Goal: Information Seeking & Learning: Learn about a topic

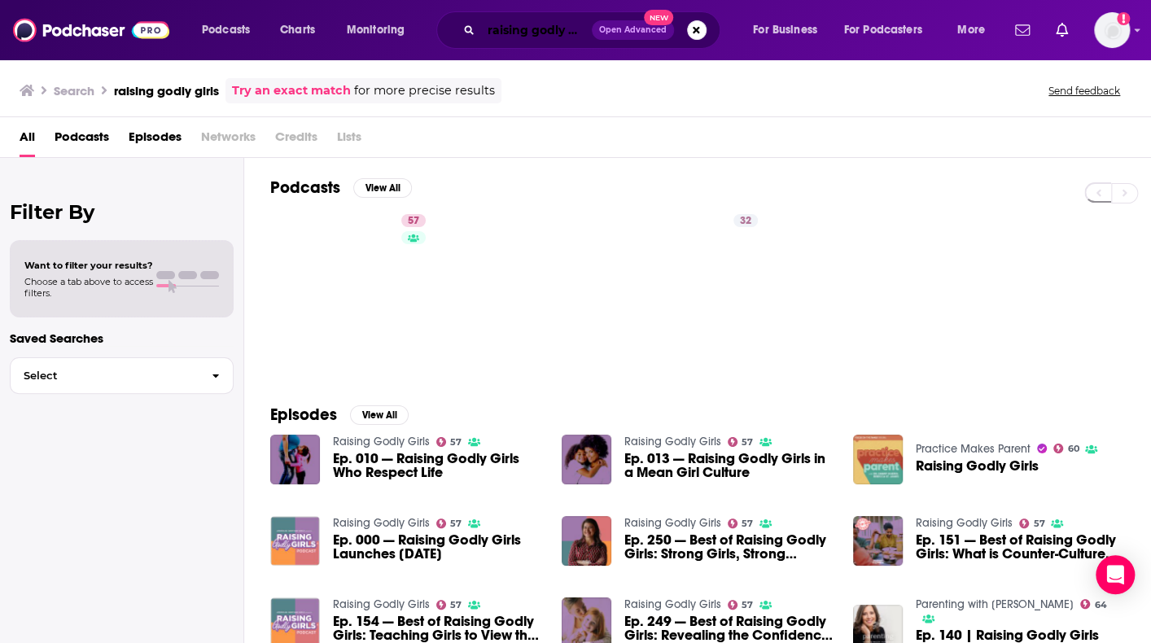
click at [523, 30] on input "raising godly girls" at bounding box center [536, 30] width 111 height 26
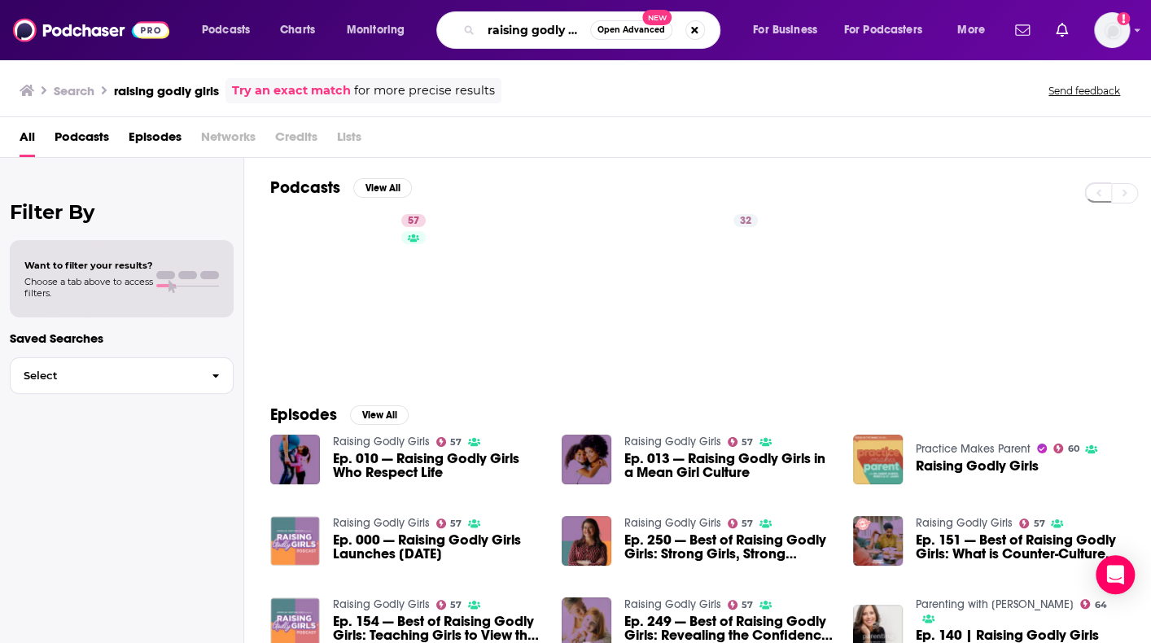
click at [523, 30] on input "raising godly girls" at bounding box center [535, 30] width 109 height 26
click at [523, 30] on input "godly girls" at bounding box center [535, 30] width 109 height 26
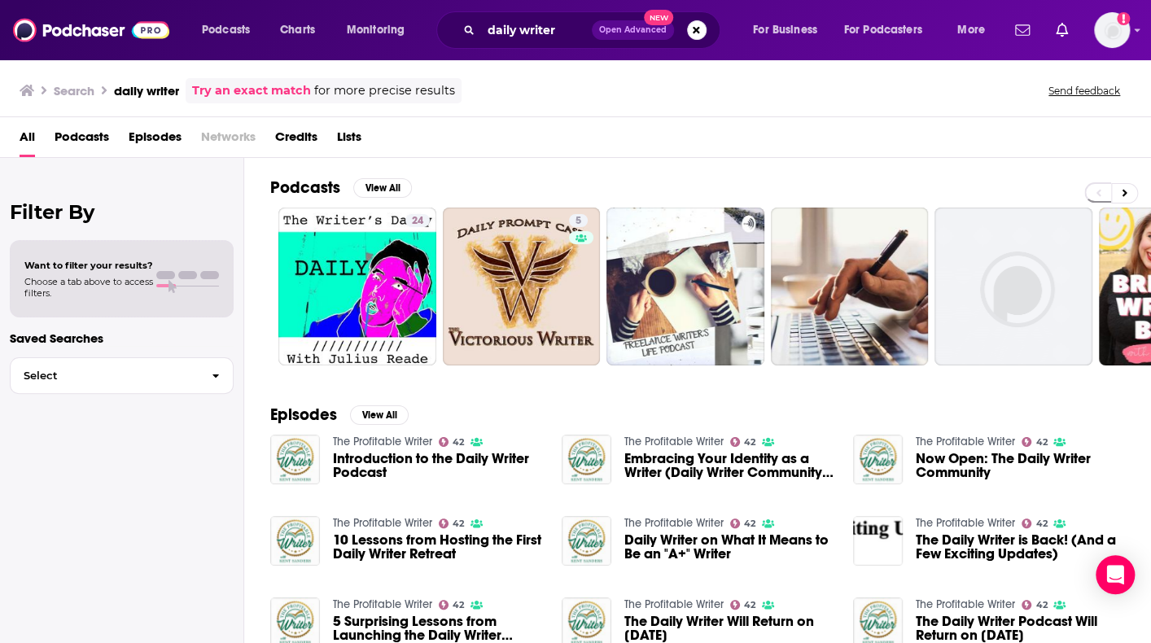
click at [849, 166] on div "Podcasts View All 24 5 40 + 432" at bounding box center [710, 271] width 881 height 227
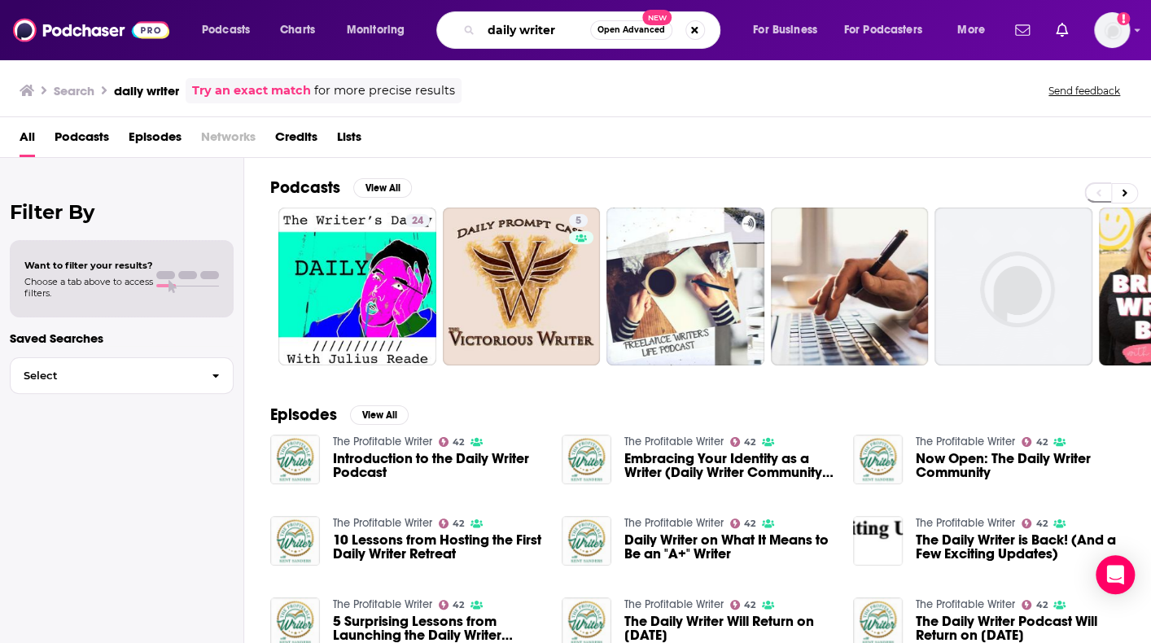
click at [537, 38] on input "daily writer" at bounding box center [535, 30] width 109 height 26
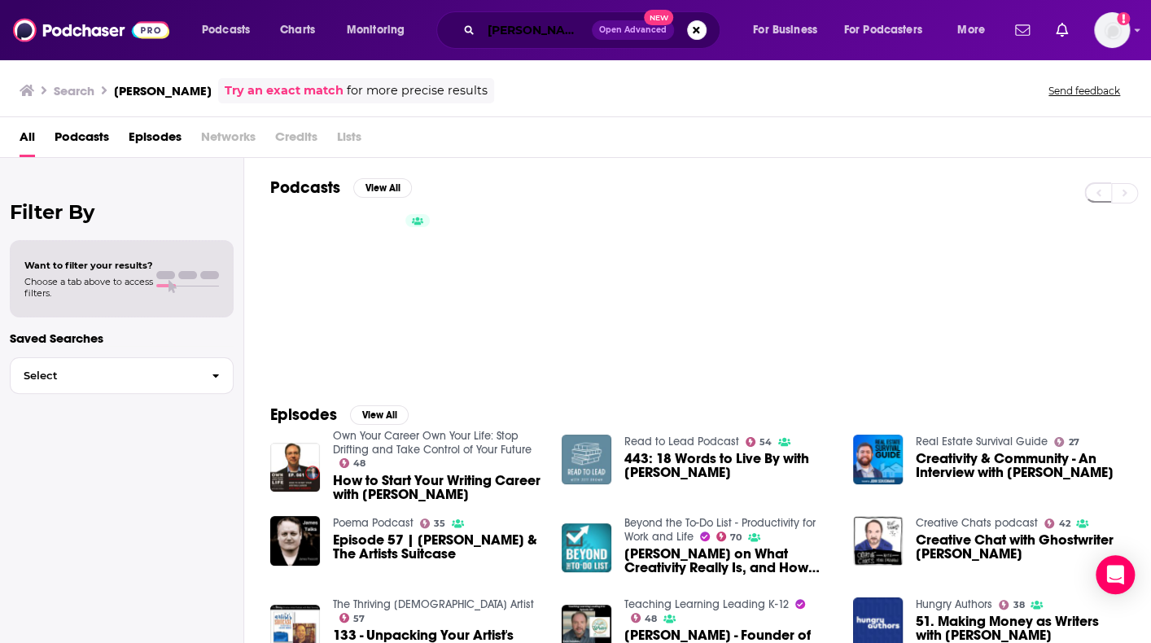
click at [527, 25] on input "[PERSON_NAME]" at bounding box center [536, 30] width 111 height 26
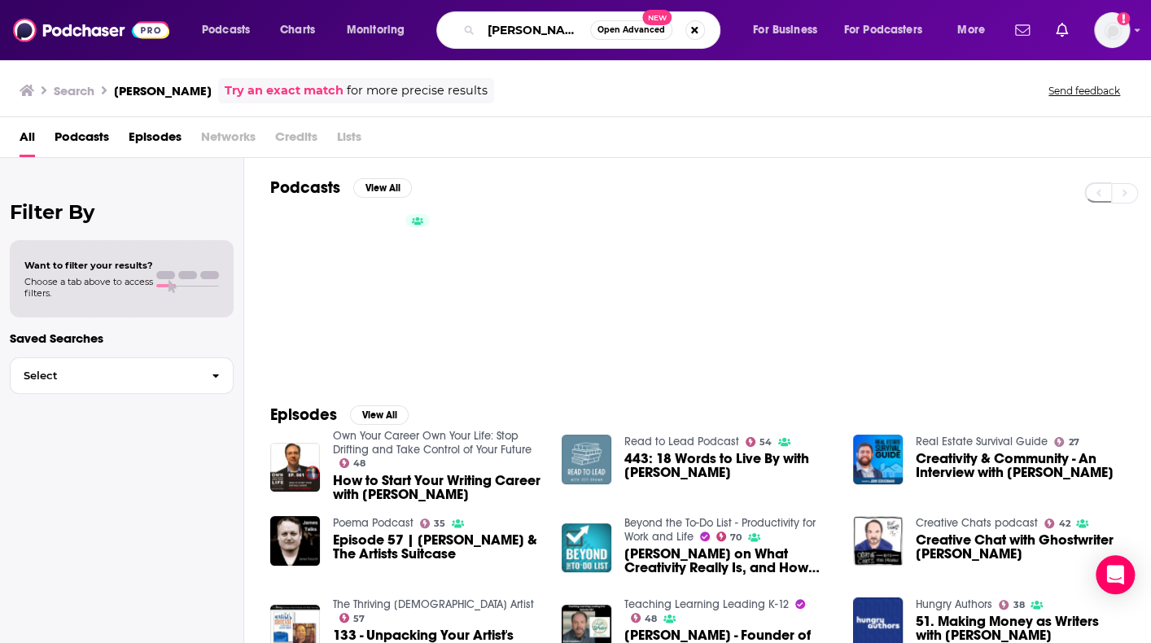
click at [527, 25] on input "[PERSON_NAME]" at bounding box center [535, 30] width 109 height 26
type input "next right thing"
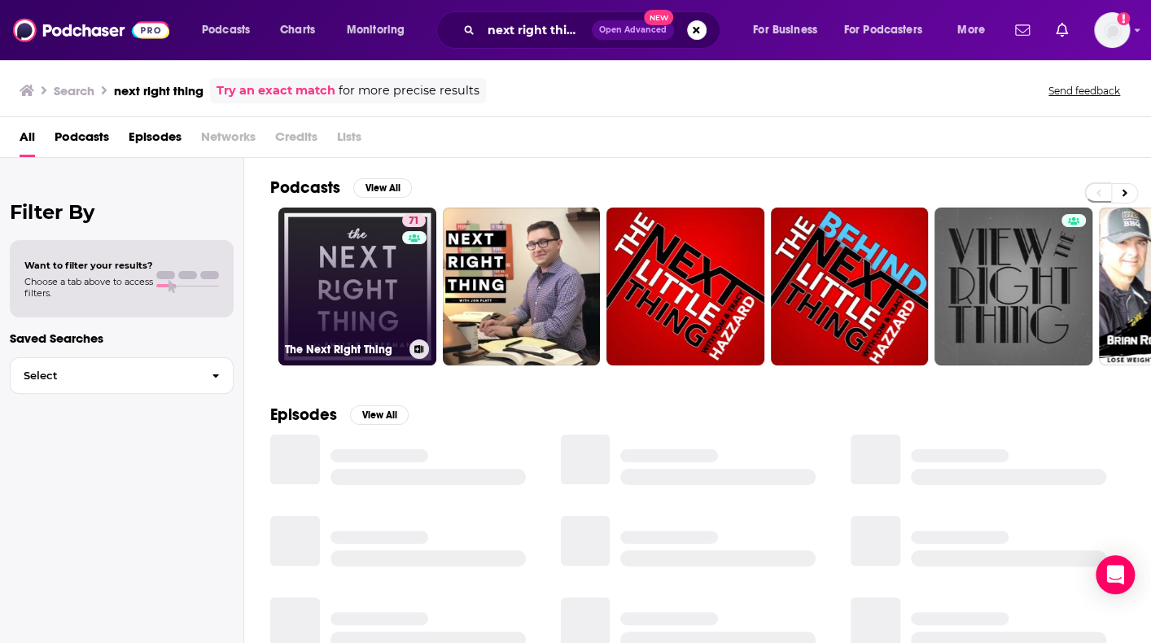
click at [357, 266] on link "71 The Next Right Thing" at bounding box center [357, 287] width 158 height 158
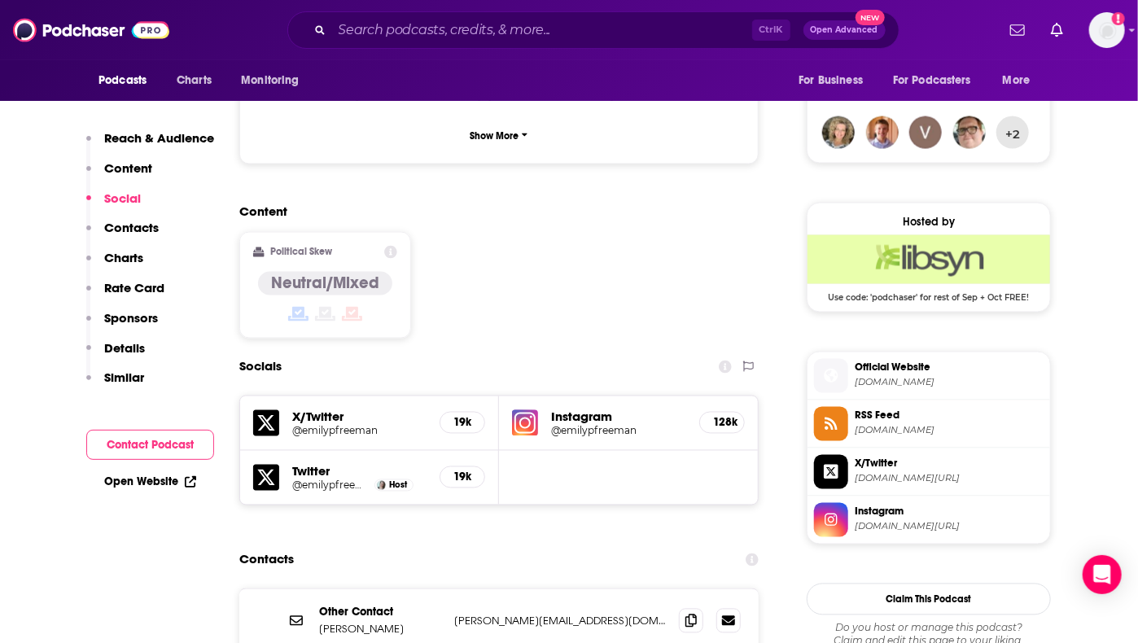
scroll to position [1232, 0]
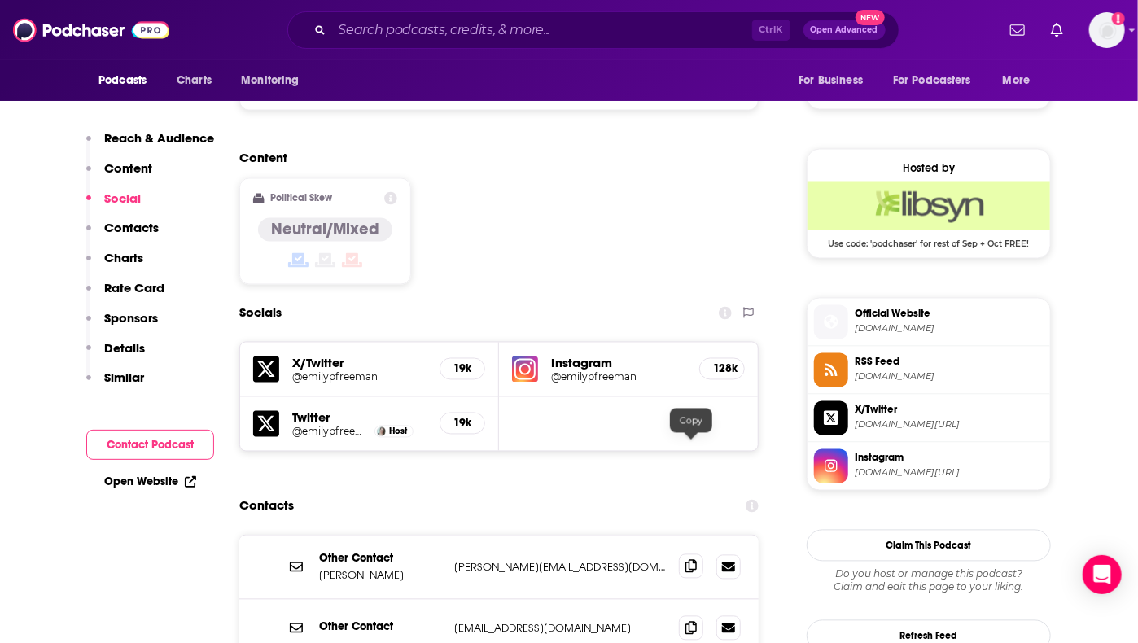
click at [690, 560] on icon at bounding box center [690, 566] width 11 height 13
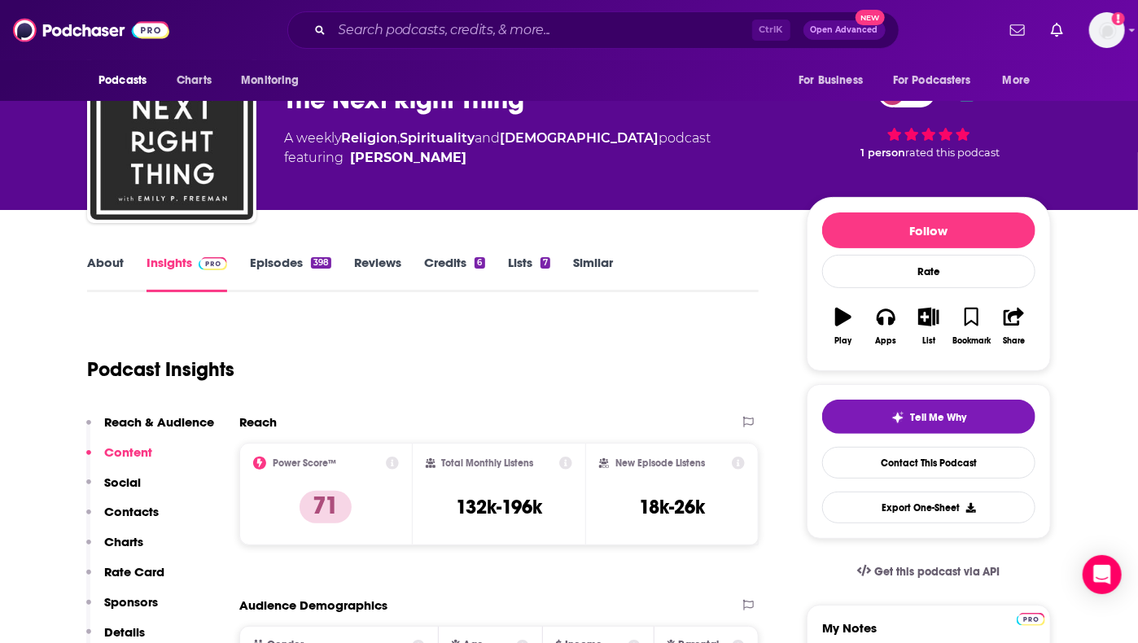
scroll to position [0, 0]
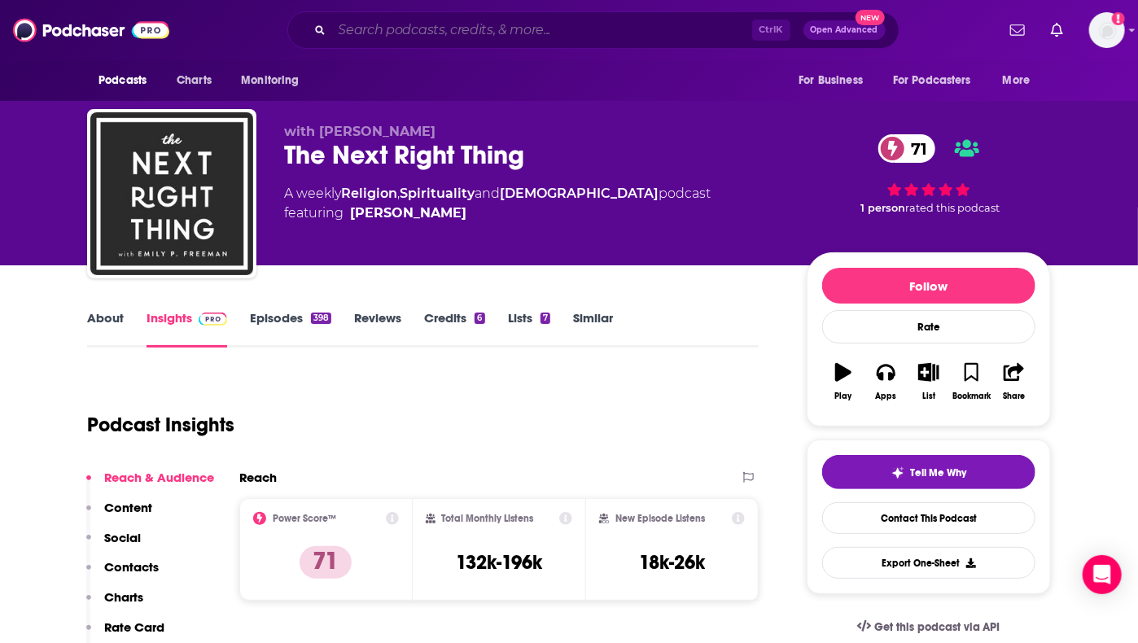
click at [507, 31] on input "Search podcasts, credits, & more..." at bounding box center [542, 30] width 420 height 26
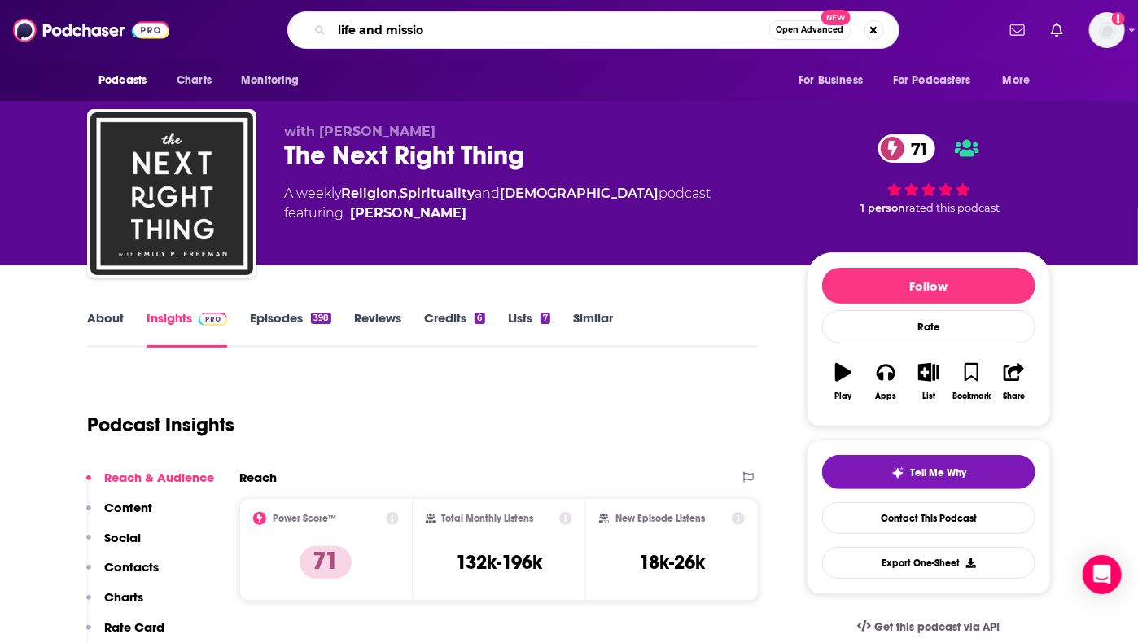
scroll to position [0, 11]
type input "life and mission"
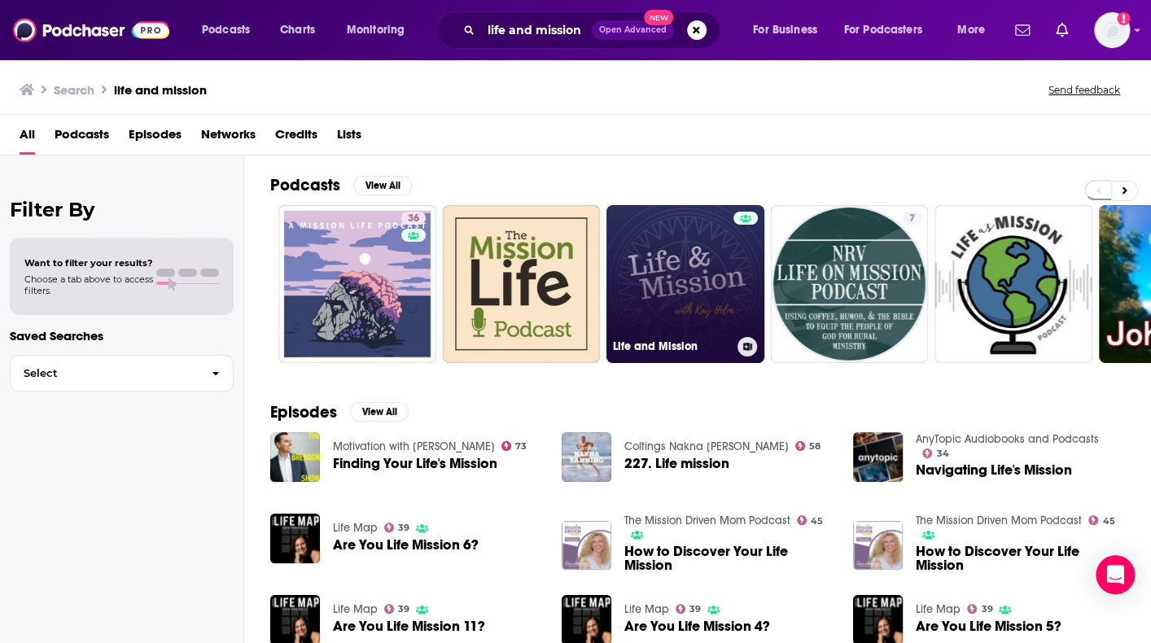
click at [666, 308] on link "Life and Mission" at bounding box center [685, 284] width 158 height 158
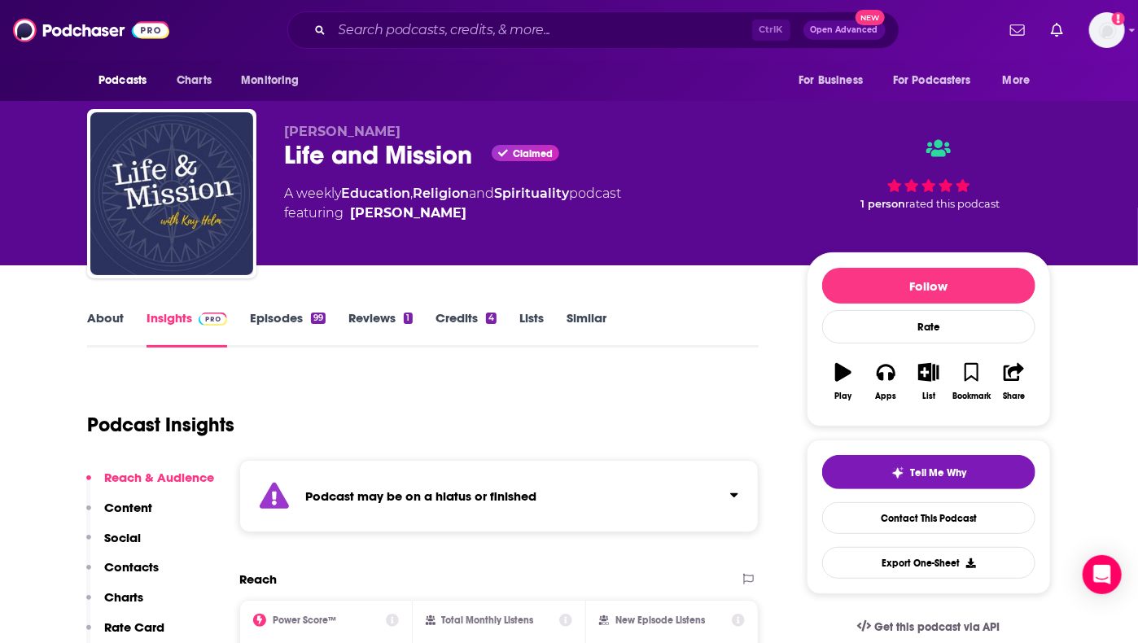
click at [730, 492] on icon "Click to expand status details" at bounding box center [734, 494] width 8 height 13
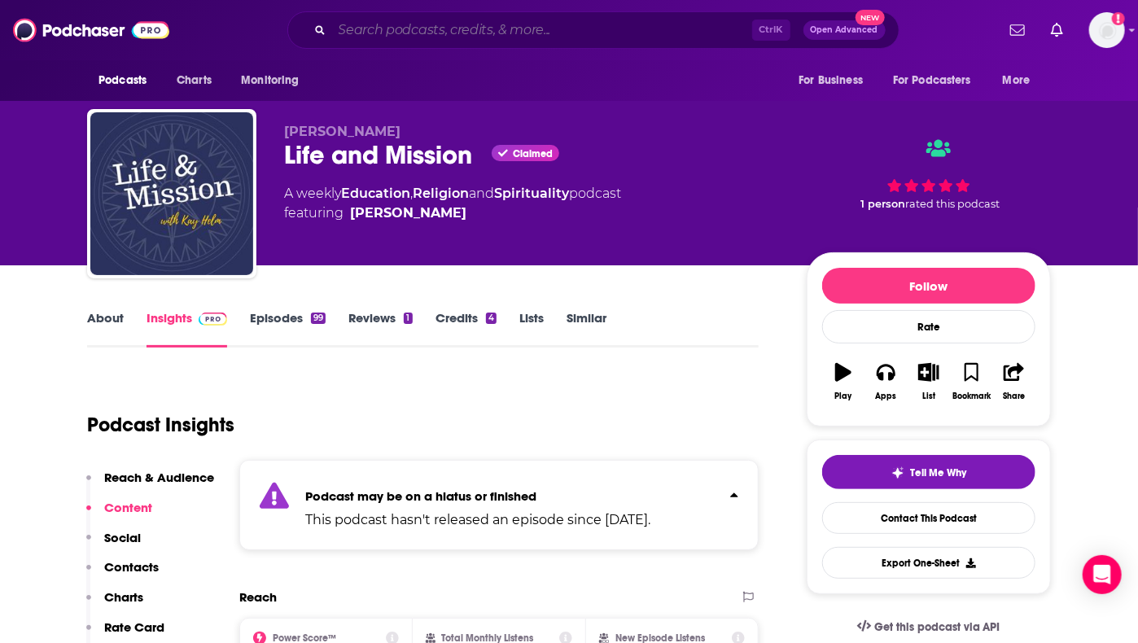
click at [492, 24] on input "Search podcasts, credits, & more..." at bounding box center [542, 30] width 420 height 26
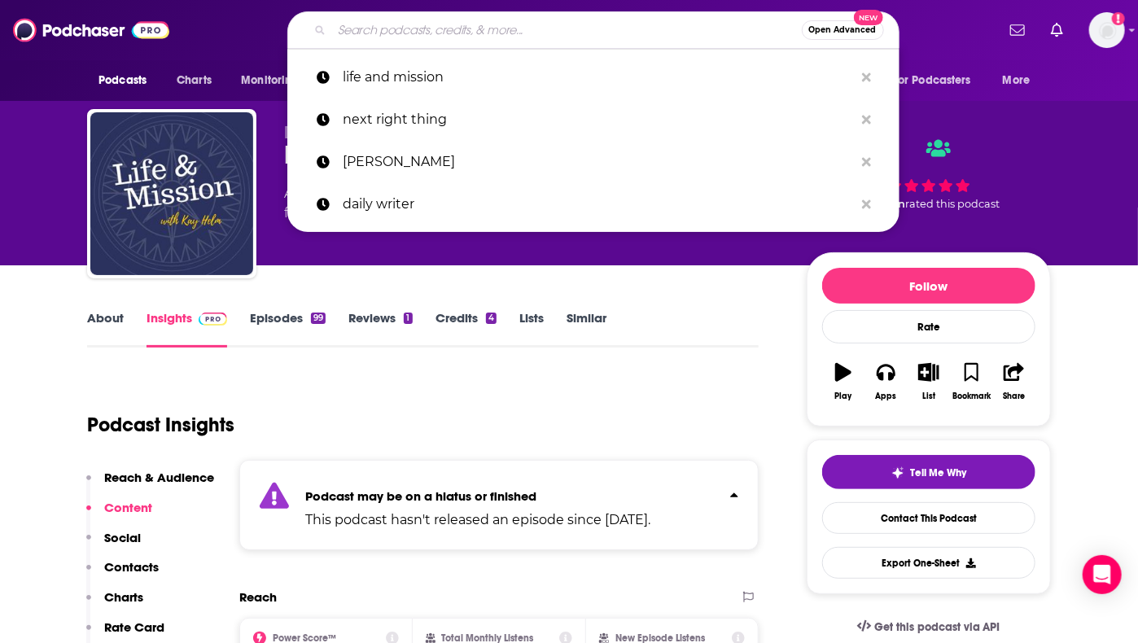
paste input "Real Things Living"
type input "Real Things Living"
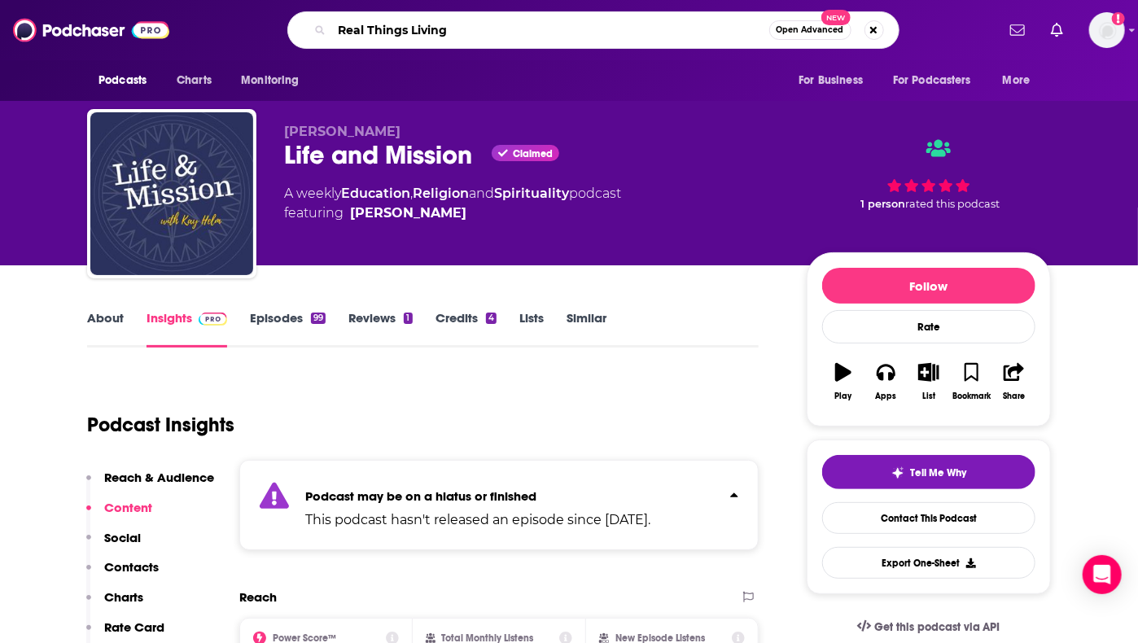
scroll to position [0, 27]
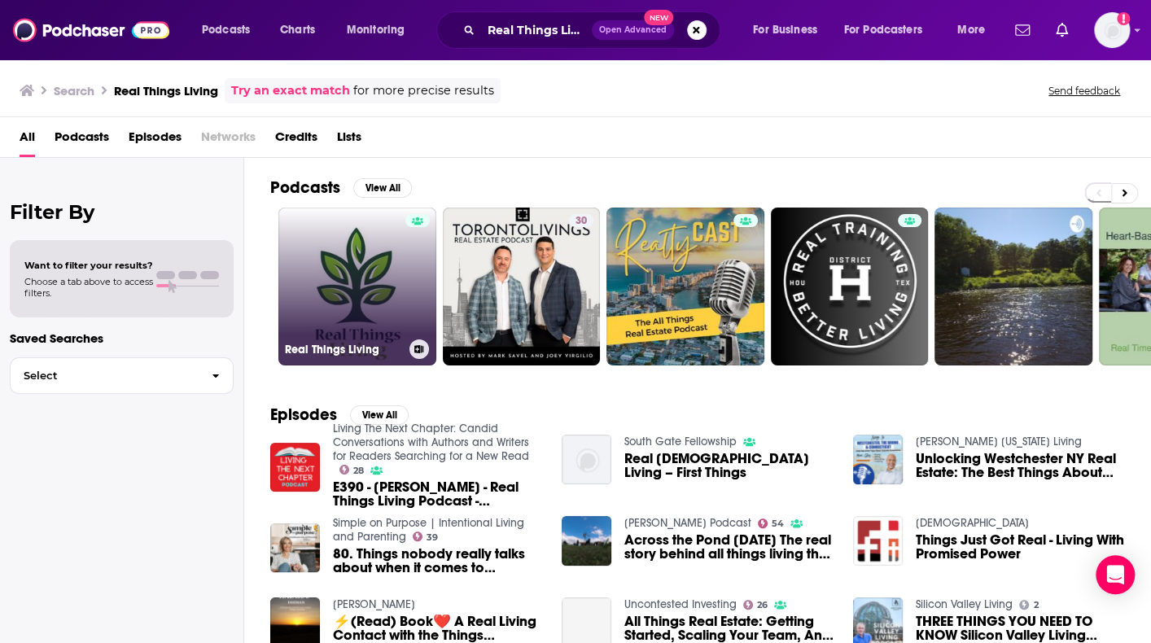
click at [351, 271] on link "Real Things Living" at bounding box center [357, 287] width 158 height 158
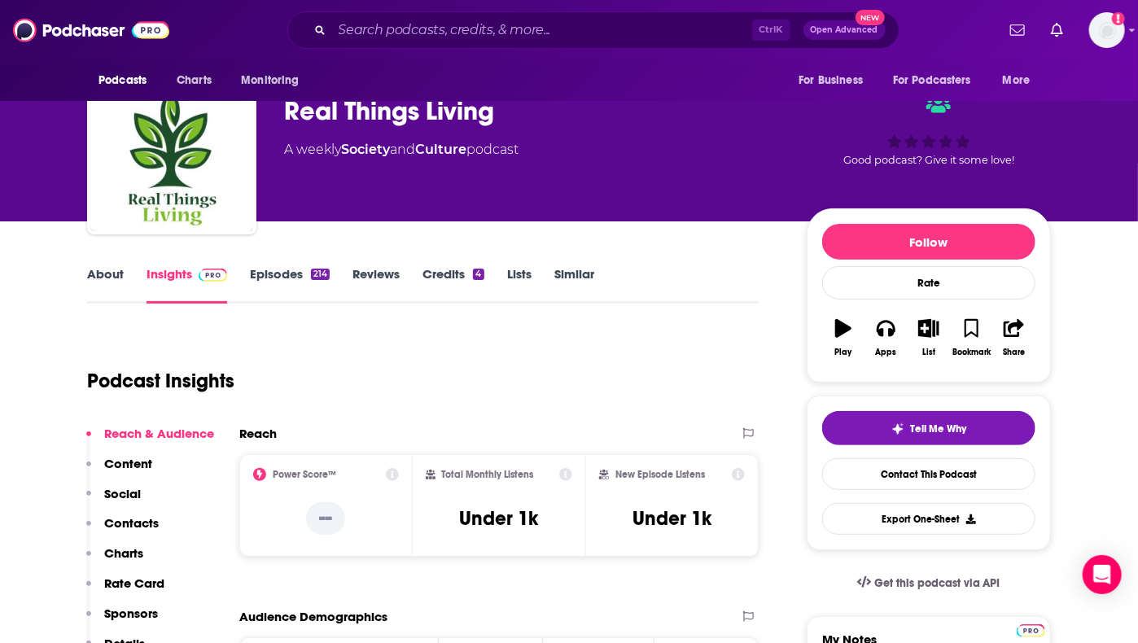
scroll to position [29, 0]
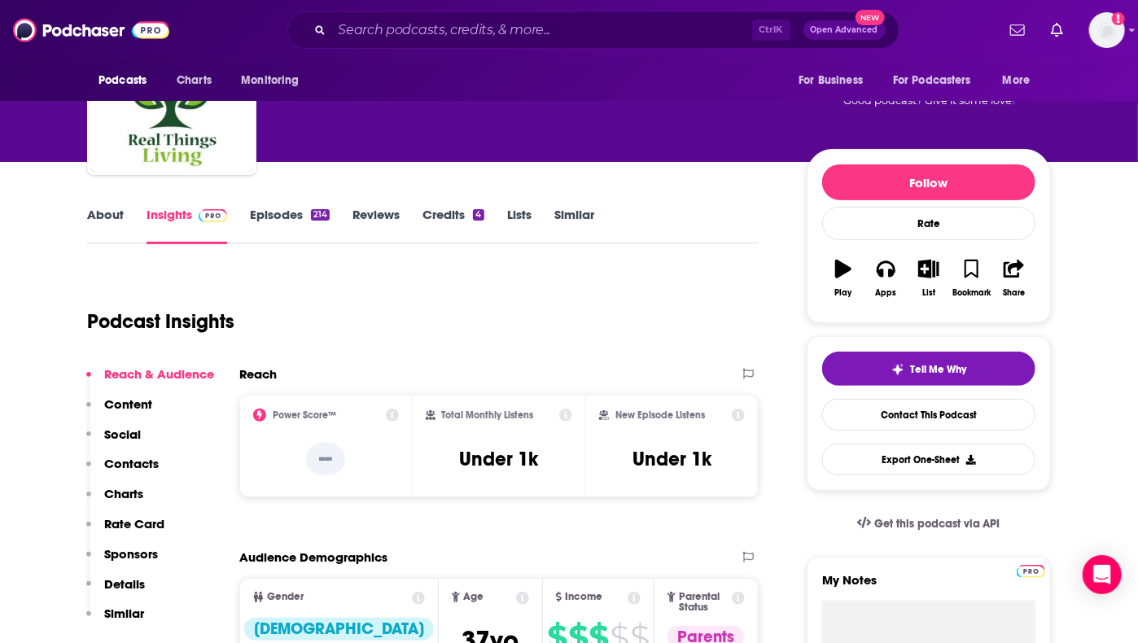
scroll to position [101, 0]
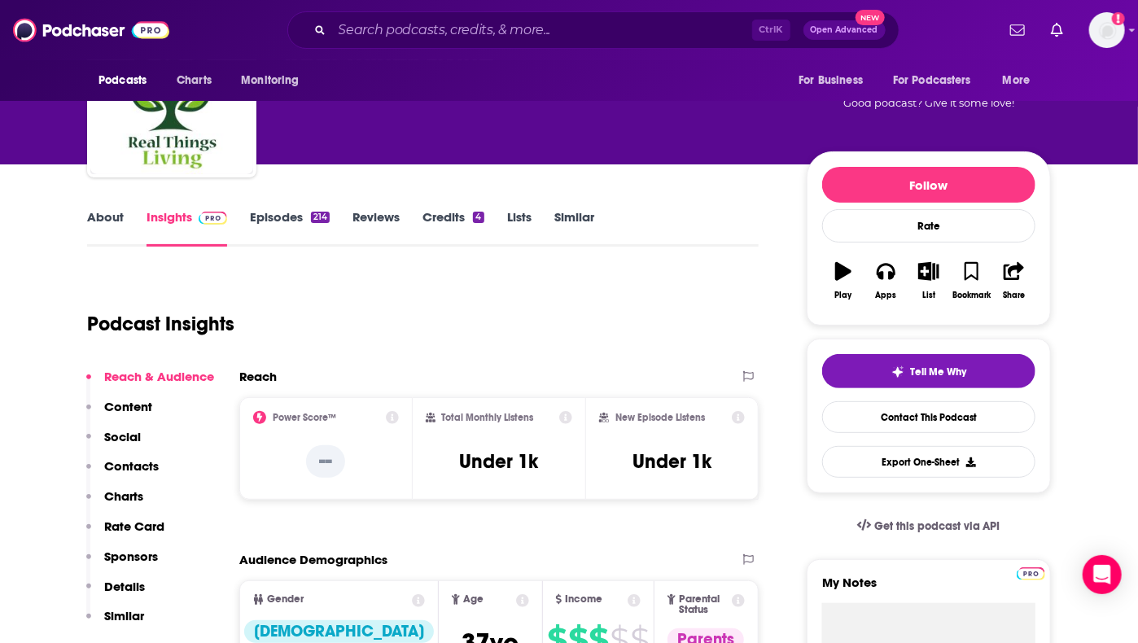
click at [88, 225] on link "About" at bounding box center [105, 227] width 37 height 37
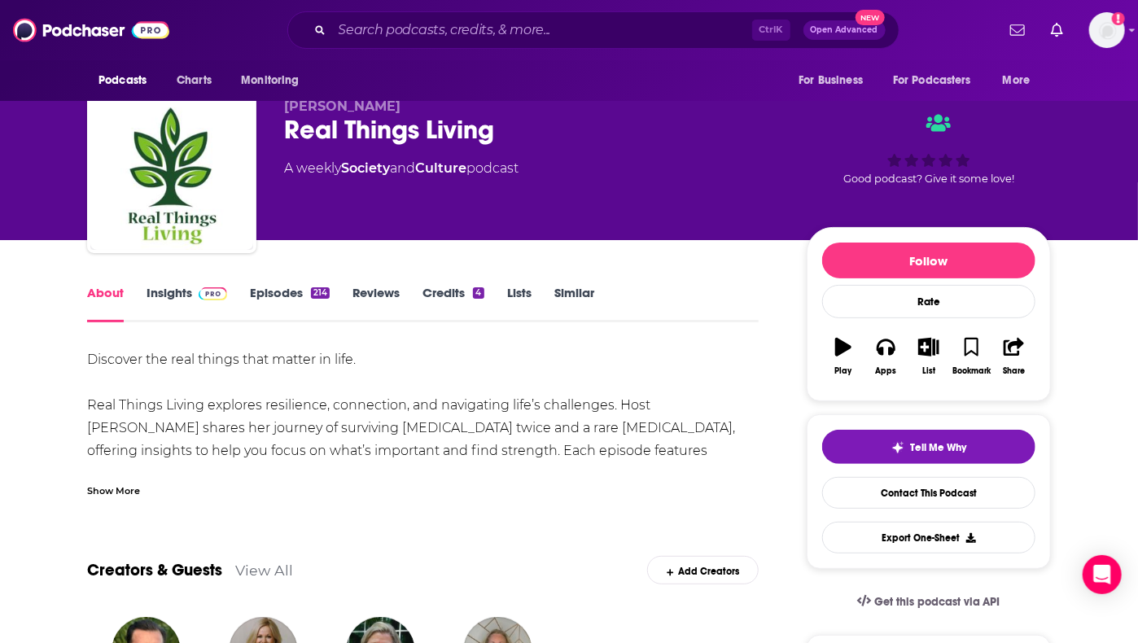
scroll to position [26, 0]
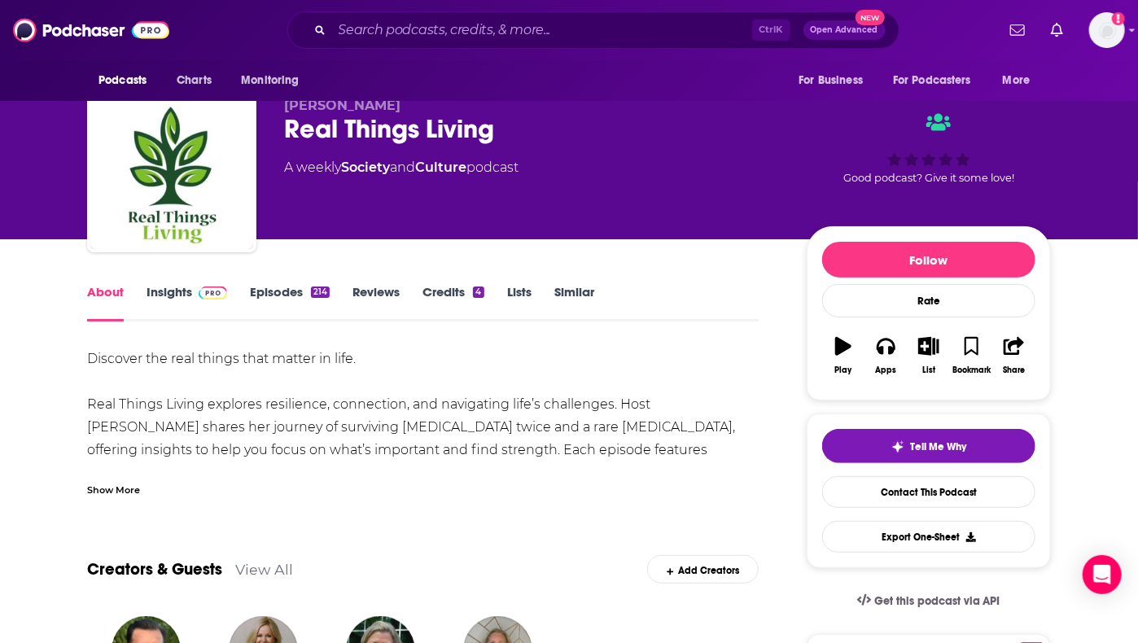
click at [107, 492] on div "Show More" at bounding box center [113, 488] width 53 height 15
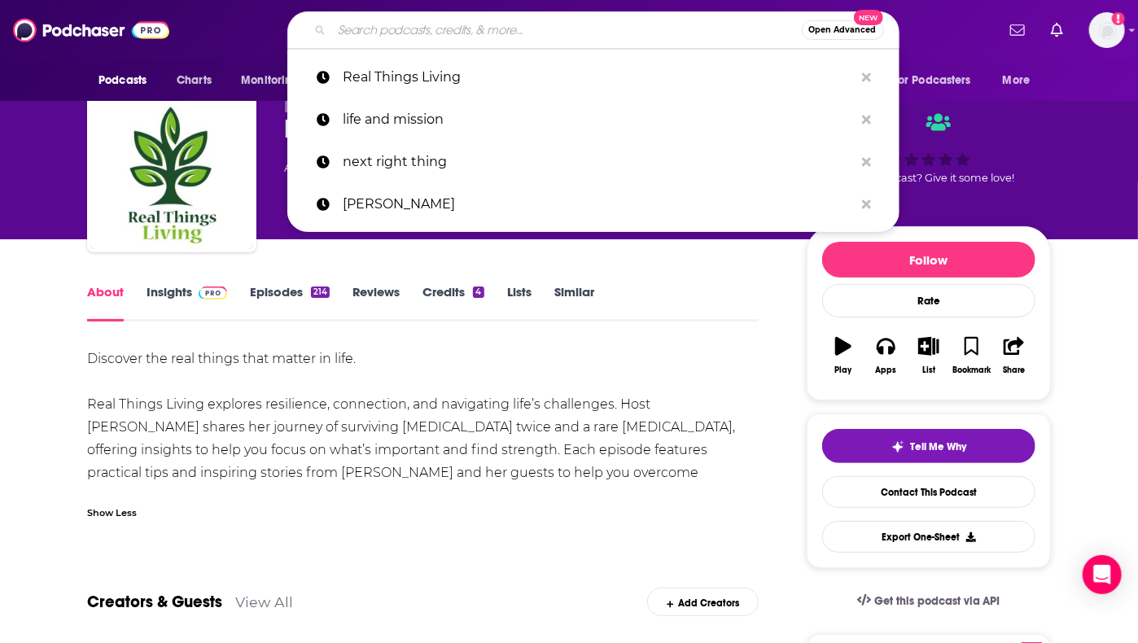
click at [501, 33] on input "Search podcasts, credits, & more..." at bounding box center [567, 30] width 470 height 26
paste input "Our island in the city"
type input "Our island in the city"
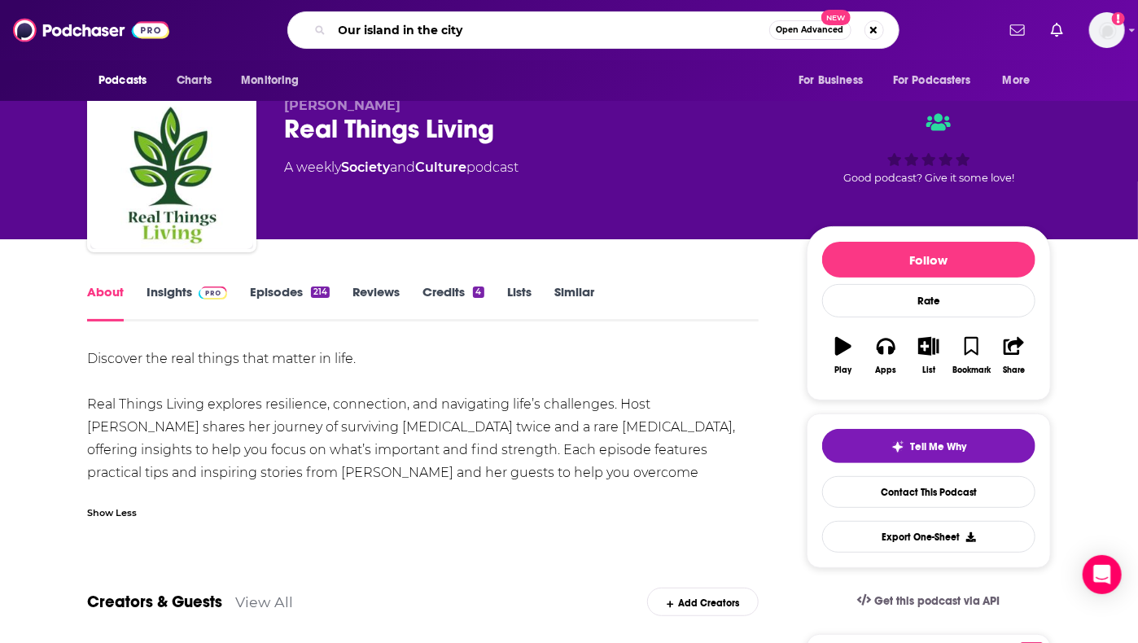
scroll to position [0, 42]
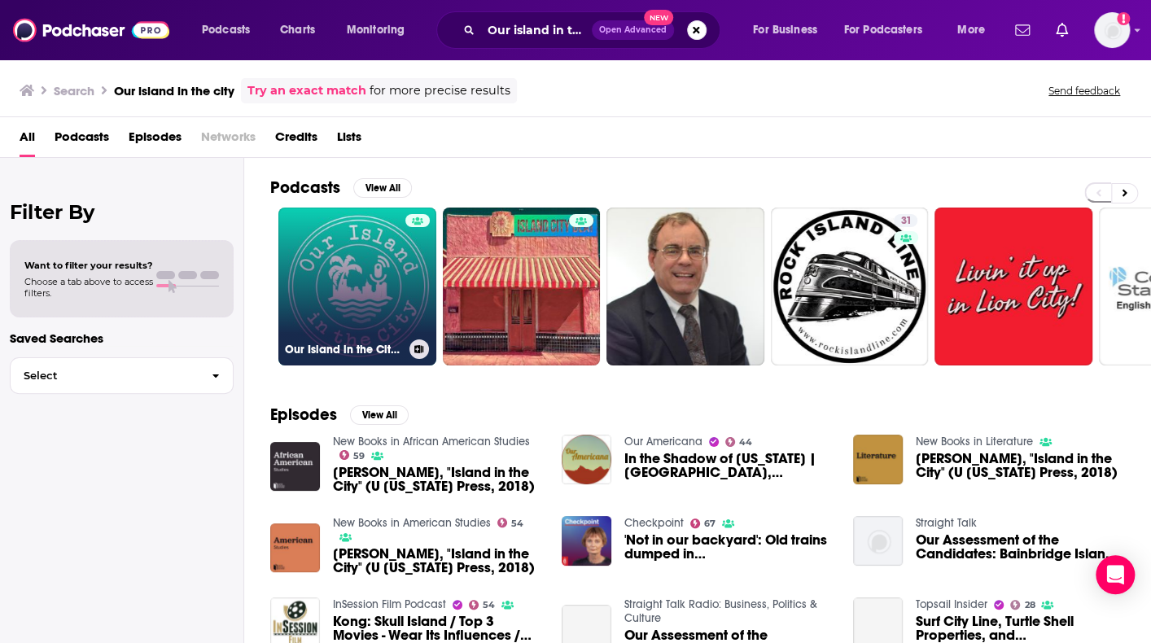
click at [359, 265] on link "Our Island in the City Podcast" at bounding box center [357, 287] width 158 height 158
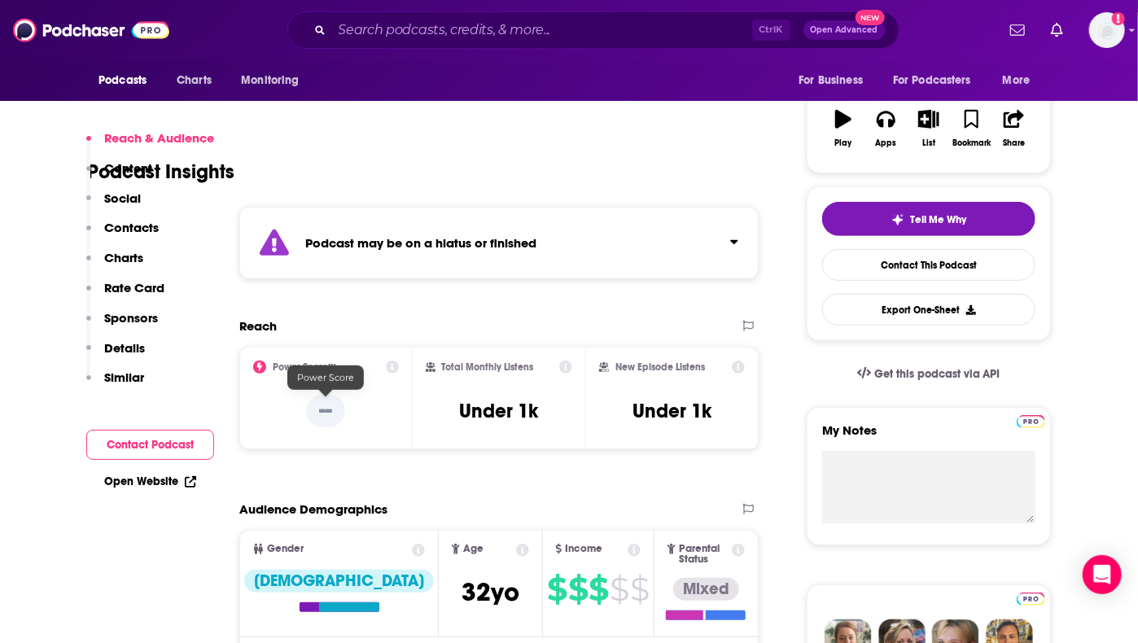
scroll to position [327, 0]
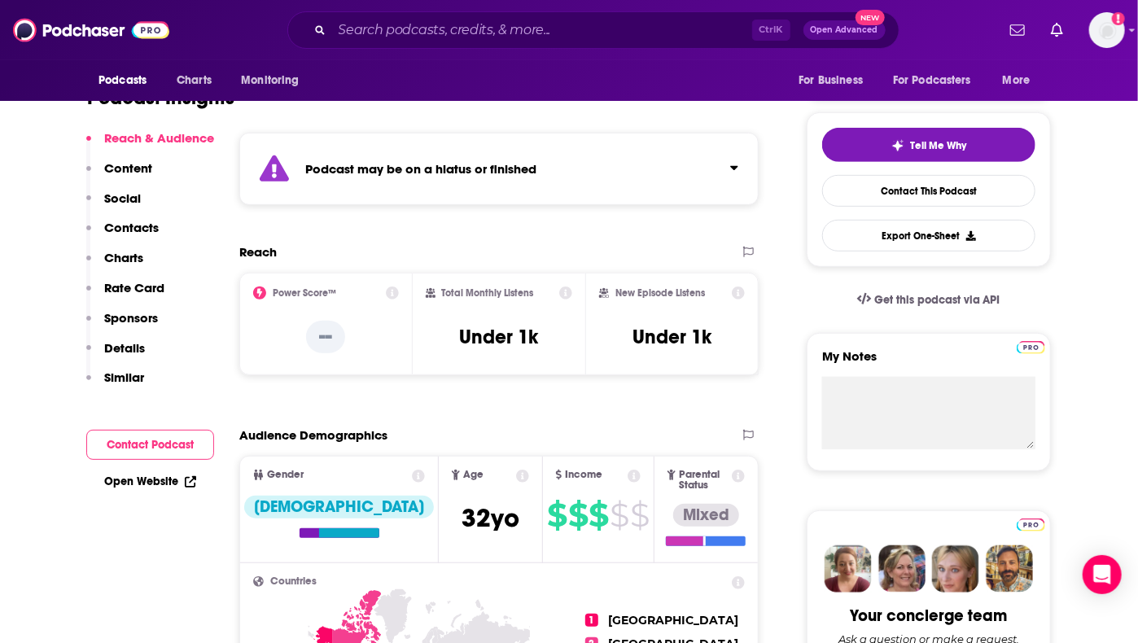
click at [734, 164] on icon "Click to expand status details" at bounding box center [734, 167] width 8 height 13
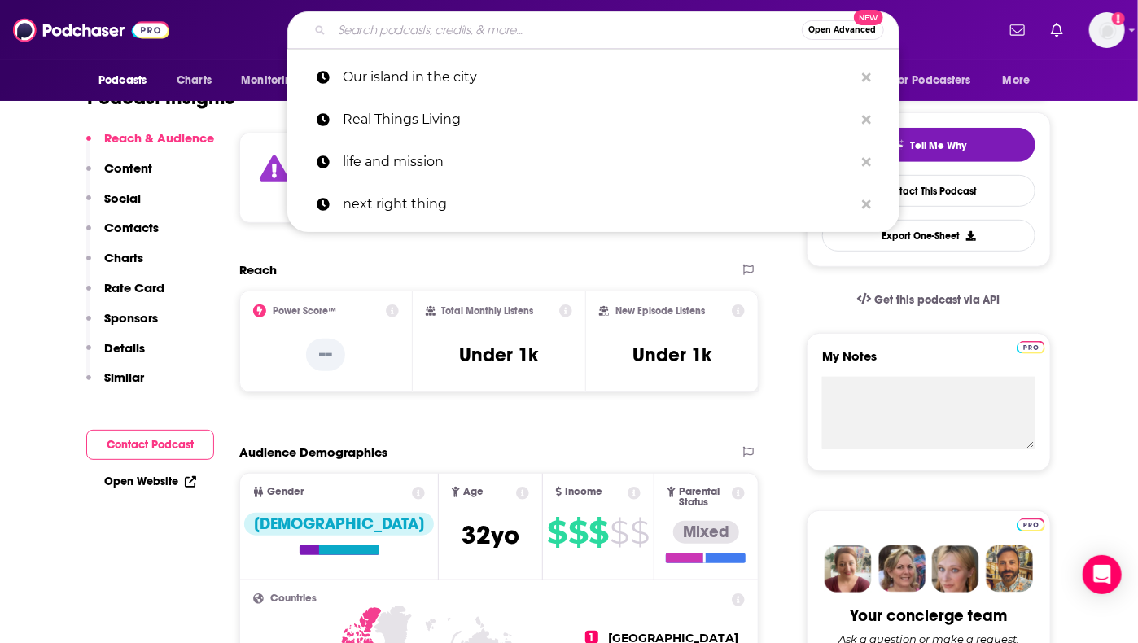
click at [505, 33] on input "Search podcasts, credits, & more..." at bounding box center [567, 30] width 470 height 26
paste input "Artists for Joy"
type input "Artists for Joy"
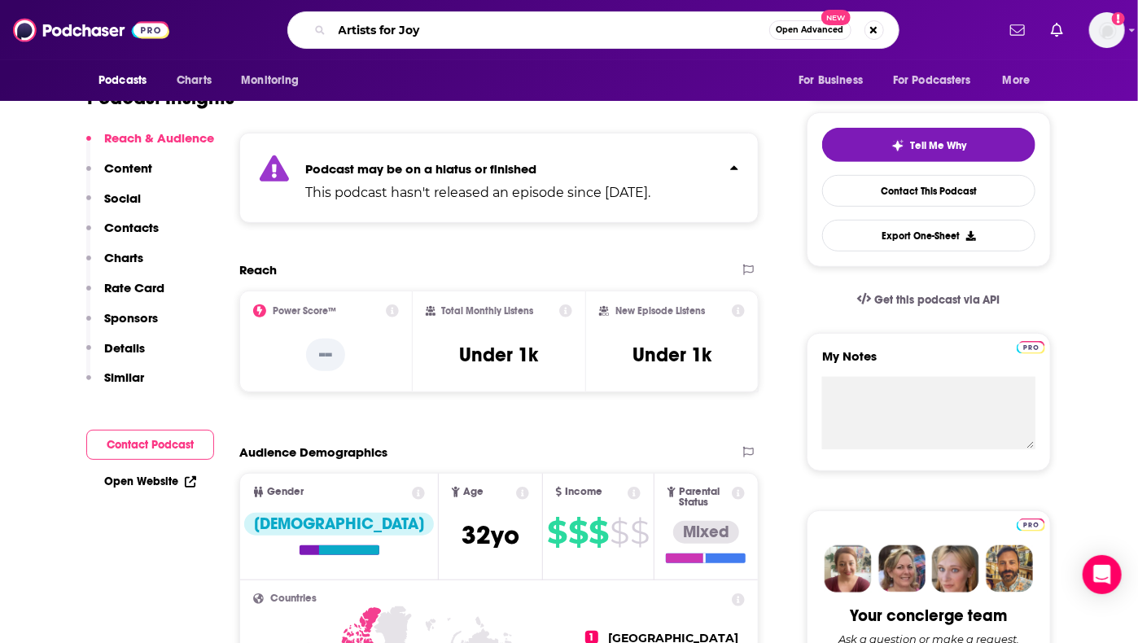
scroll to position [0, 0]
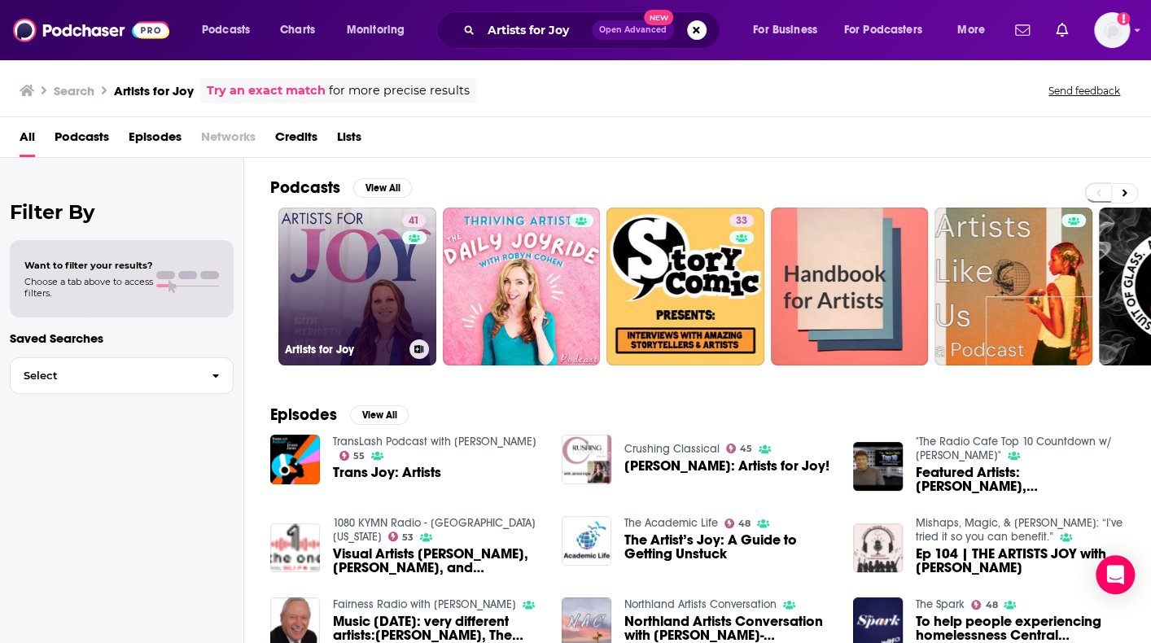
click at [323, 287] on link "41 Artists for Joy" at bounding box center [357, 287] width 158 height 158
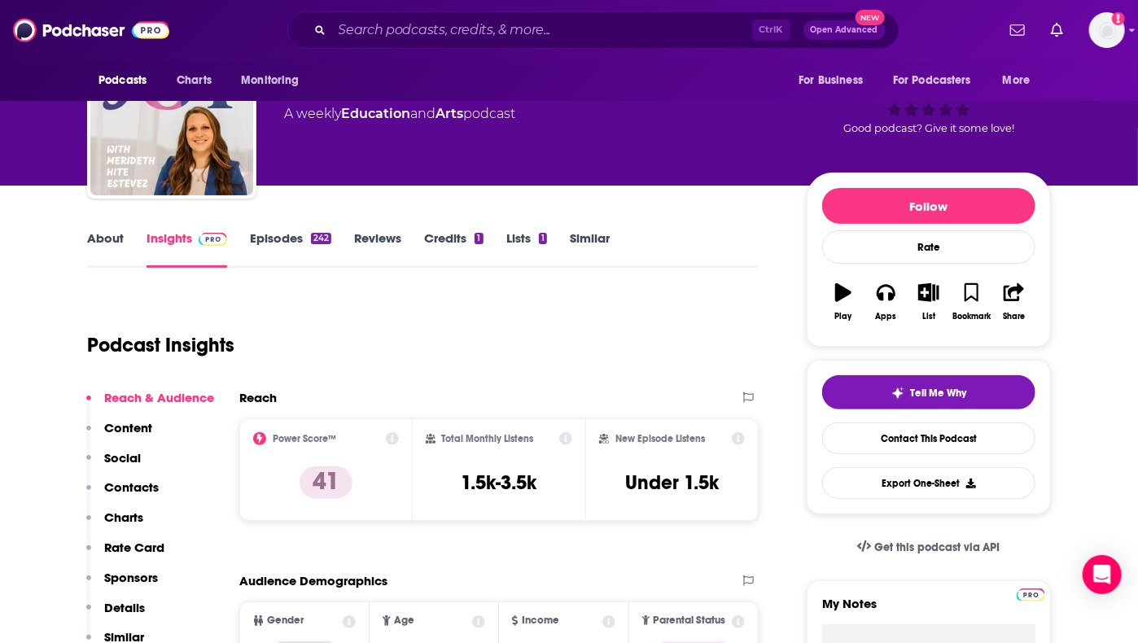
scroll to position [28, 0]
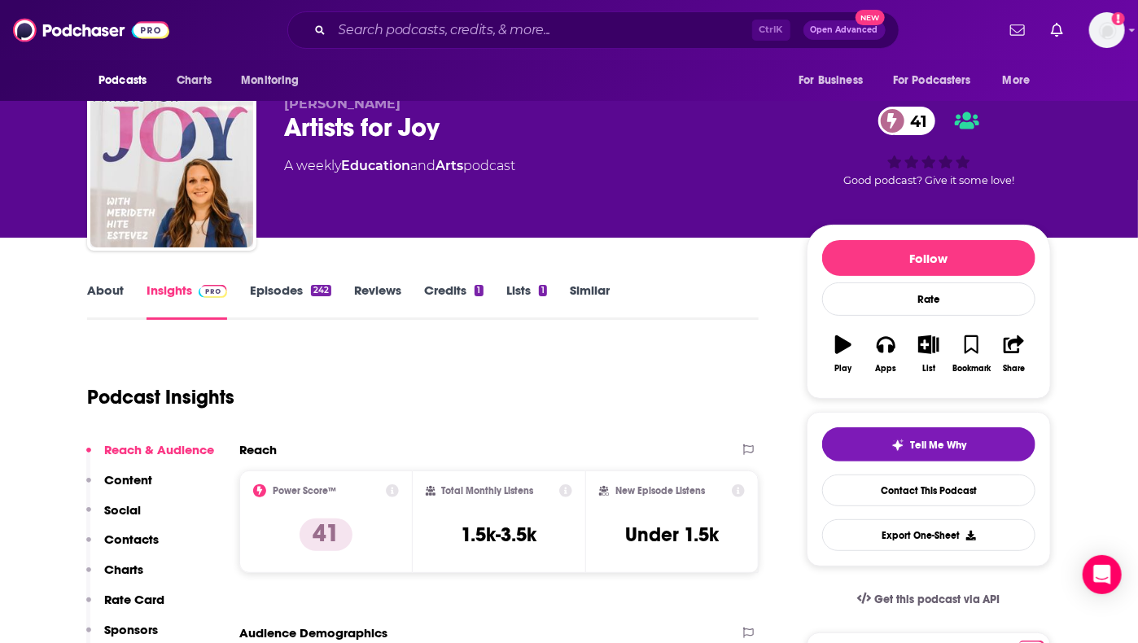
click at [98, 300] on link "About" at bounding box center [105, 300] width 37 height 37
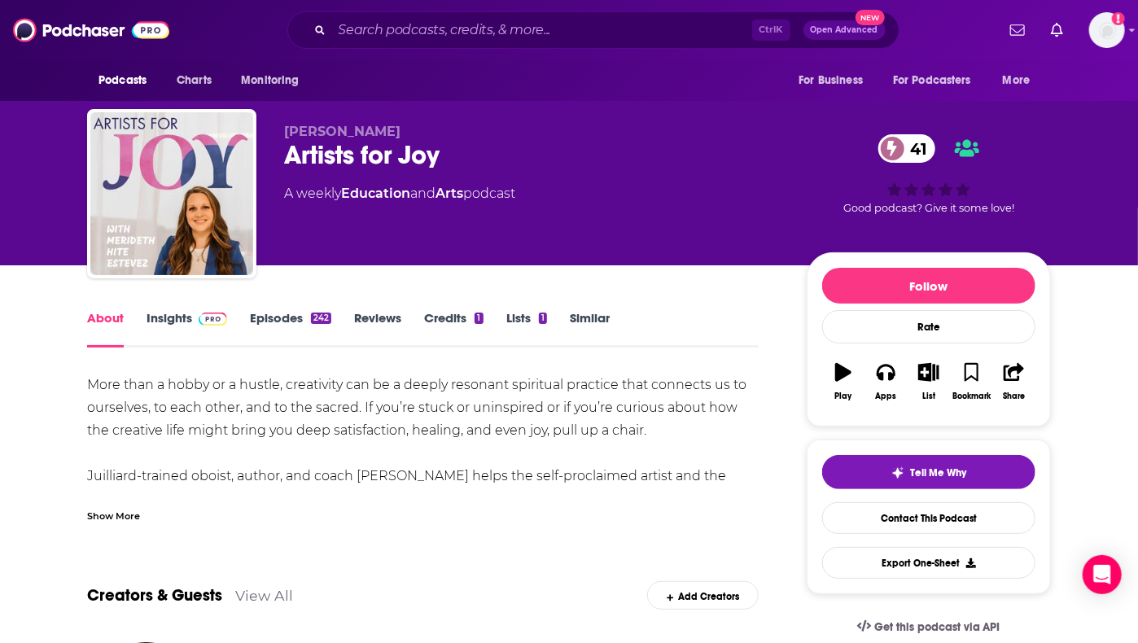
click at [111, 515] on div "Show More" at bounding box center [113, 514] width 53 height 15
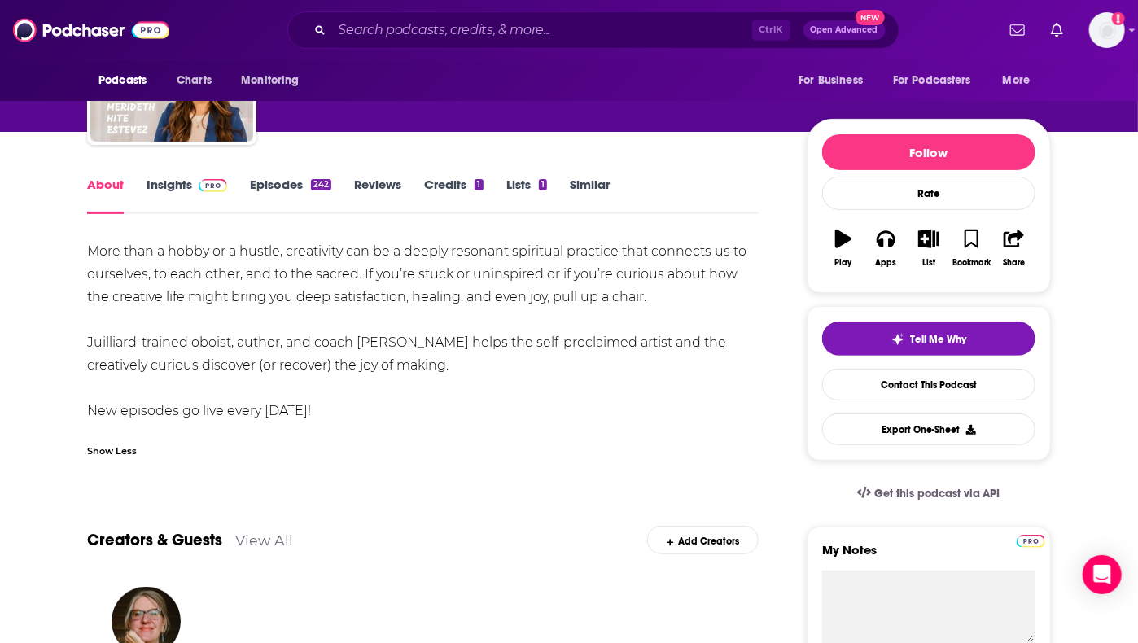
scroll to position [90, 0]
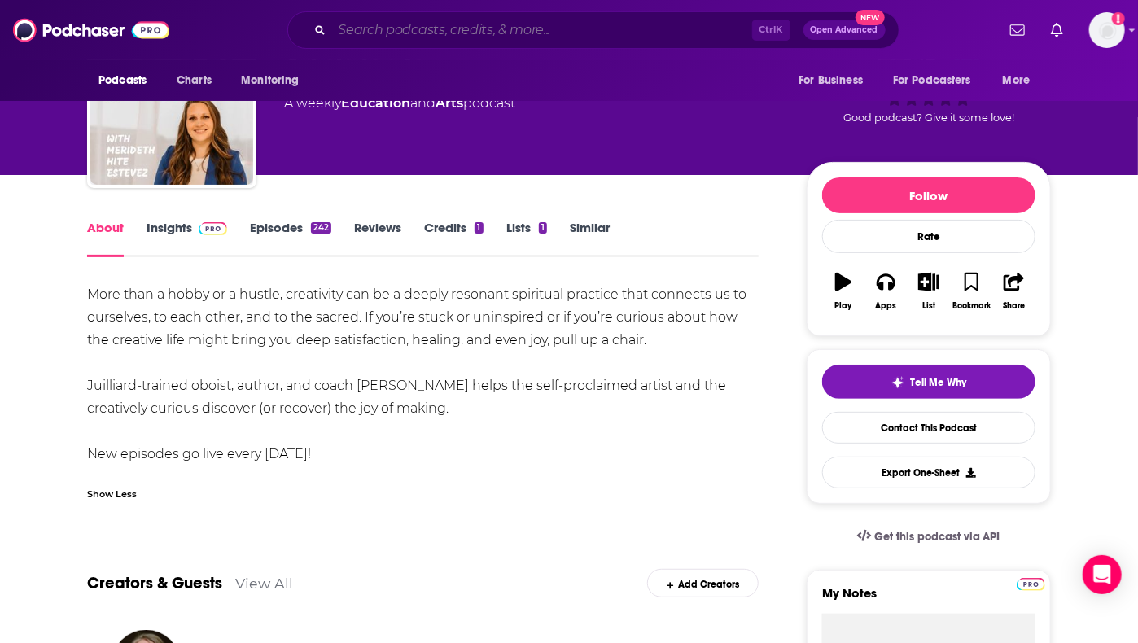
click at [510, 38] on input "Search podcasts, credits, & more..." at bounding box center [542, 30] width 420 height 26
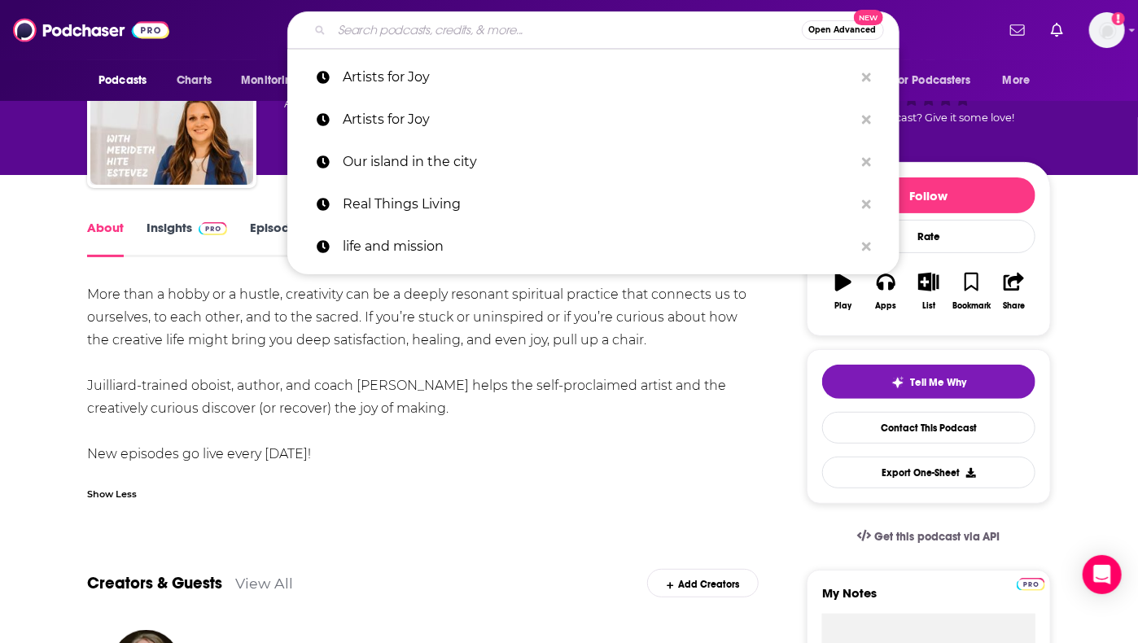
paste input "Glordinary"
type input "Glordinary"
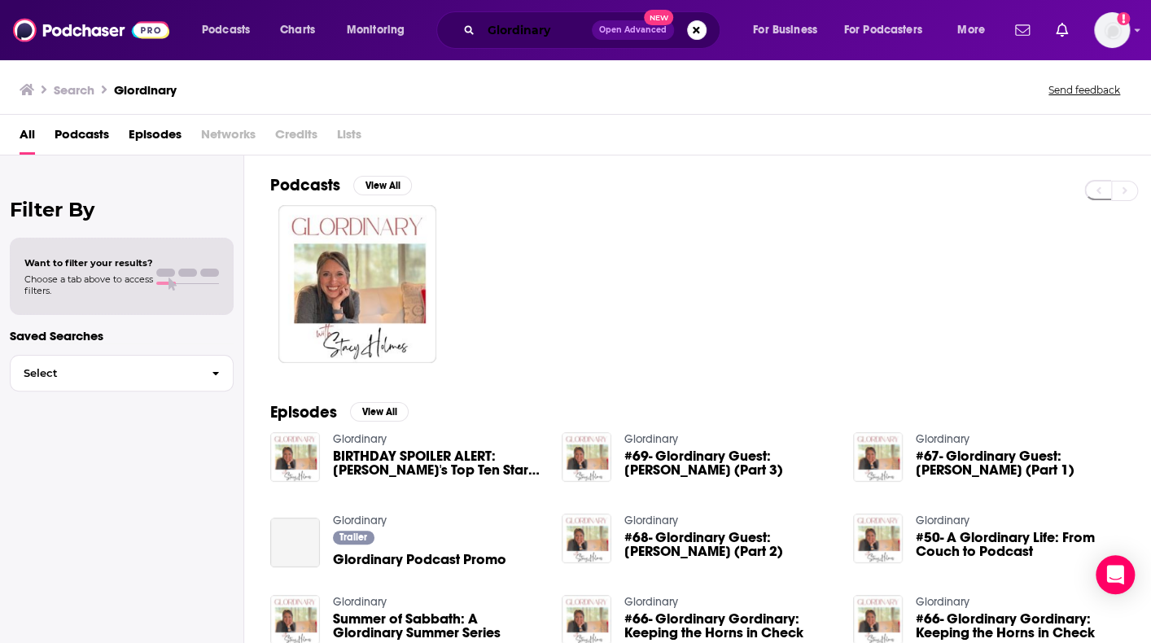
click at [510, 38] on input "Glordinary" at bounding box center [536, 30] width 111 height 26
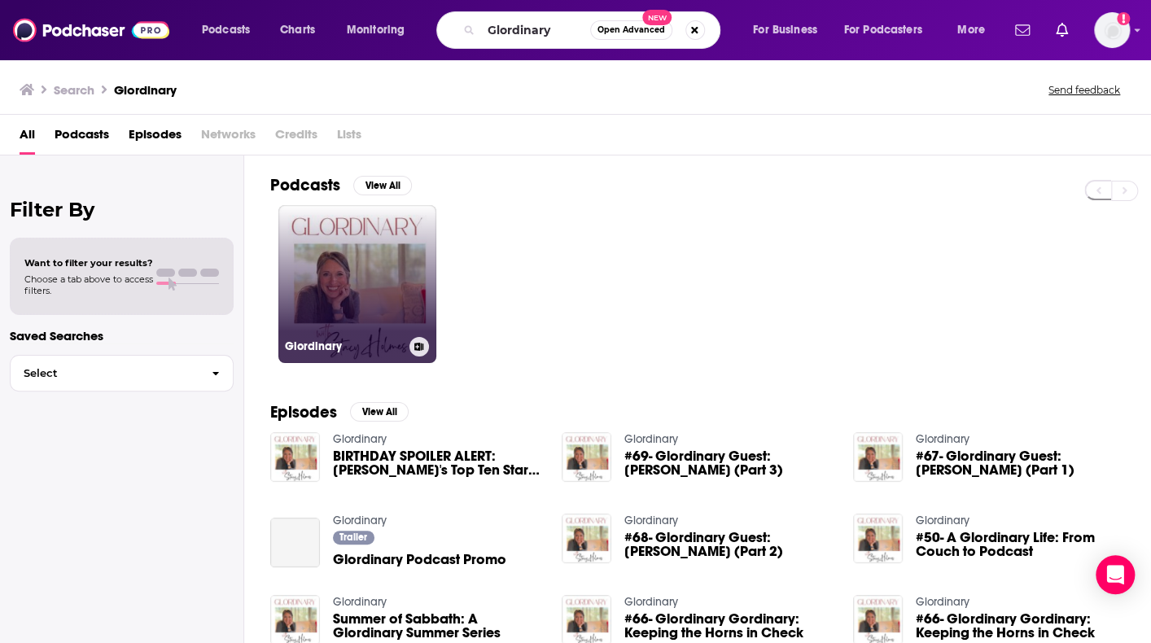
click at [339, 271] on link "Glordinary" at bounding box center [357, 284] width 158 height 158
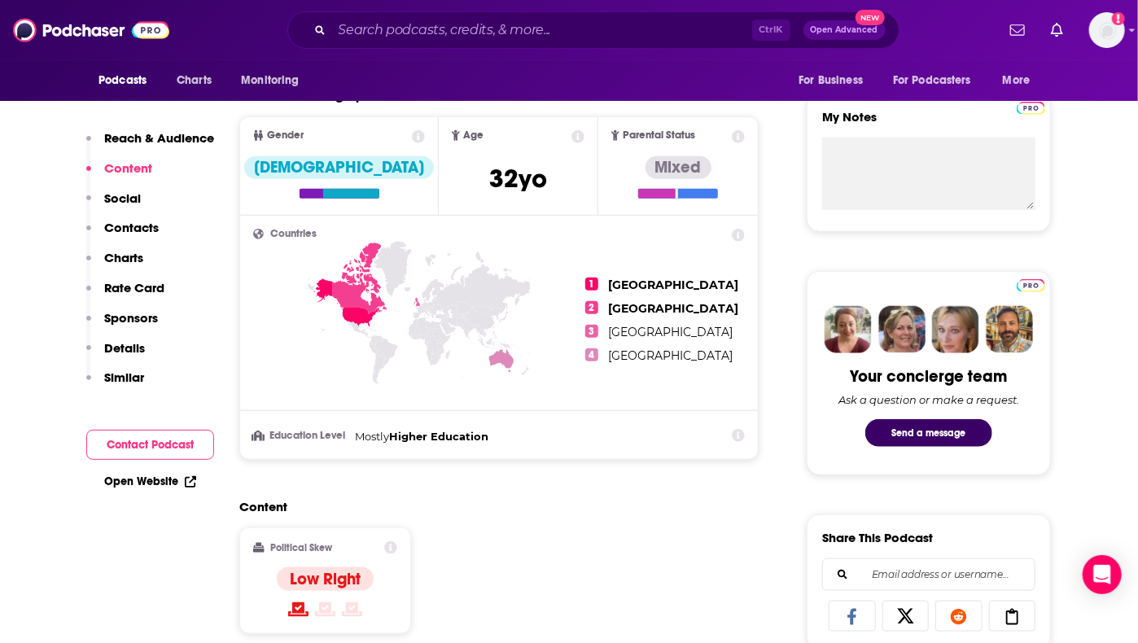
scroll to position [387, 0]
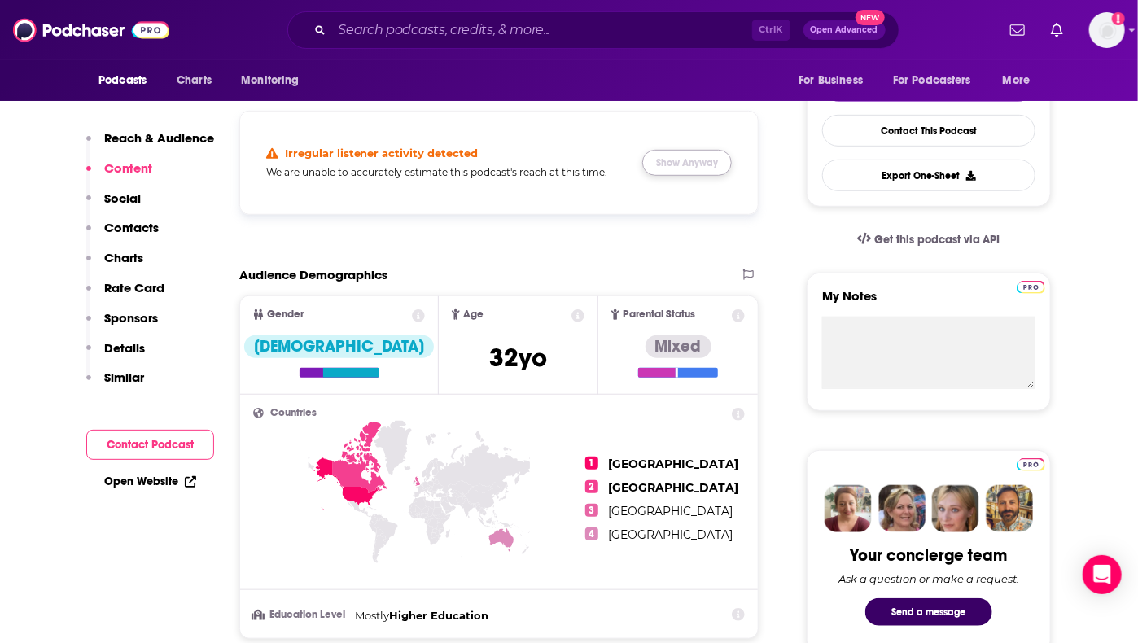
click at [680, 158] on button "Show Anyway" at bounding box center [687, 163] width 90 height 26
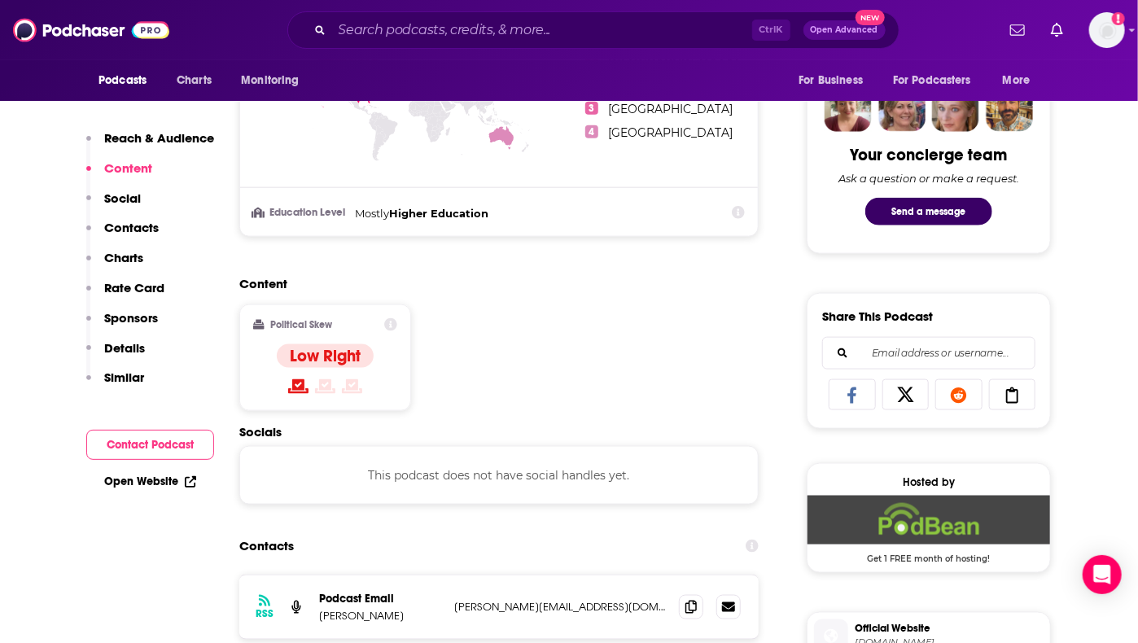
scroll to position [1053, 0]
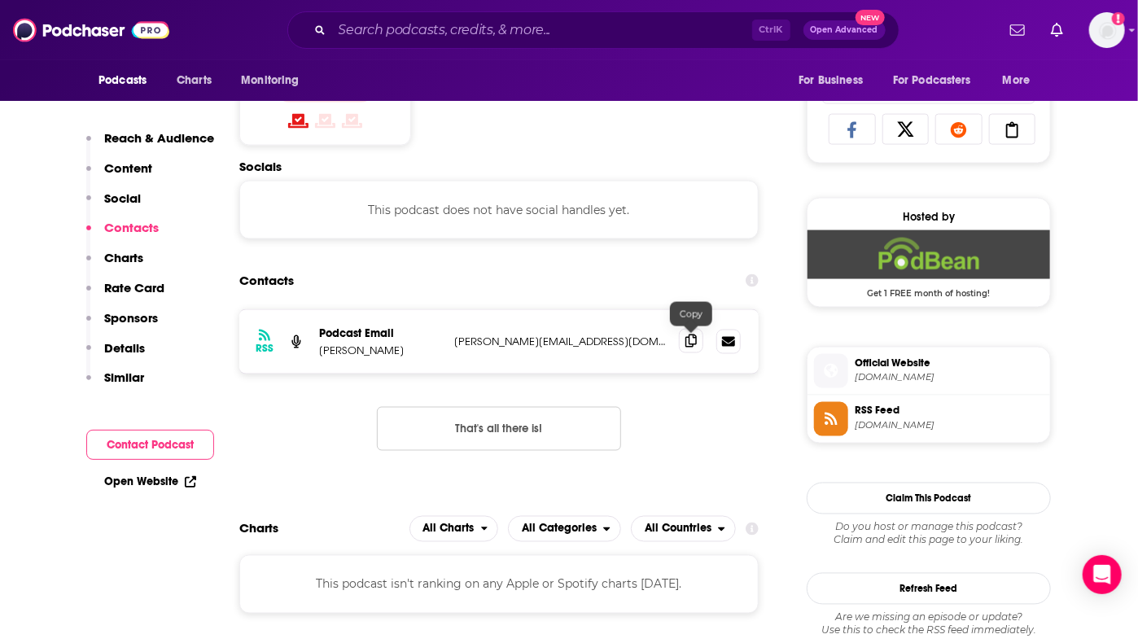
click at [693, 339] on icon at bounding box center [690, 341] width 11 height 13
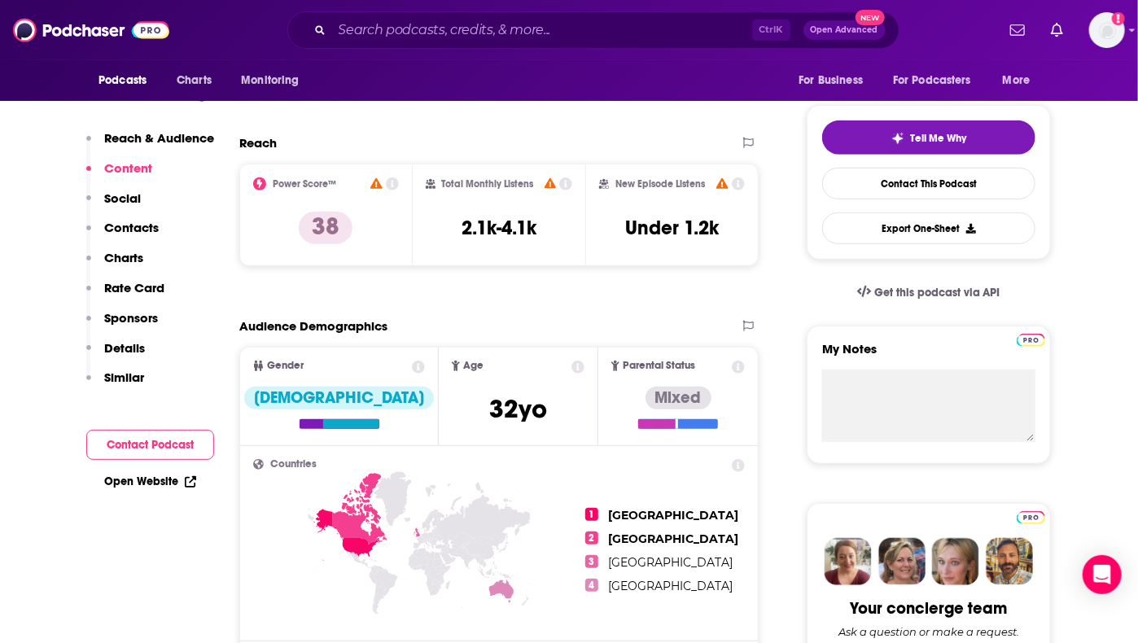
scroll to position [0, 0]
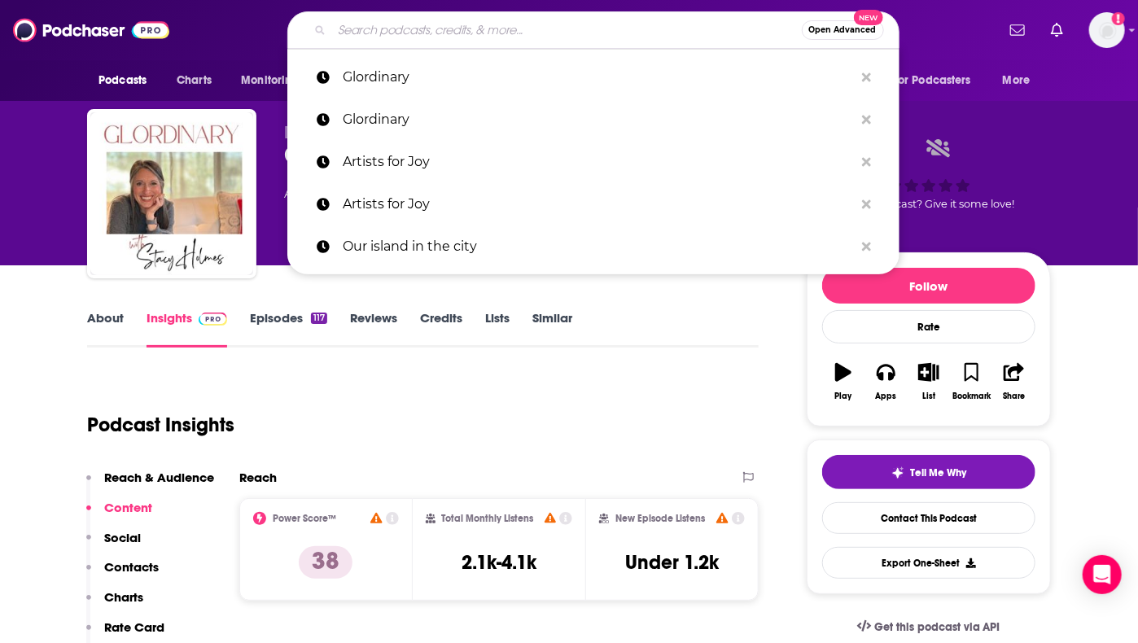
click at [503, 33] on input "Search podcasts, credits, & more..." at bounding box center [567, 30] width 470 height 26
paste input "Welcome to the Neighborhood"
type input "Welcome to the Neighborhood"
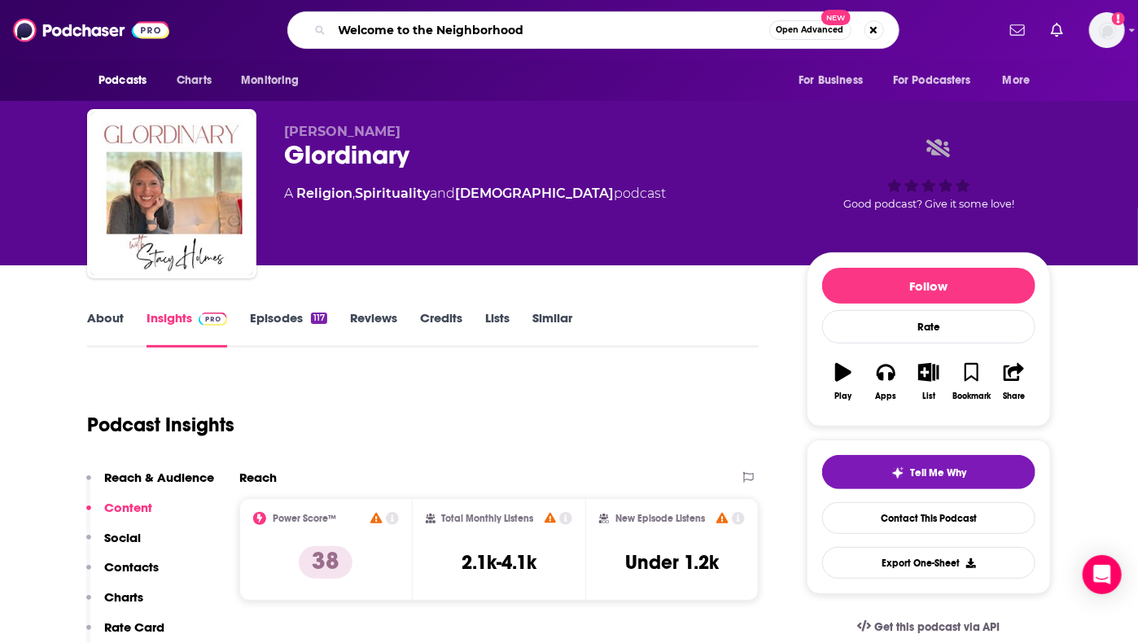
scroll to position [0, 103]
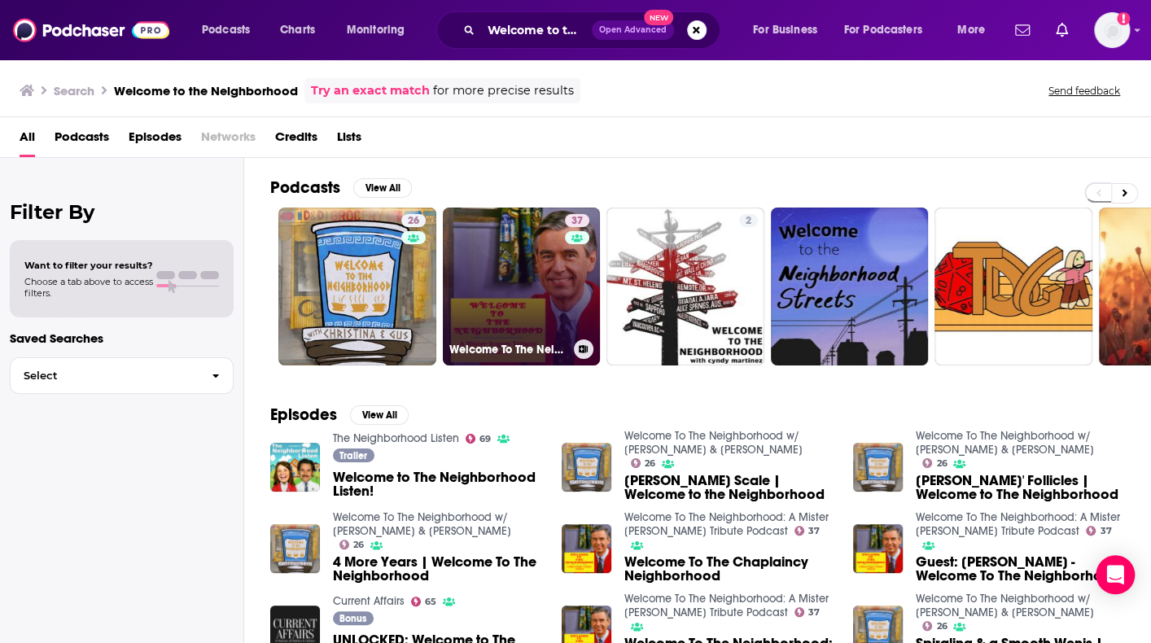
click at [502, 240] on link "37 Welcome To The Neighborhood: A Mister [PERSON_NAME] Tribute Podcast" at bounding box center [522, 287] width 158 height 158
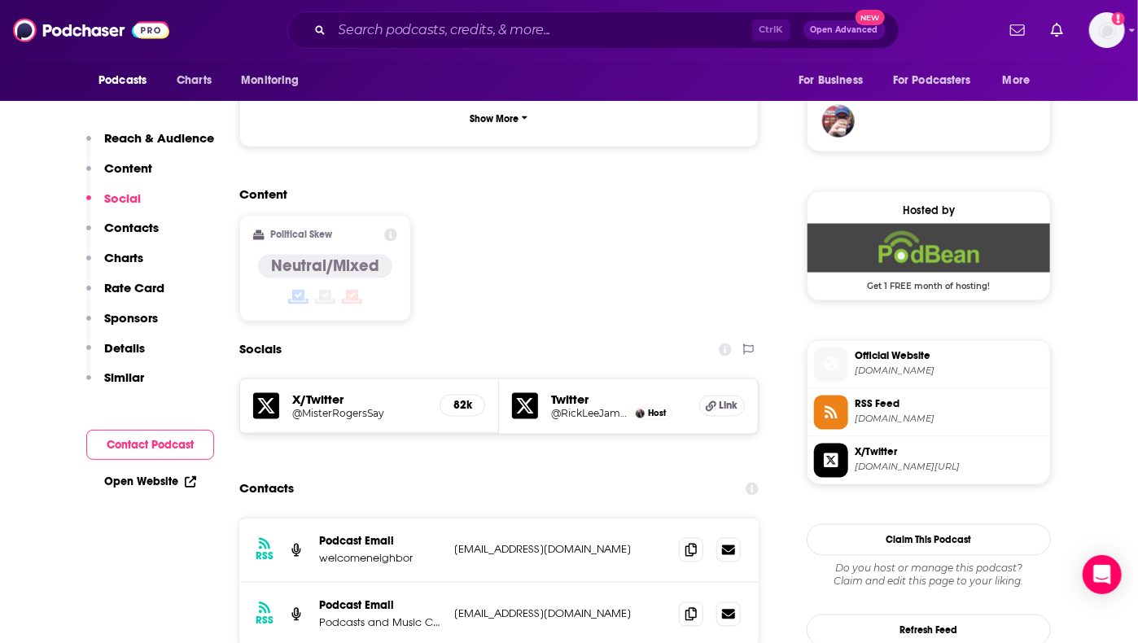
scroll to position [1197, 0]
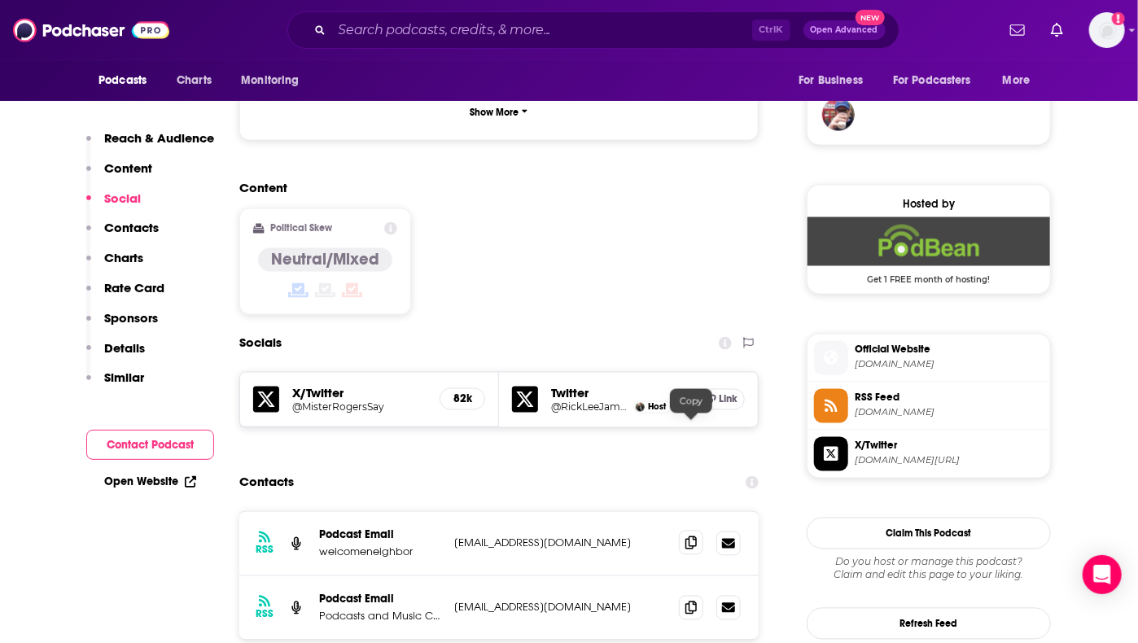
click at [697, 531] on span at bounding box center [691, 543] width 24 height 24
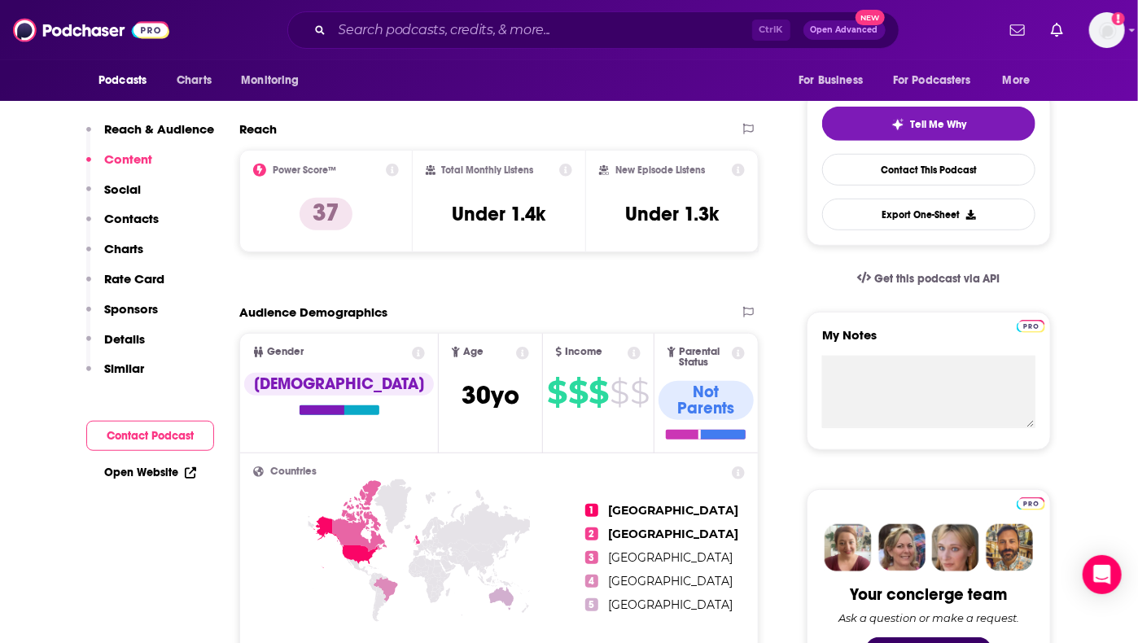
scroll to position [0, 0]
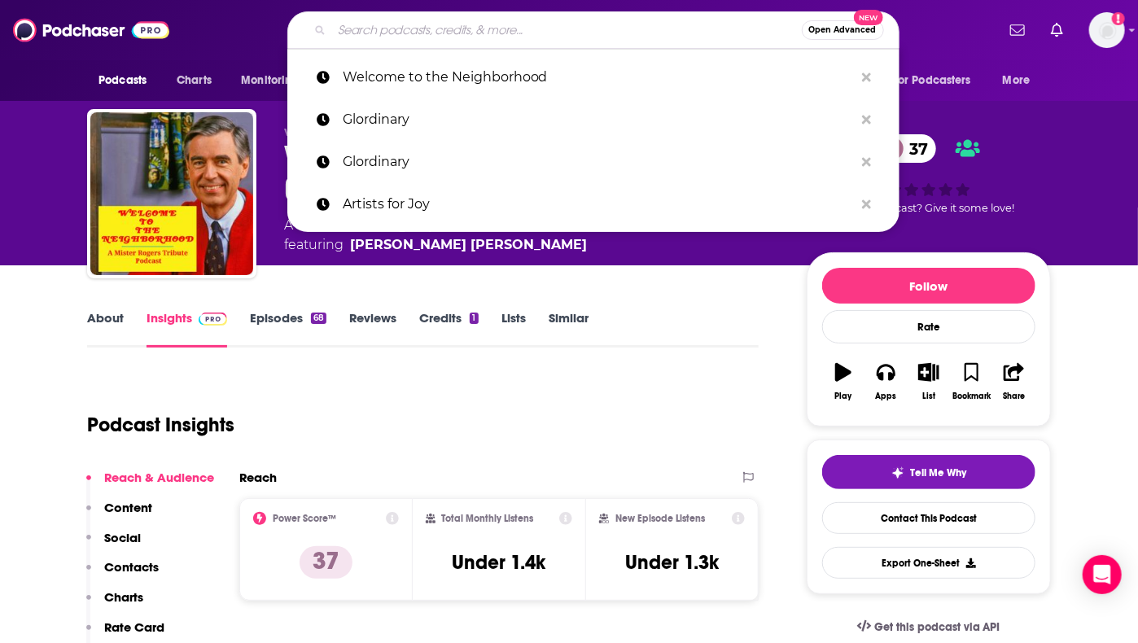
click at [507, 23] on input "Search podcasts, credits, & more..." at bounding box center [567, 30] width 470 height 26
paste input "Hungry Authors"
type input "Hungry Authors"
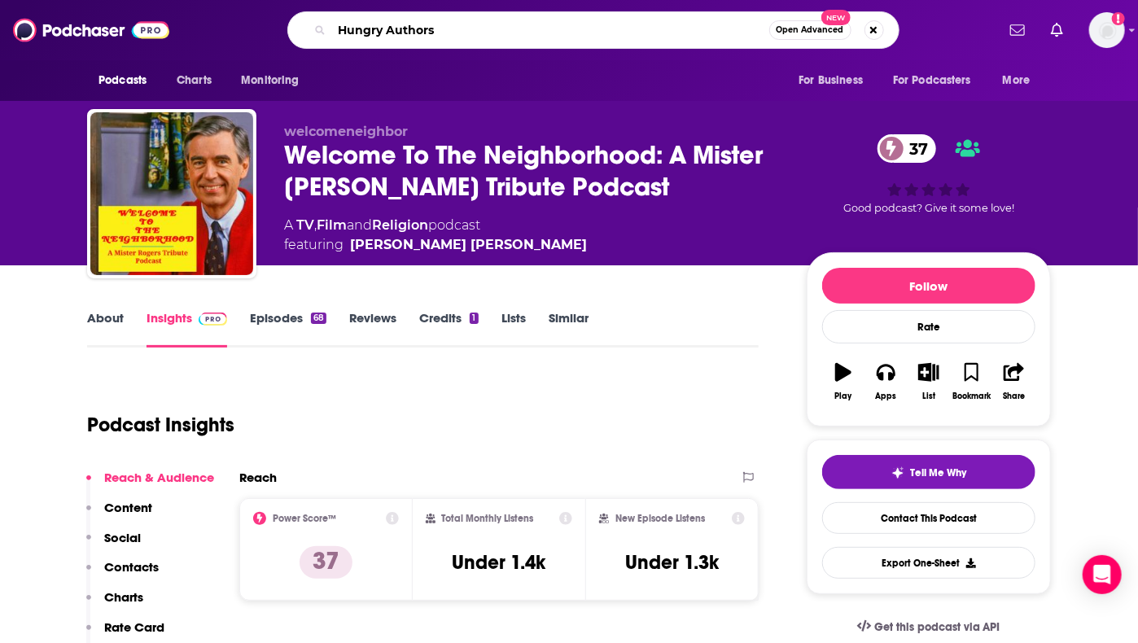
scroll to position [0, 13]
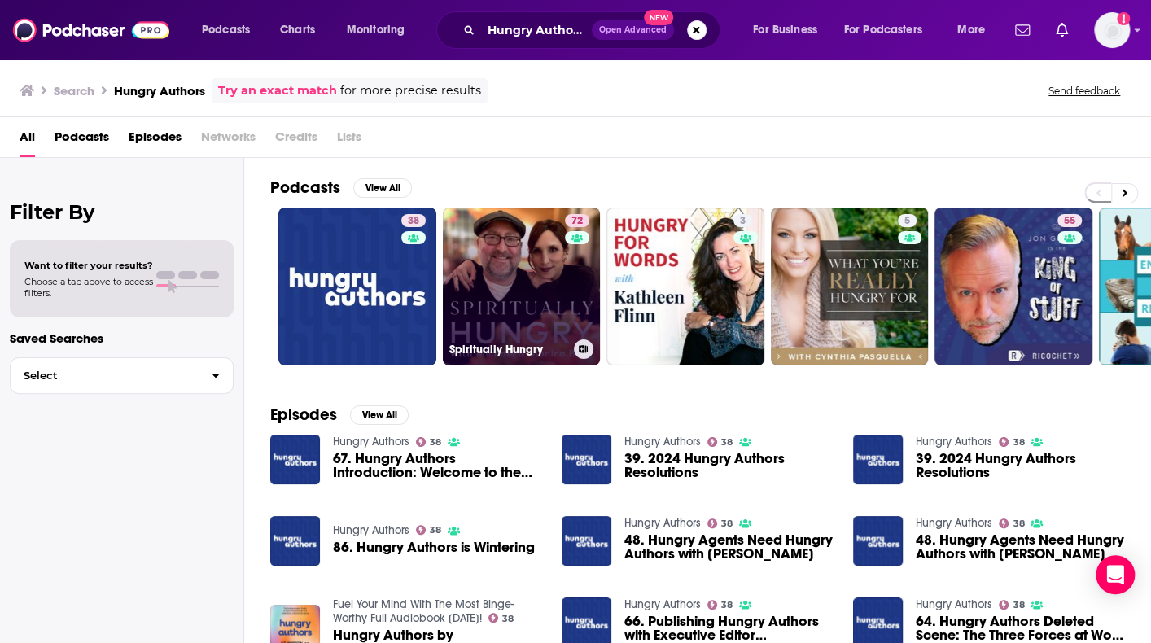
click at [498, 296] on link "72 Spiritually Hungry" at bounding box center [522, 287] width 158 height 158
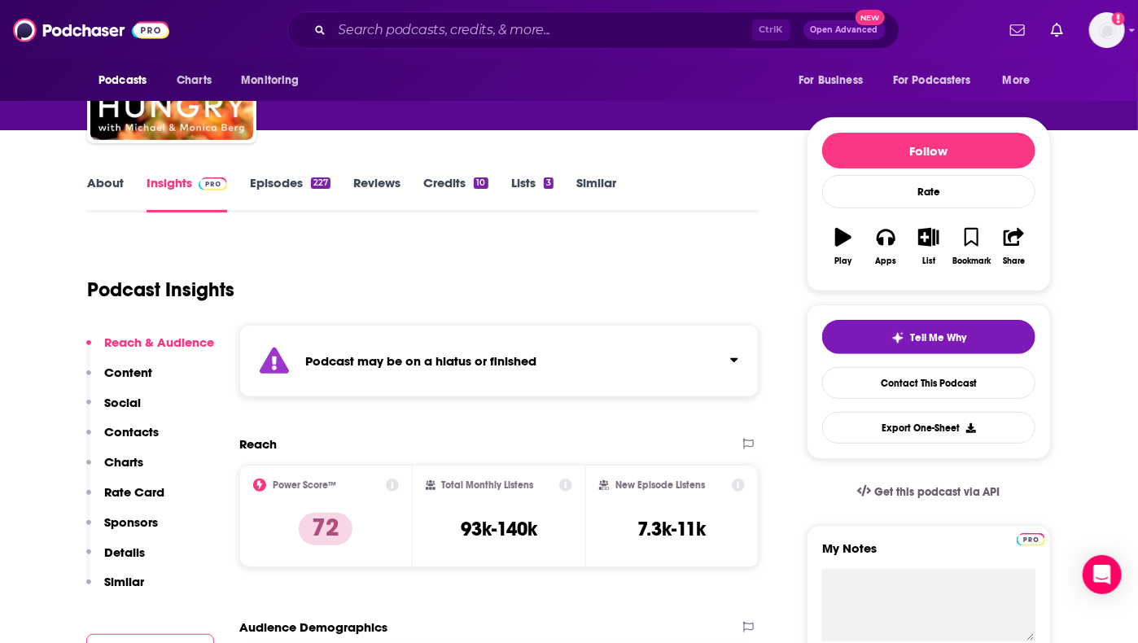
scroll to position [142, 0]
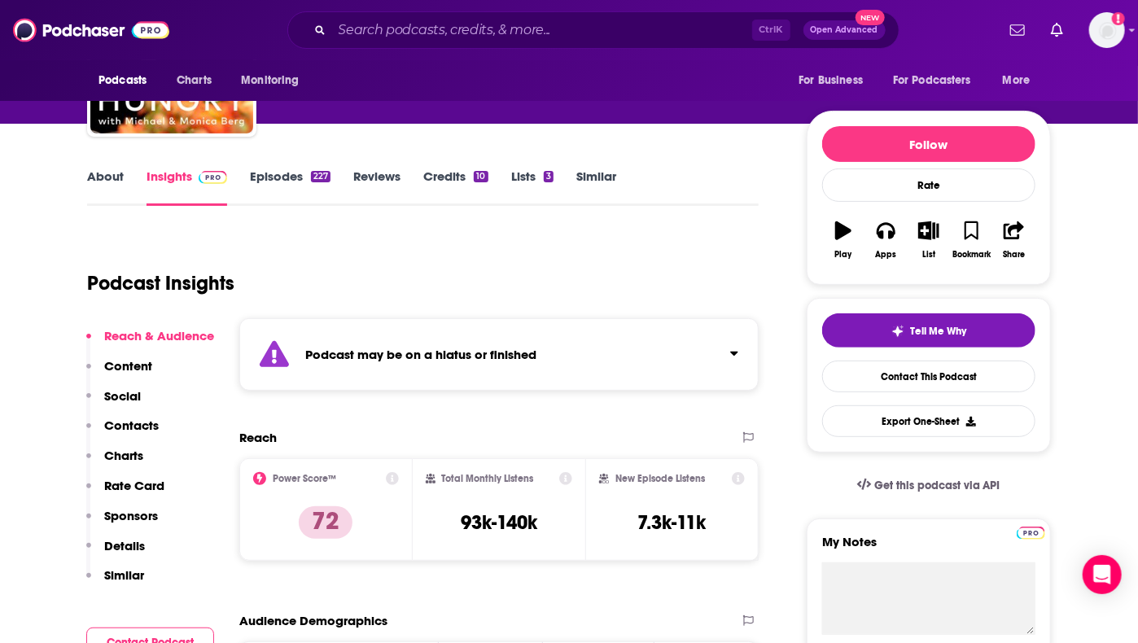
click at [730, 348] on icon "Click to expand status details" at bounding box center [734, 353] width 8 height 13
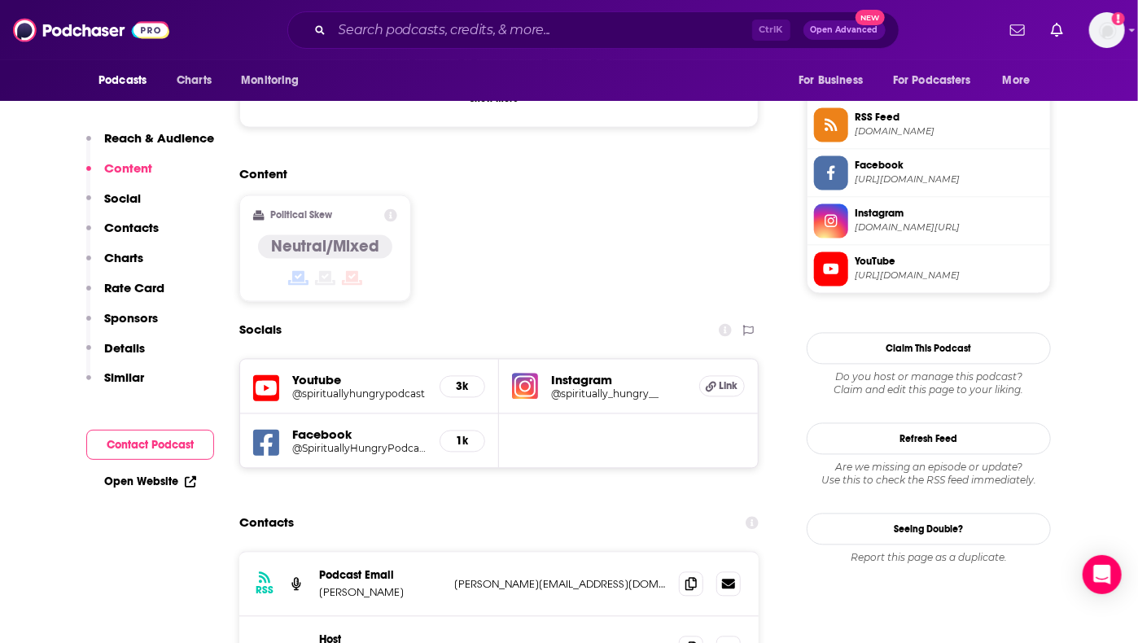
scroll to position [1328, 0]
click at [691, 577] on icon at bounding box center [690, 583] width 11 height 13
click at [686, 641] on icon at bounding box center [690, 647] width 11 height 13
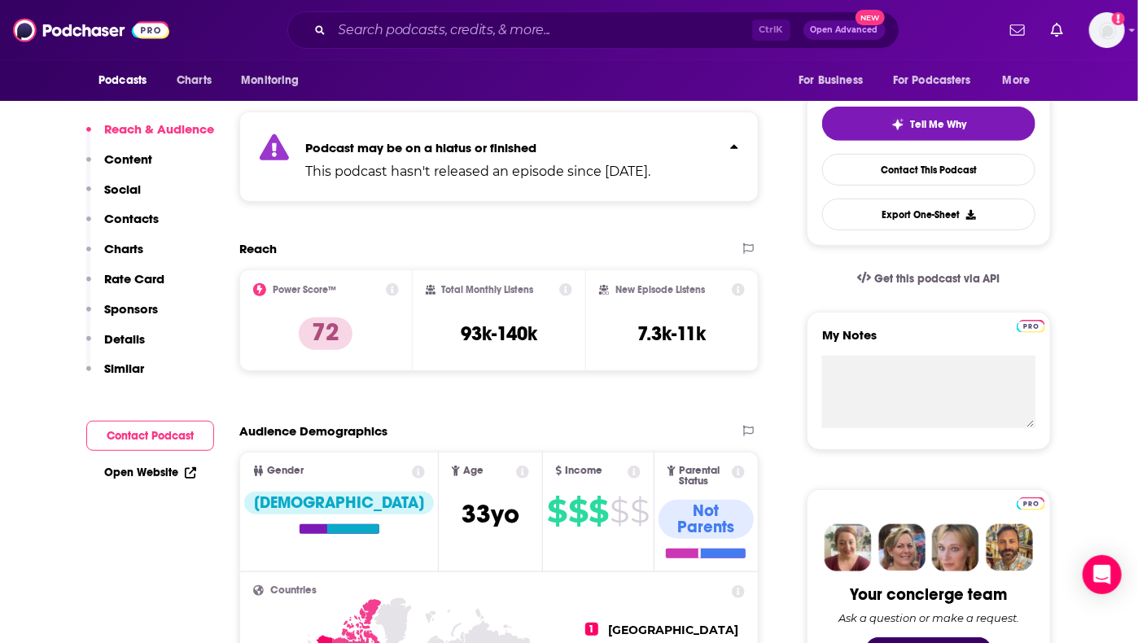
scroll to position [0, 0]
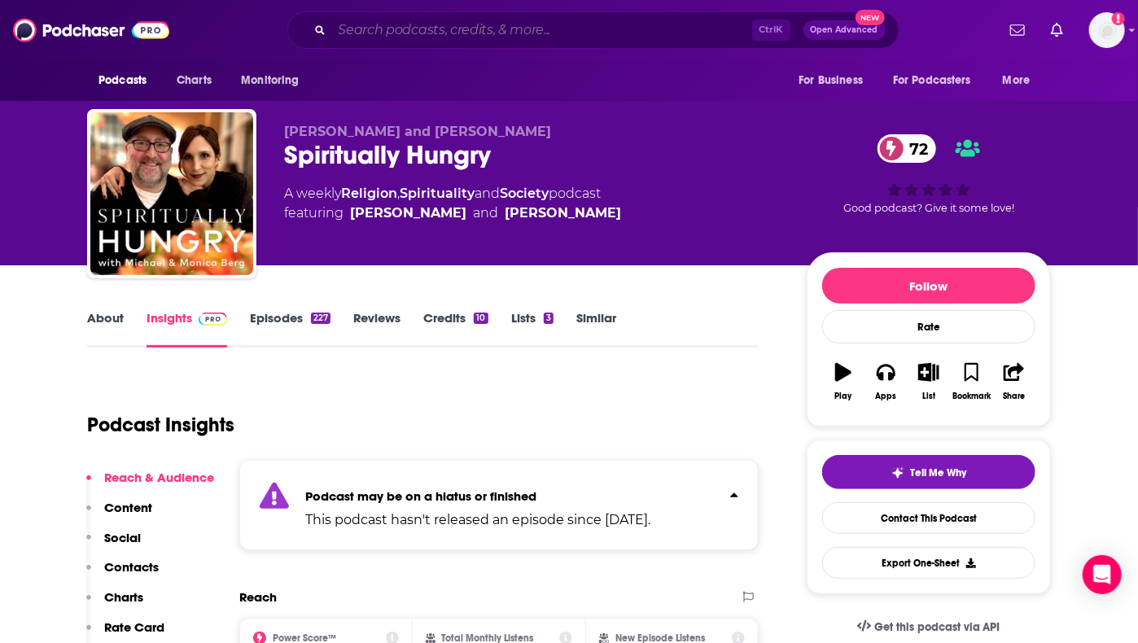
click at [510, 20] on input "Search podcasts, credits, & more..." at bounding box center [542, 30] width 420 height 26
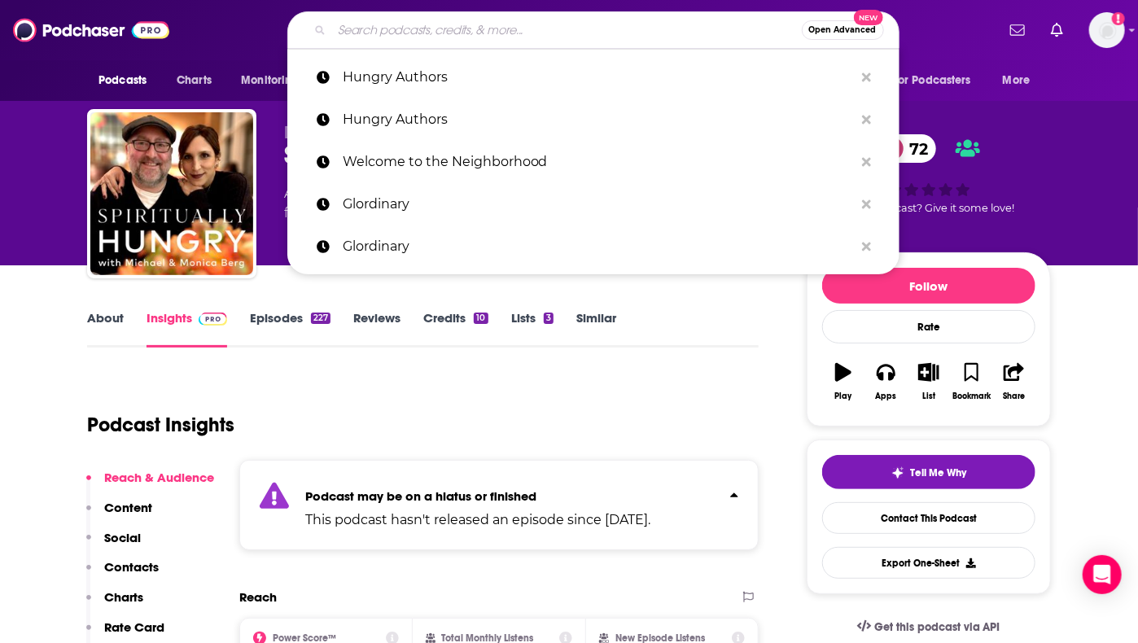
click at [482, 33] on input "Search podcasts, credits, & more..." at bounding box center [567, 30] width 470 height 26
paste input "Women who Dare to Believe"
type input "Women who Dare to Believe"
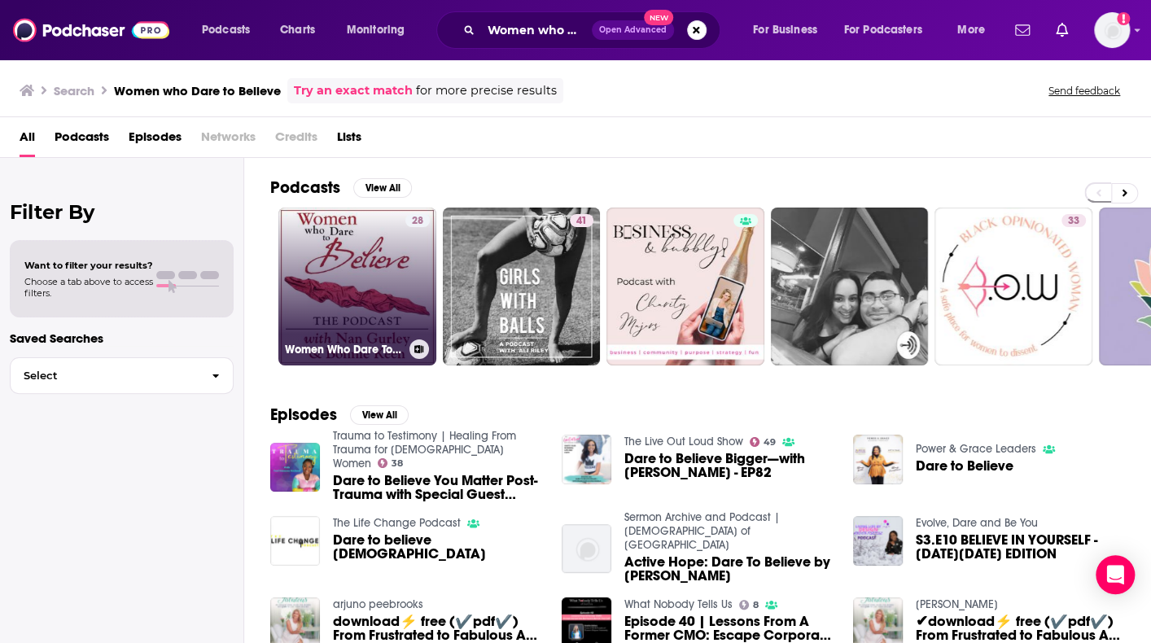
click at [340, 287] on link "28 Women Who Dare To Believe" at bounding box center [357, 287] width 158 height 158
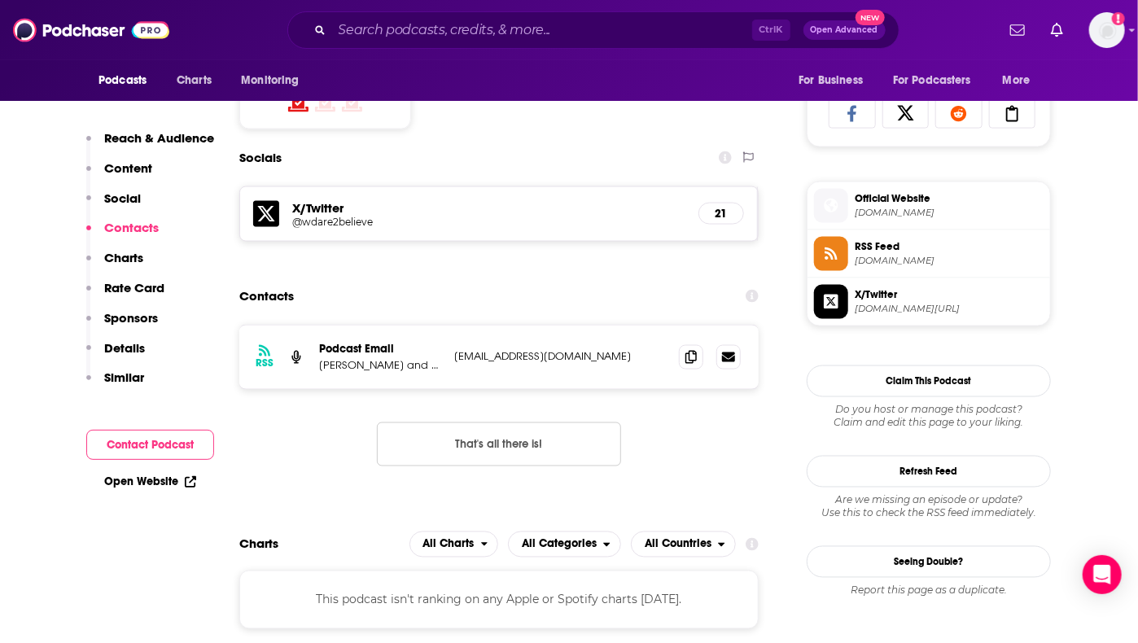
scroll to position [1070, 0]
click at [691, 362] on icon at bounding box center [690, 355] width 11 height 13
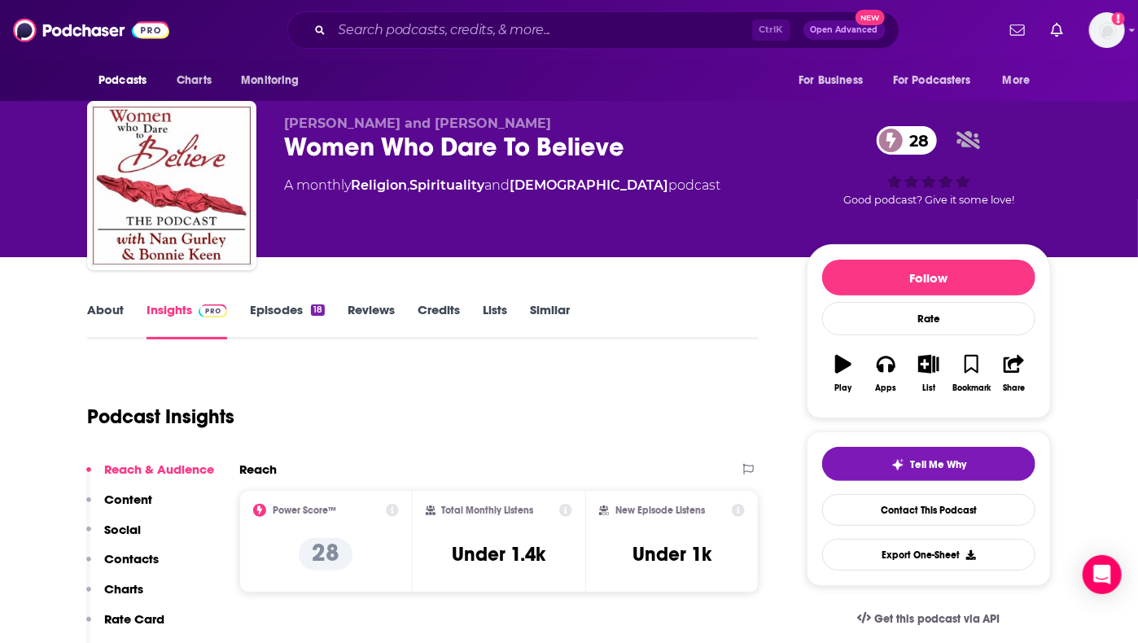
scroll to position [0, 0]
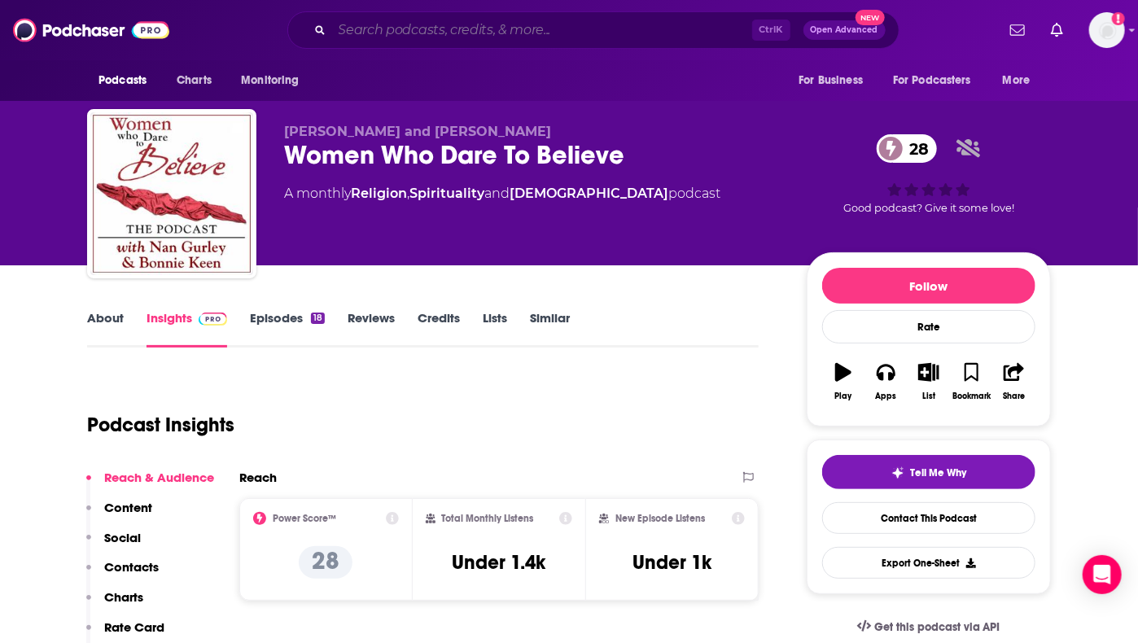
click at [490, 28] on input "Search podcasts, credits, & more..." at bounding box center [542, 30] width 420 height 26
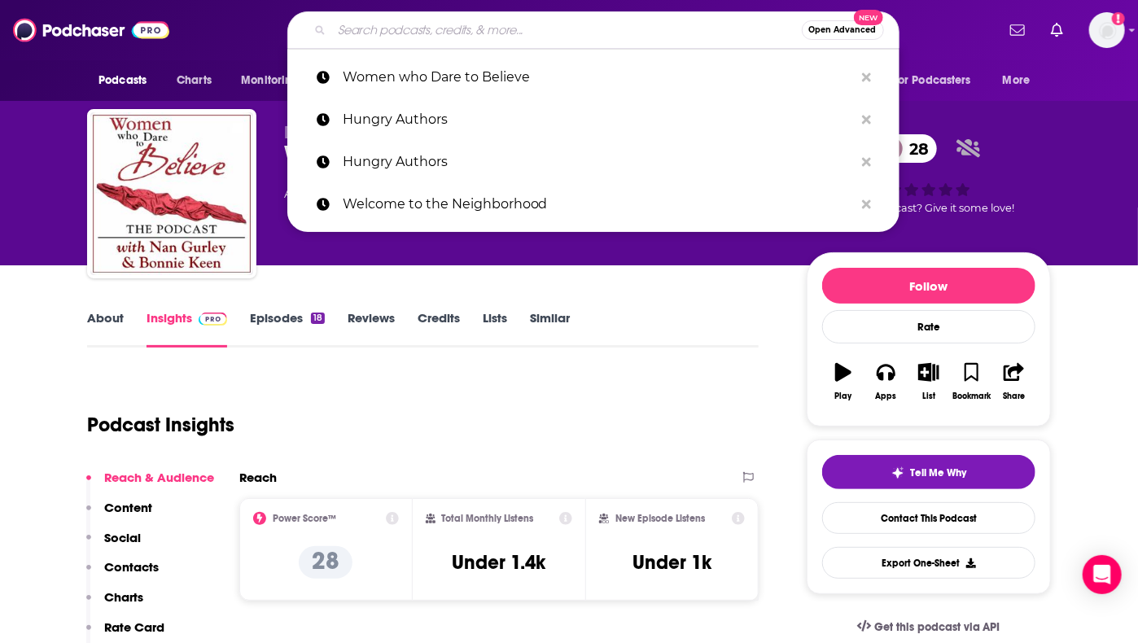
paste input "Mid-Life repurposed"
type input "Mid-Life repurposed"
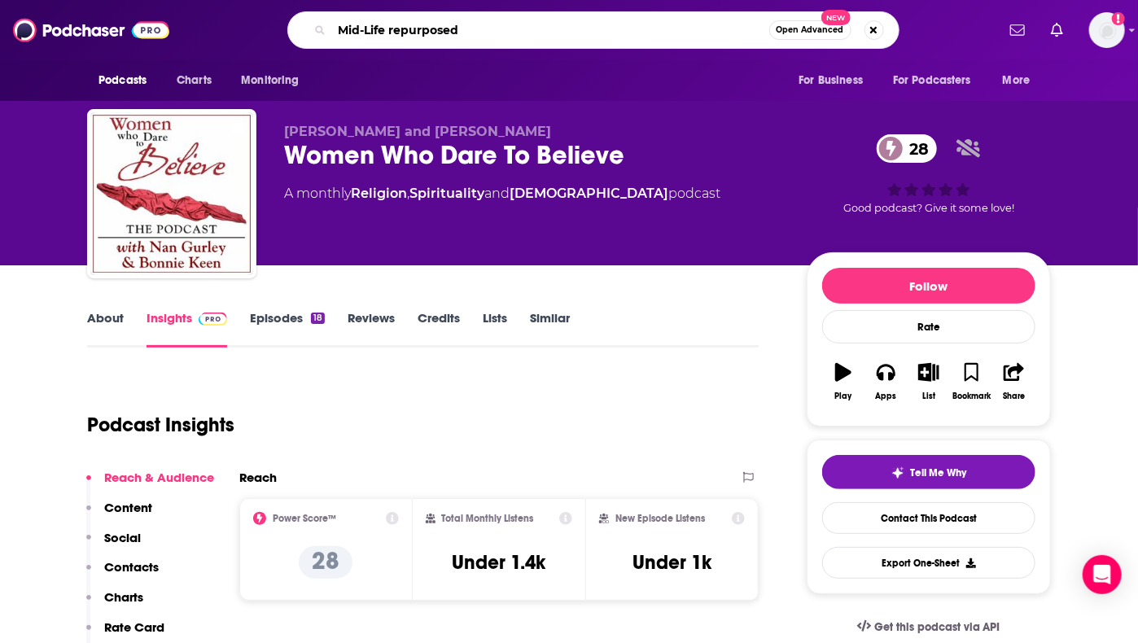
scroll to position [0, 38]
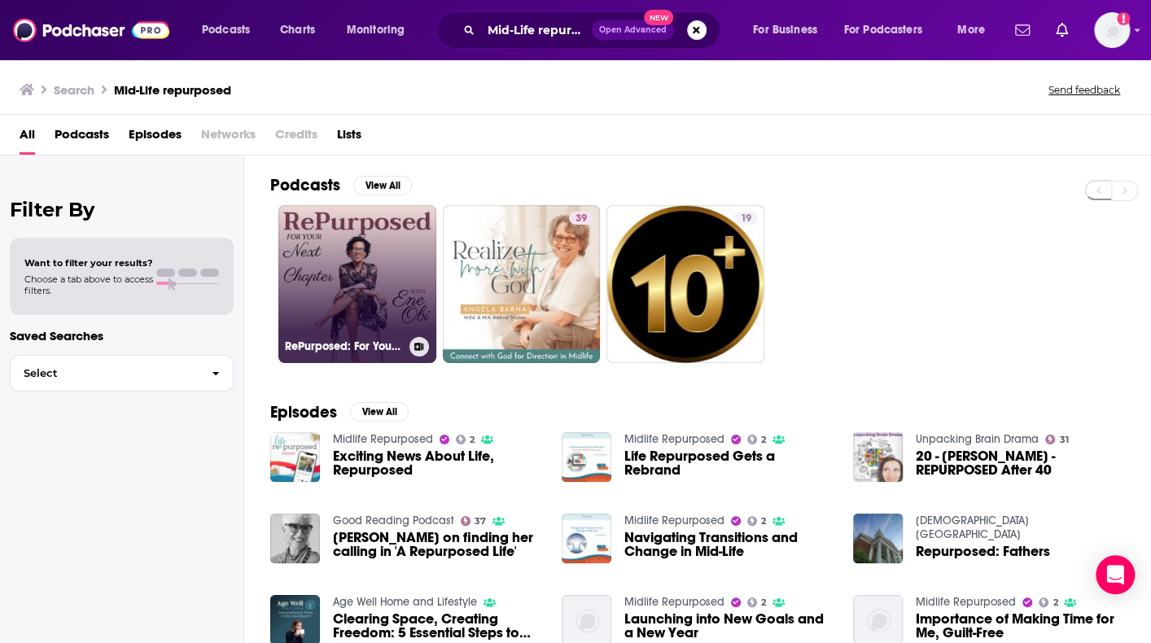
click at [308, 299] on link "RePurposed: For Your Next Chapter with [PERSON_NAME]" at bounding box center [357, 284] width 158 height 158
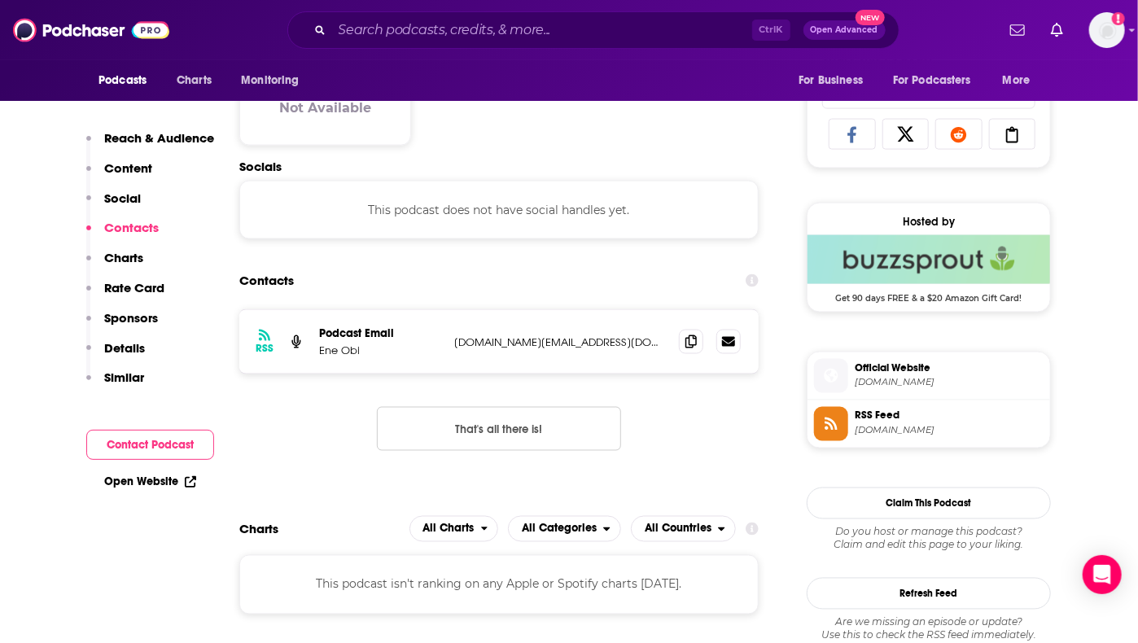
scroll to position [1055, 0]
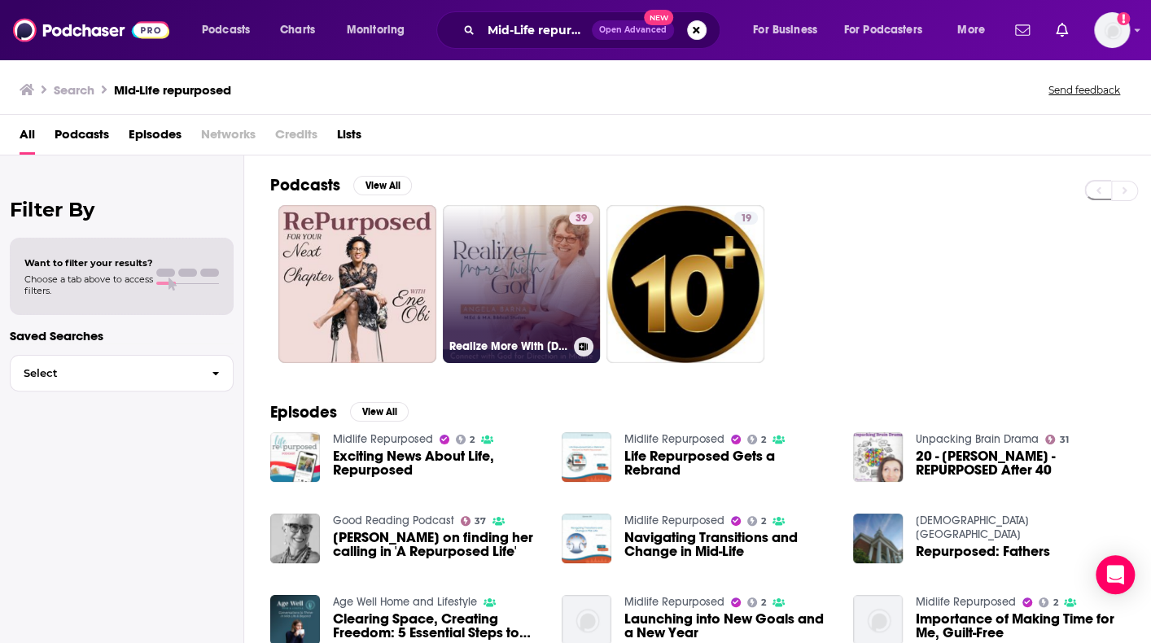
click at [481, 222] on link "39 Realize More With [DEMOGRAPHIC_DATA], [DEMOGRAPHIC_DATA] Women, Connect with…" at bounding box center [522, 284] width 158 height 158
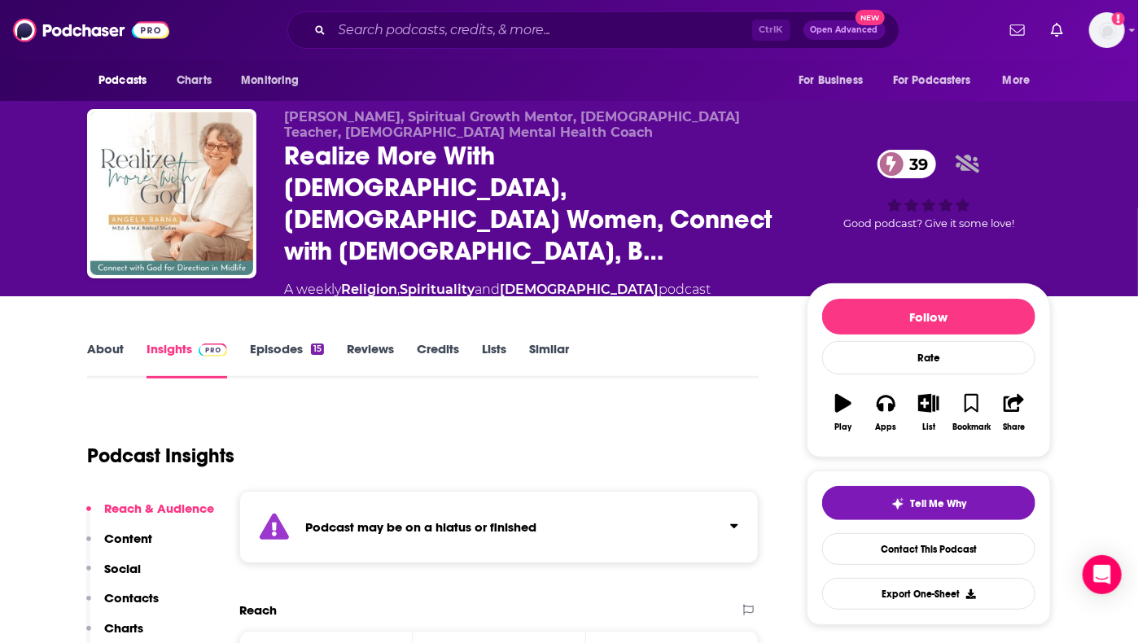
scroll to position [156, 0]
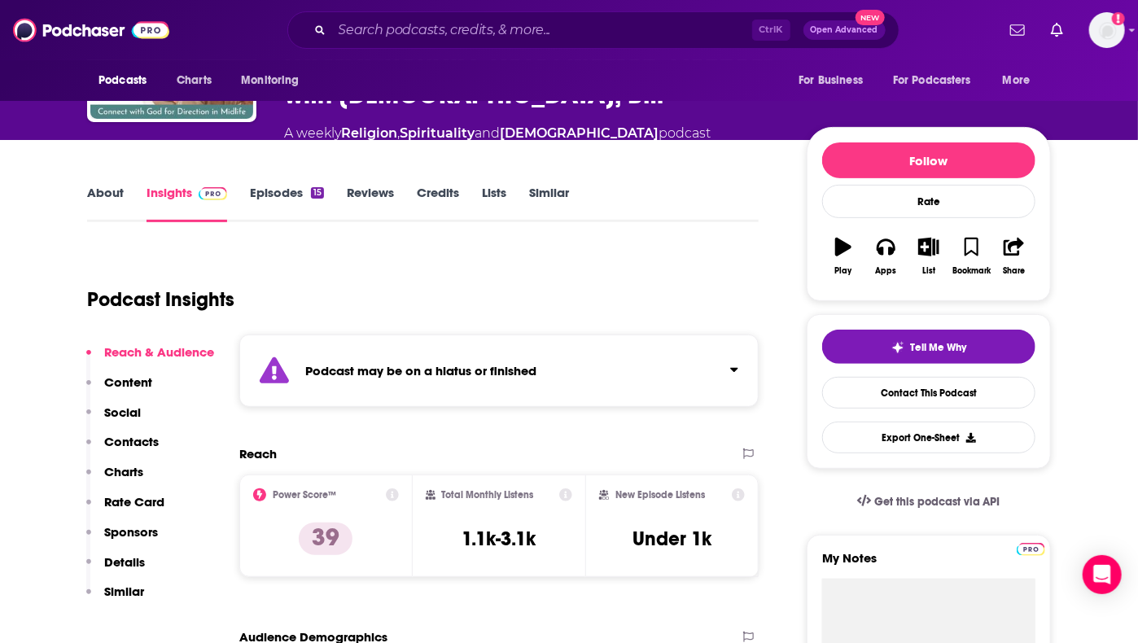
click at [733, 355] on button "Click to expand status details" at bounding box center [727, 366] width 21 height 23
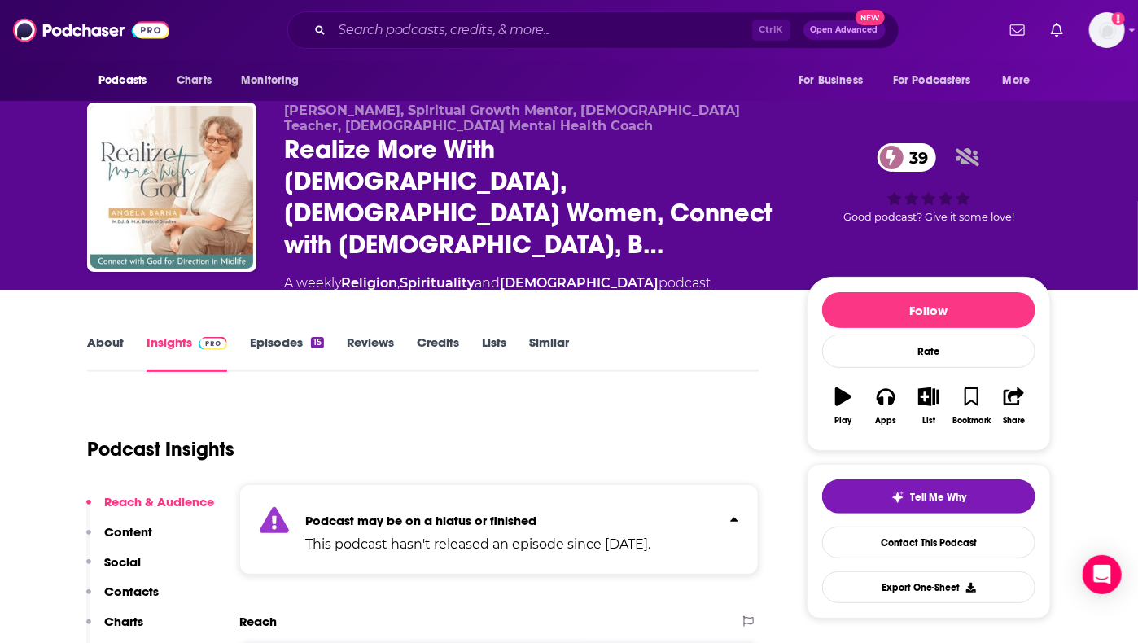
scroll to position [0, 0]
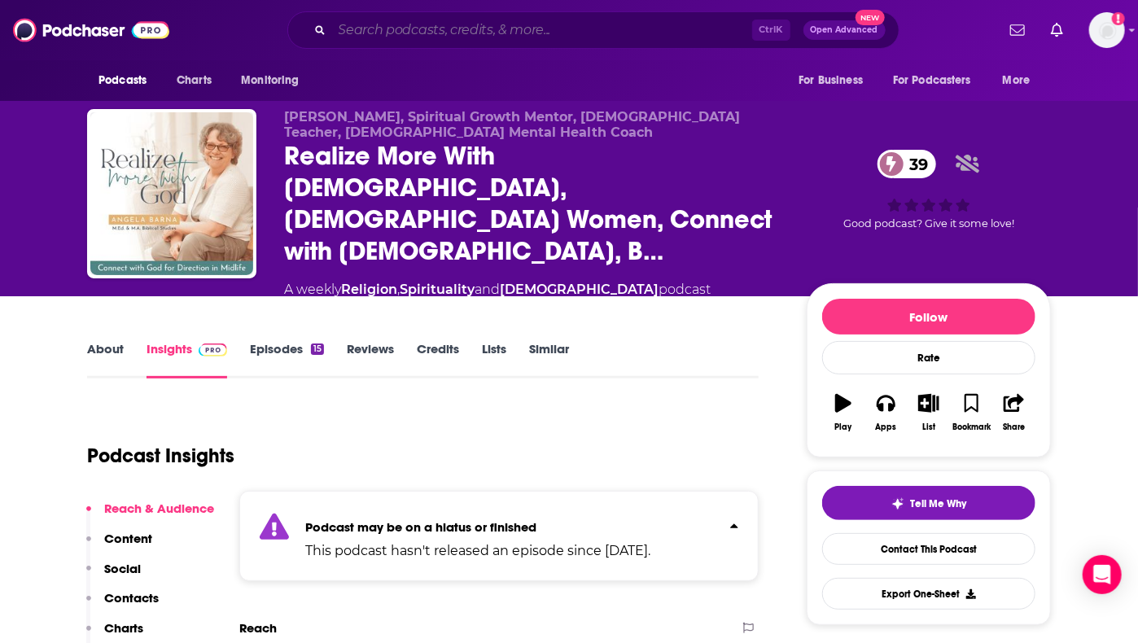
click at [518, 36] on input "Search podcasts, credits, & more..." at bounding box center [542, 30] width 420 height 26
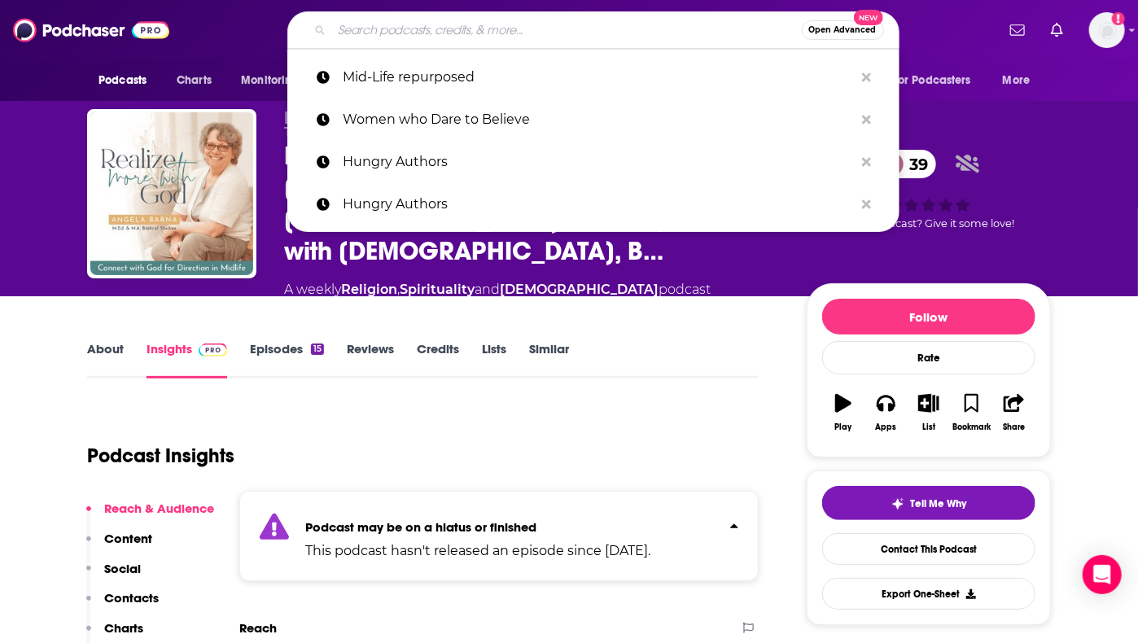
paste input "Welcome Heart: Living a Legacy Life"
type input "Welcome Heart: Living a Legacy Life"
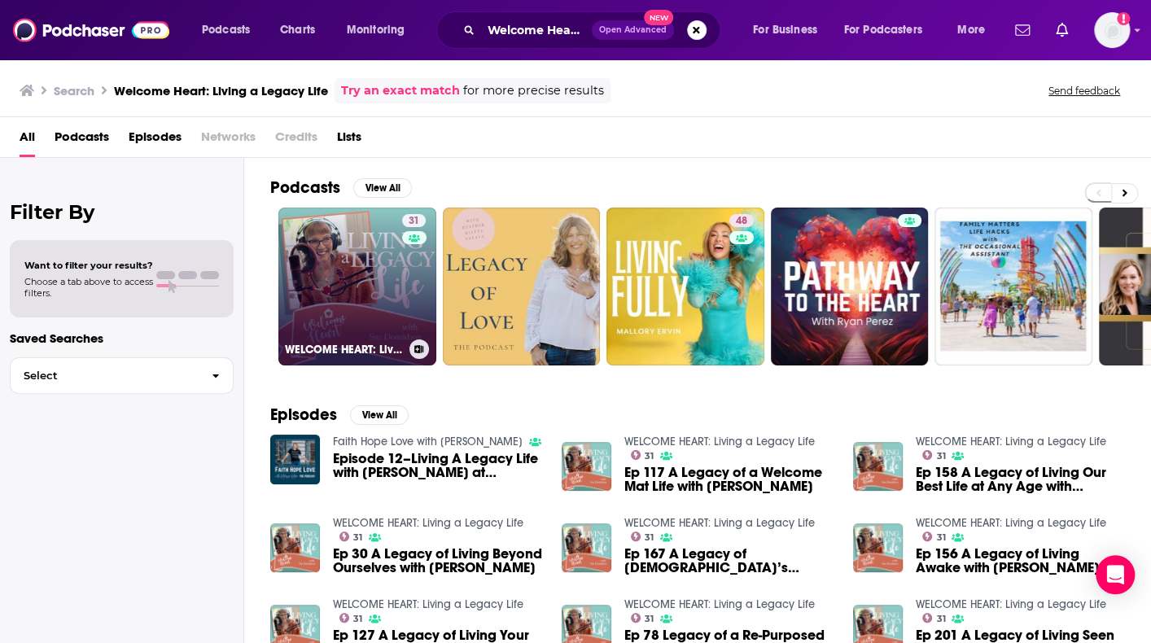
click at [352, 274] on link "31 WELCOME HEART: Living a Legacy Life" at bounding box center [357, 287] width 158 height 158
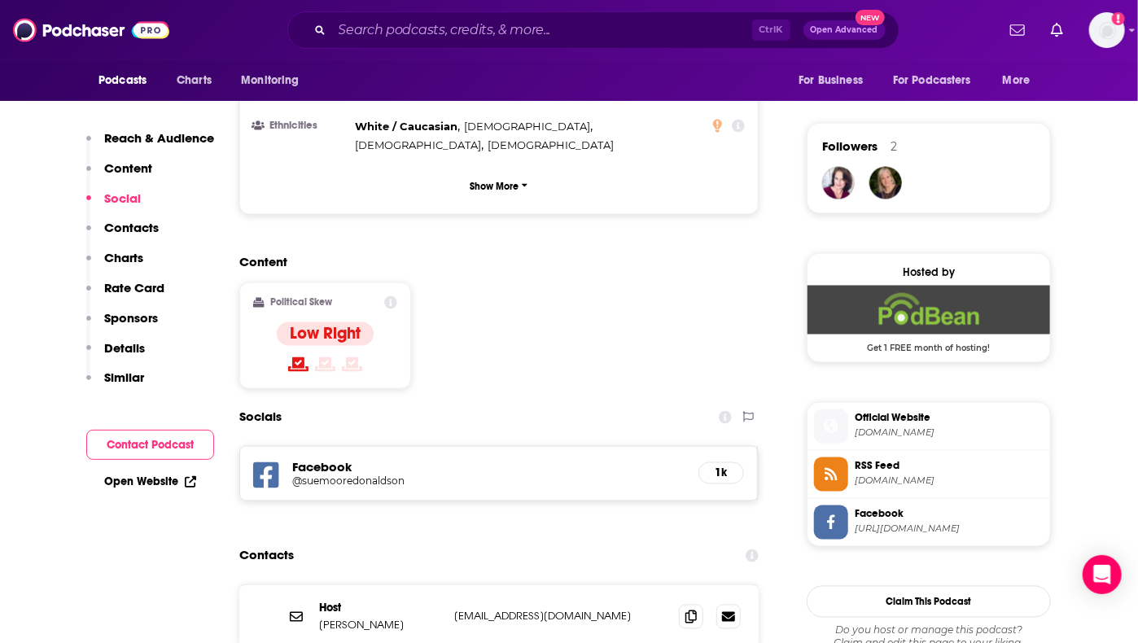
scroll to position [1129, 0]
click at [690, 609] on icon at bounding box center [690, 615] width 11 height 13
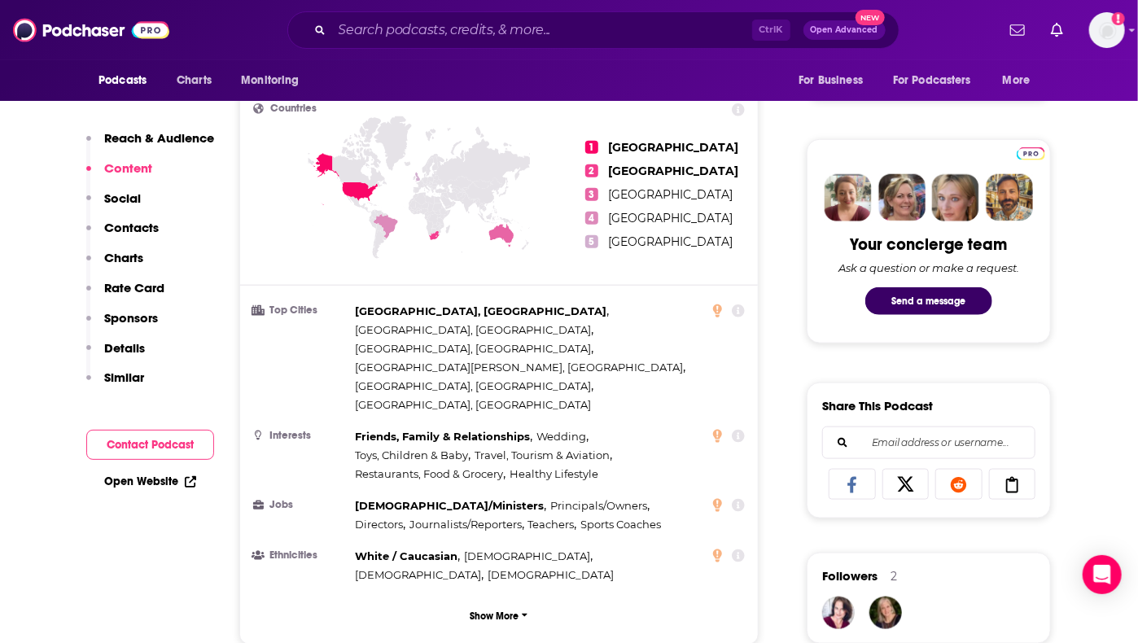
scroll to position [667, 0]
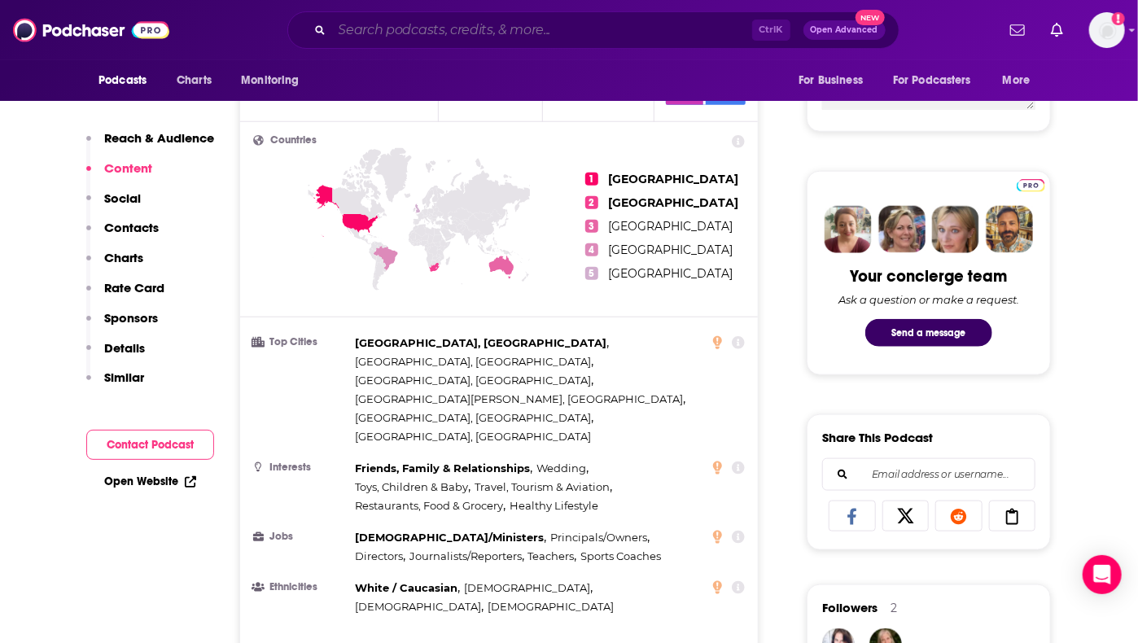
click at [511, 31] on input "Search podcasts, credits, & more..." at bounding box center [542, 30] width 420 height 26
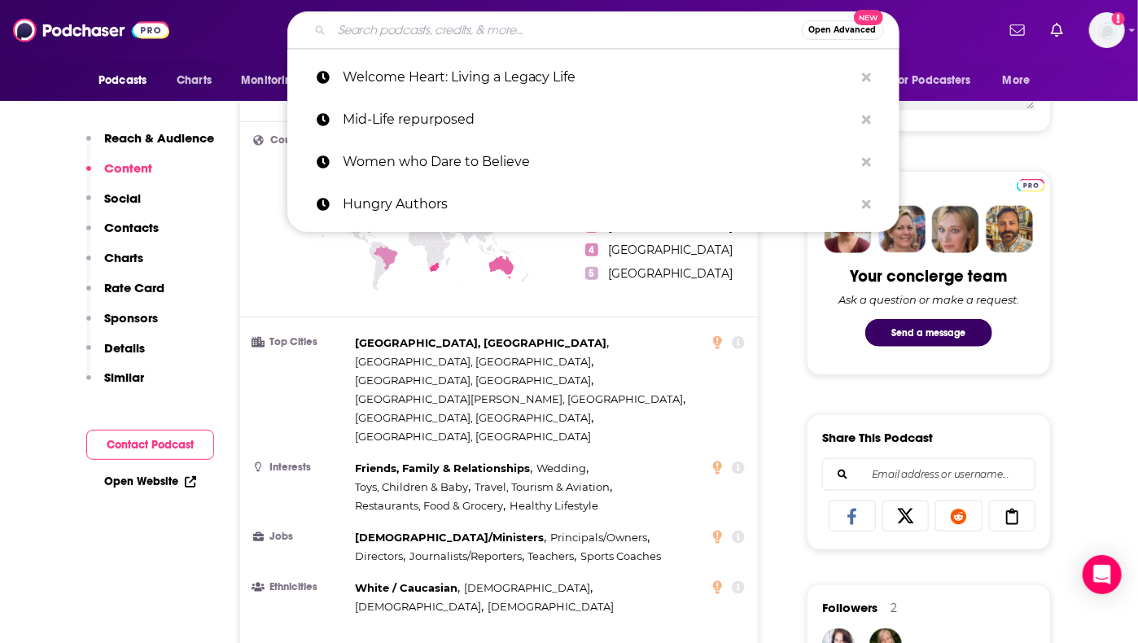
paste input "Coffee Time Conversations, Art, Faith, Life & Of Course, Coffee!"
type input "Coffee Time Conversations, Art, Faith, Life & Of Course, Coffee!"
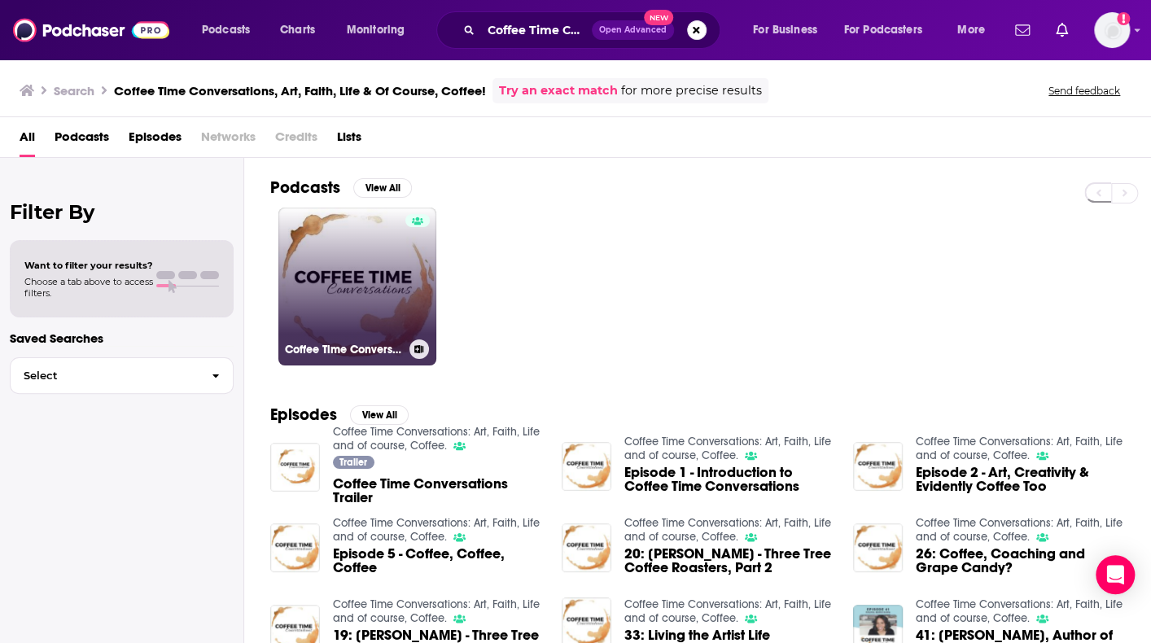
click at [356, 273] on link "Coffee Time Conversations: Art, Faith, Life and of course, Coffee." at bounding box center [357, 287] width 158 height 158
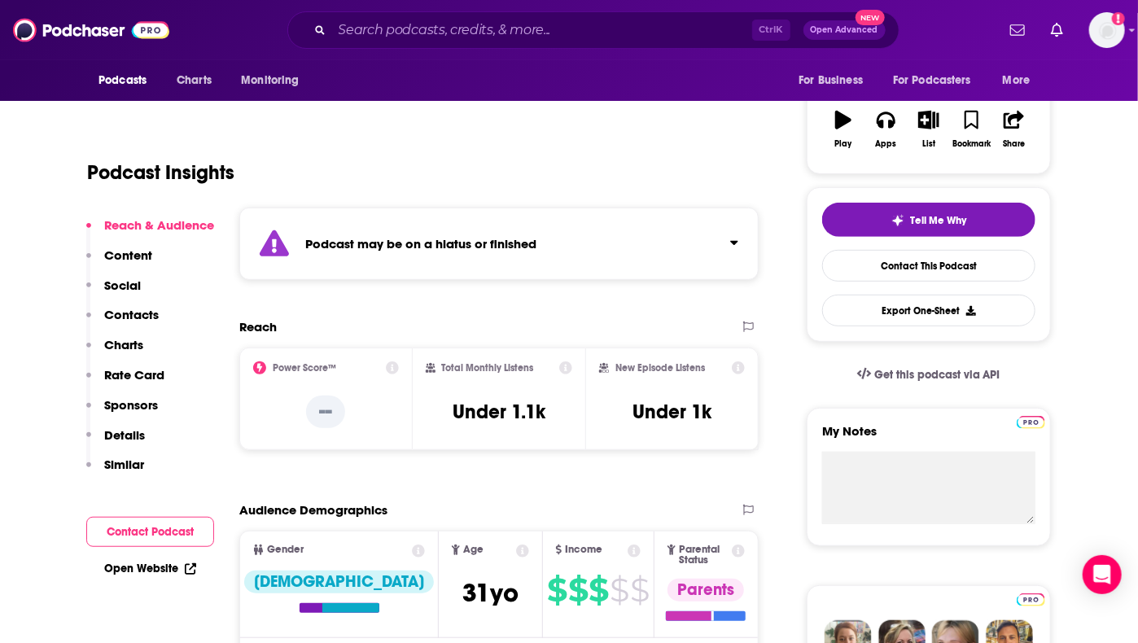
scroll to position [262, 0]
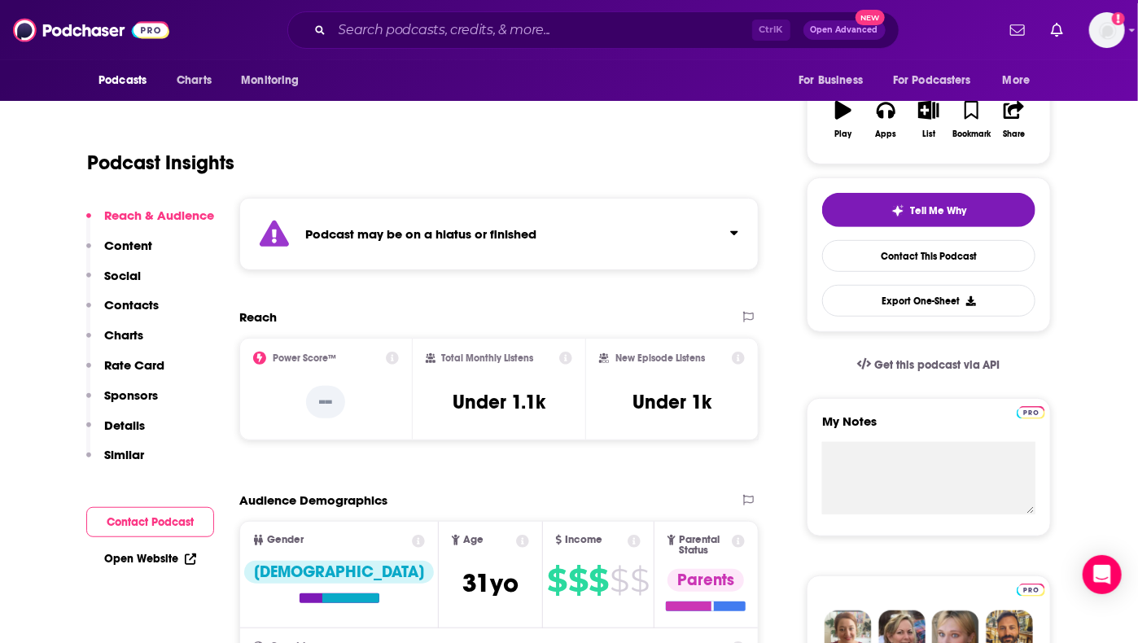
click at [735, 226] on icon "Click to expand status details" at bounding box center [734, 232] width 8 height 13
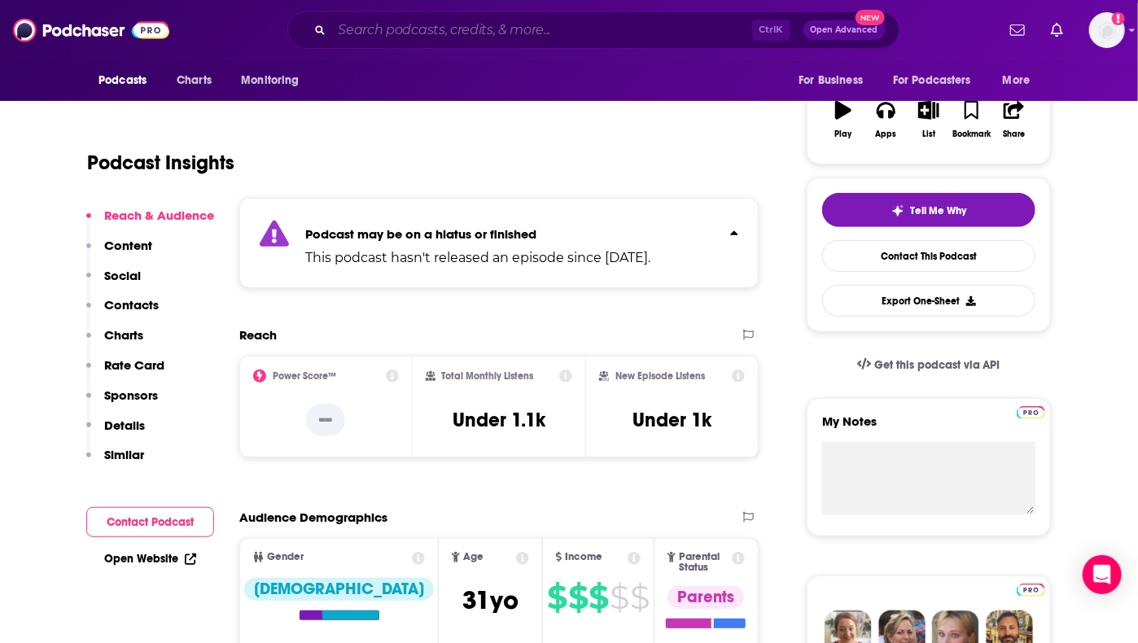
click at [507, 36] on input "Search podcasts, credits, & more..." at bounding box center [542, 30] width 420 height 26
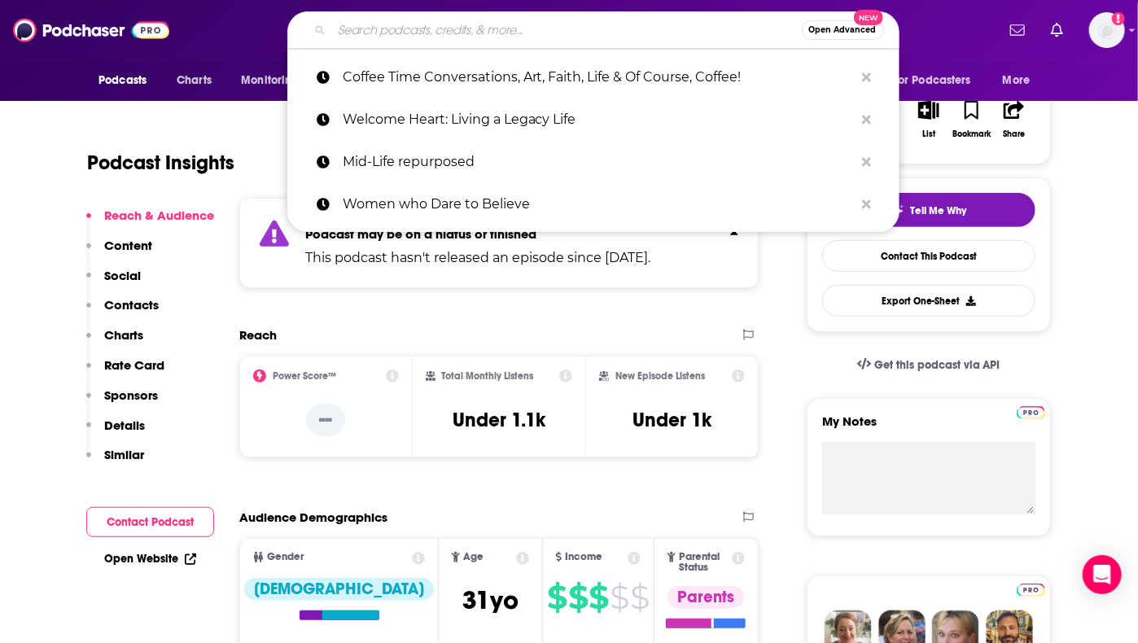
paste input "A Woman’s Heart"
type input "A Woman’s Heart"
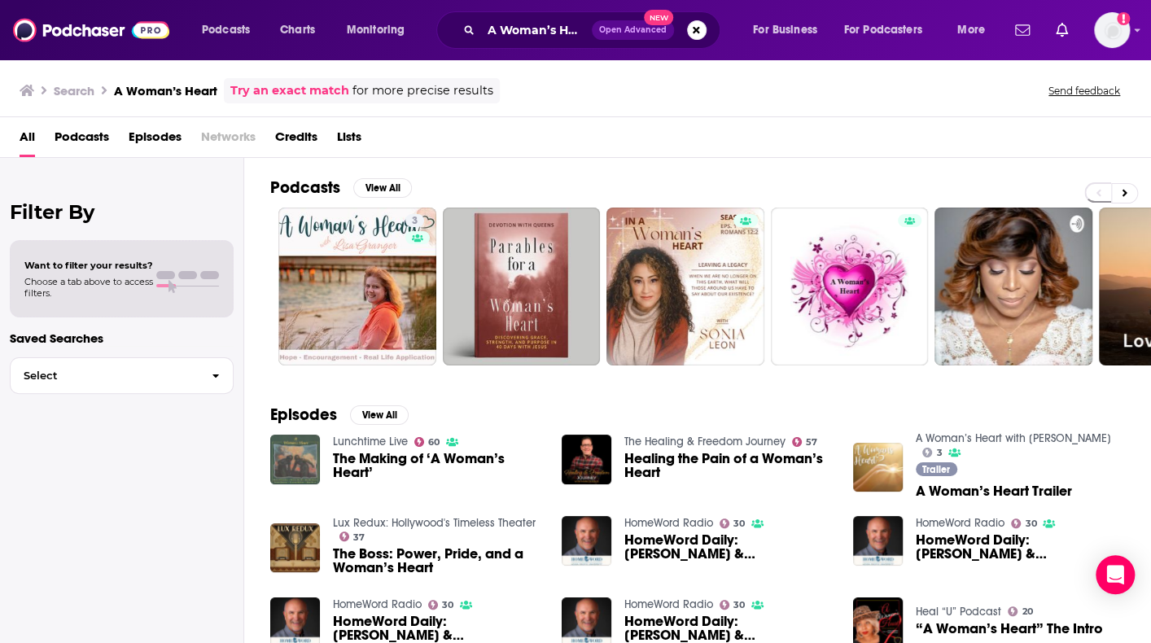
click at [851, 151] on div "All Podcasts Episodes Networks Credits Lists" at bounding box center [579, 140] width 1118 height 33
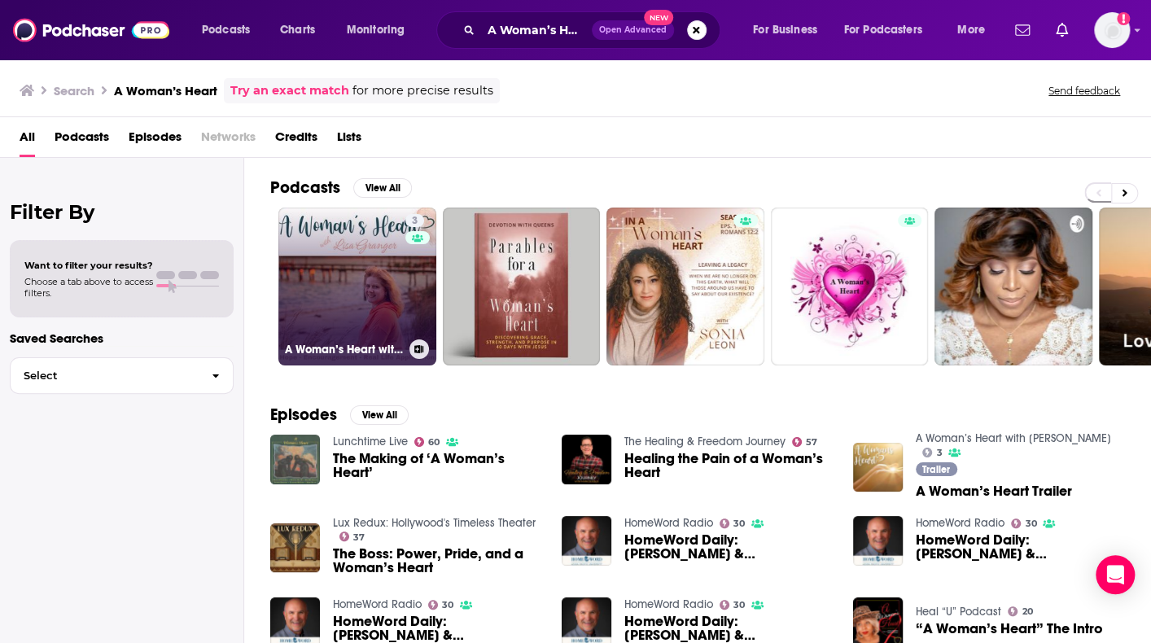
click at [353, 265] on link "3 A Woman’s Heart with [PERSON_NAME]" at bounding box center [357, 287] width 158 height 158
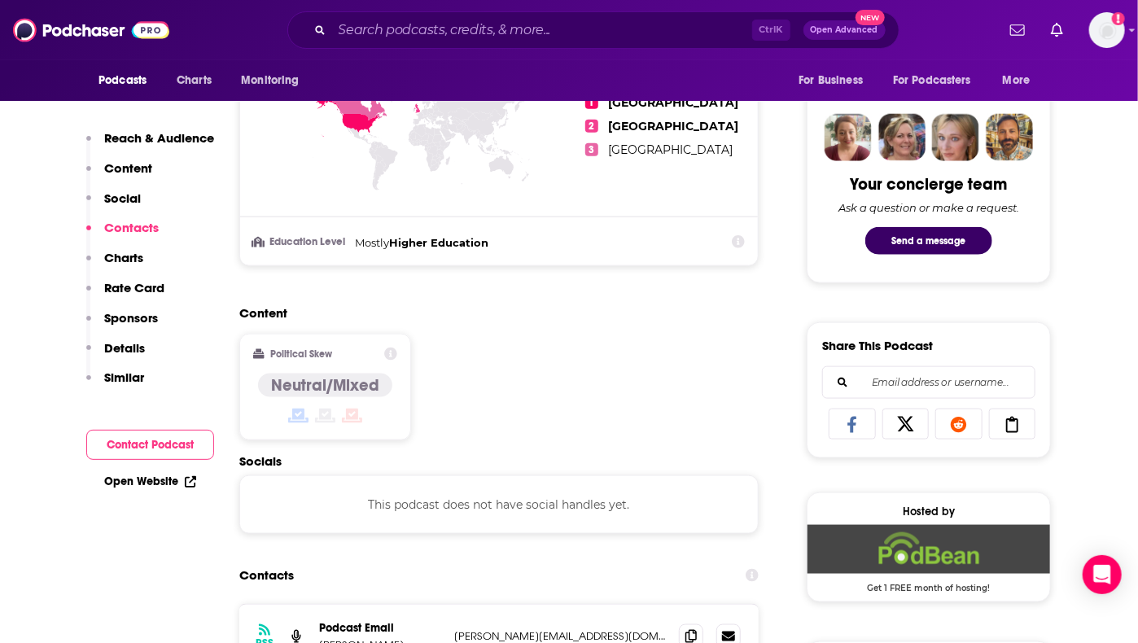
scroll to position [1057, 0]
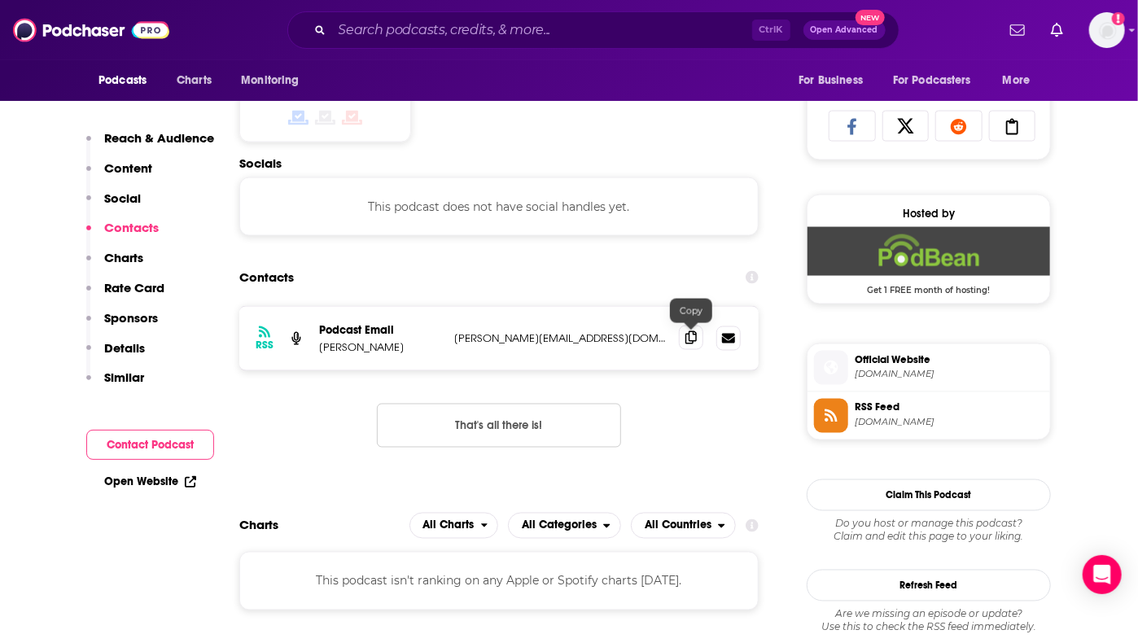
click at [690, 340] on icon at bounding box center [690, 337] width 11 height 13
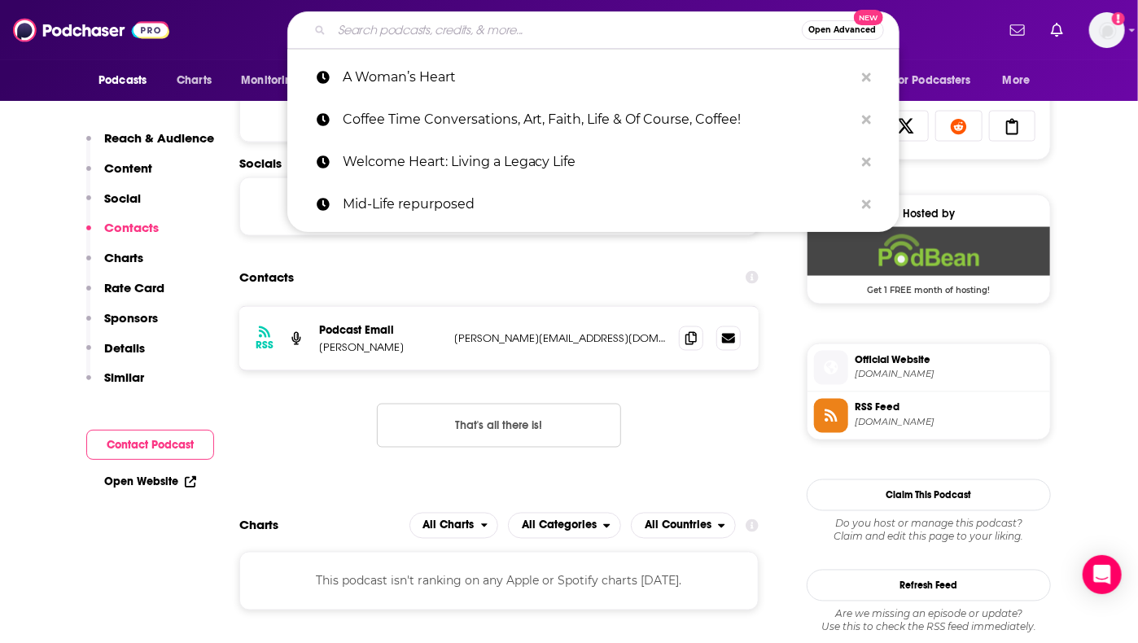
click at [505, 24] on input "Search podcasts, credits, & more..." at bounding box center [567, 30] width 470 height 26
paste input "Growing Home Together"
type input "Growing Home Together"
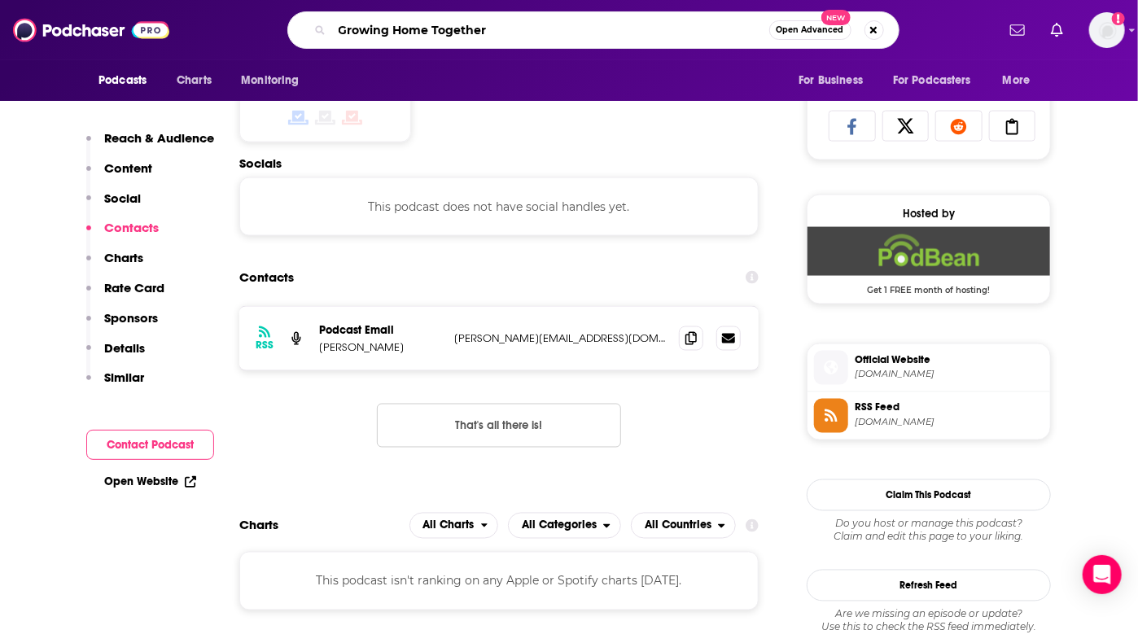
scroll to position [0, 65]
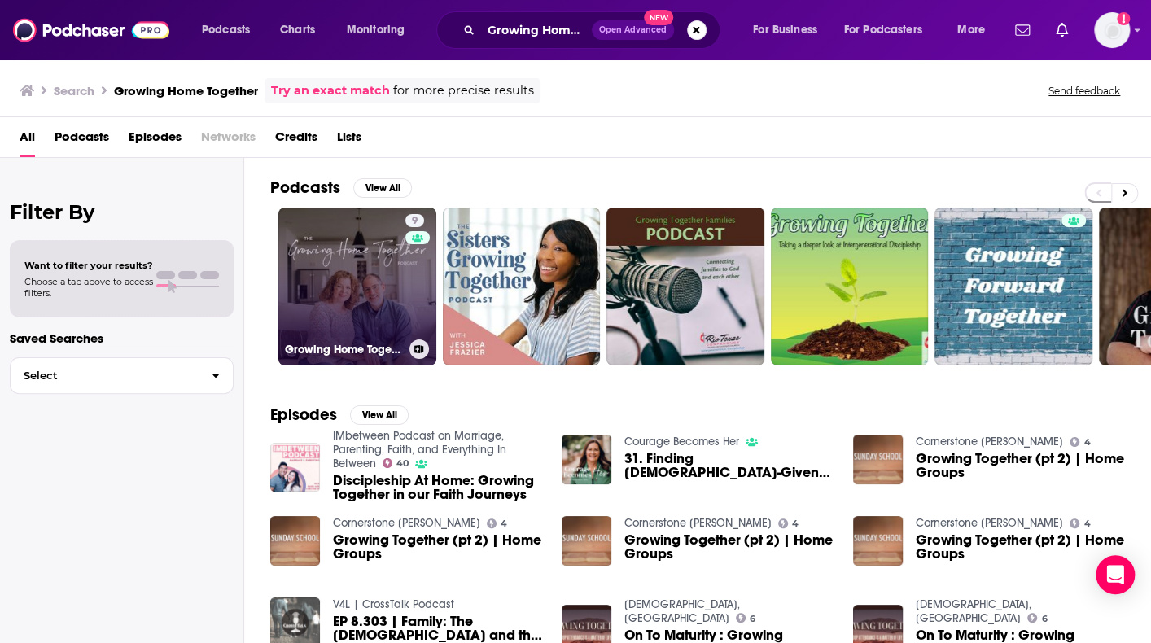
click at [345, 282] on link "9 Growing Home Together Podcast" at bounding box center [357, 287] width 158 height 158
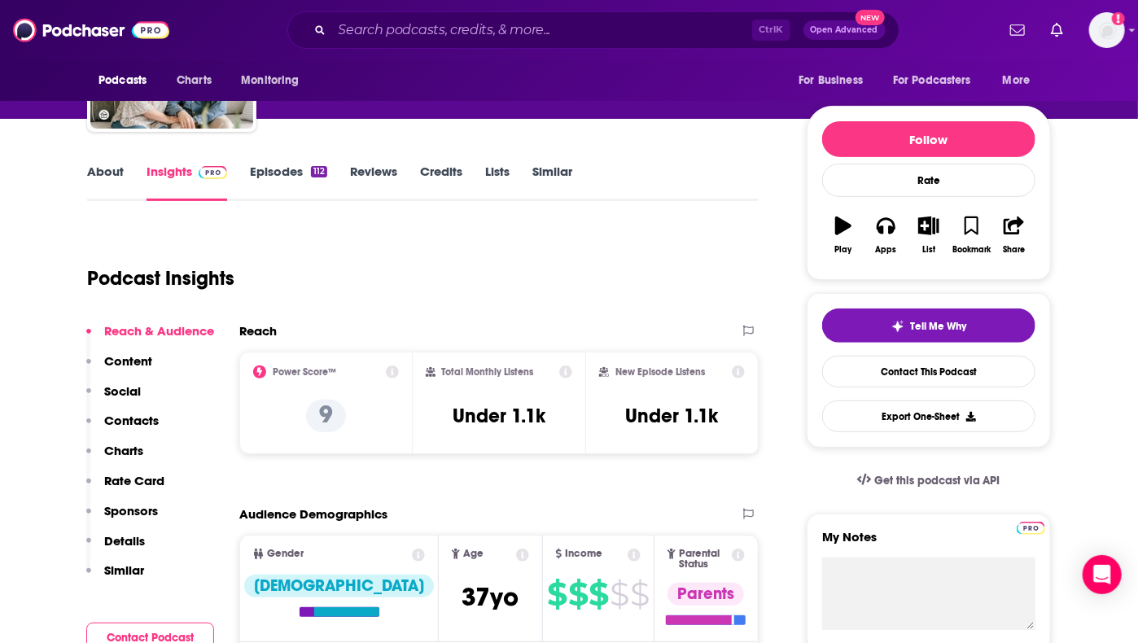
click at [108, 185] on link "About" at bounding box center [105, 182] width 37 height 37
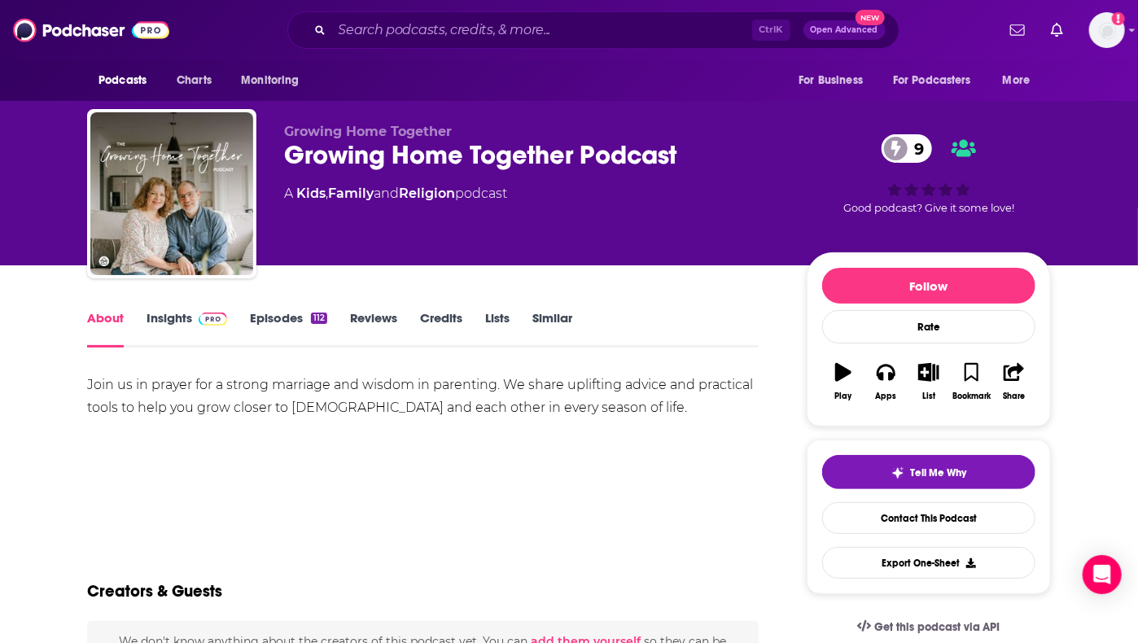
click at [166, 308] on div "About Insights Episodes 112 Reviews Credits Lists Similar" at bounding box center [423, 328] width 672 height 40
click at [172, 320] on link "Insights" at bounding box center [187, 328] width 81 height 37
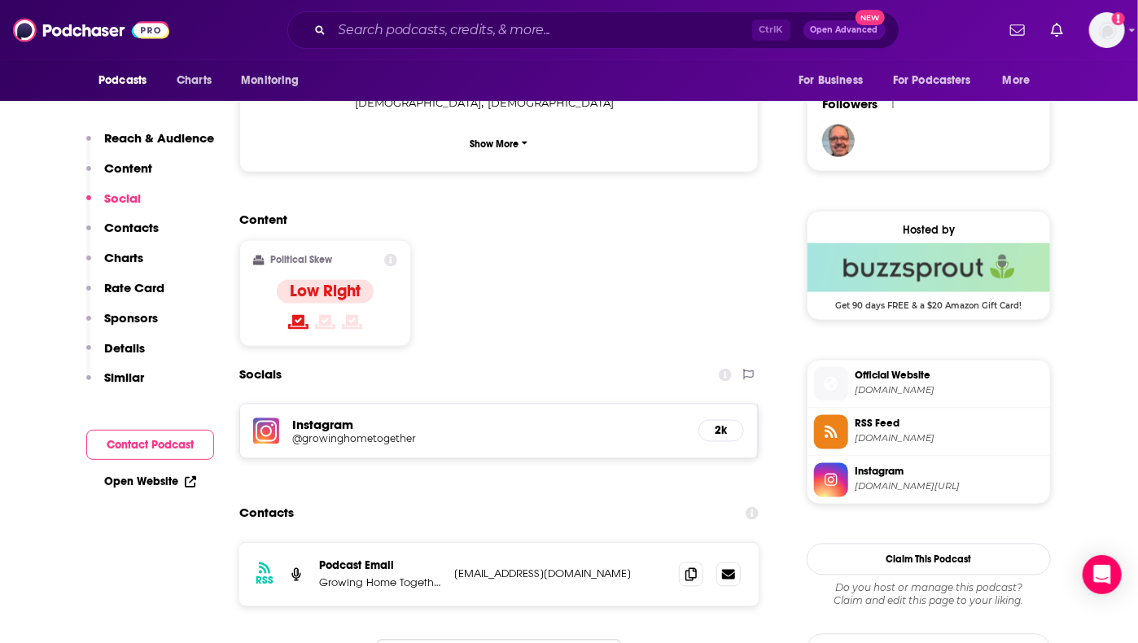
scroll to position [1171, 0]
click at [689, 567] on icon at bounding box center [690, 573] width 11 height 13
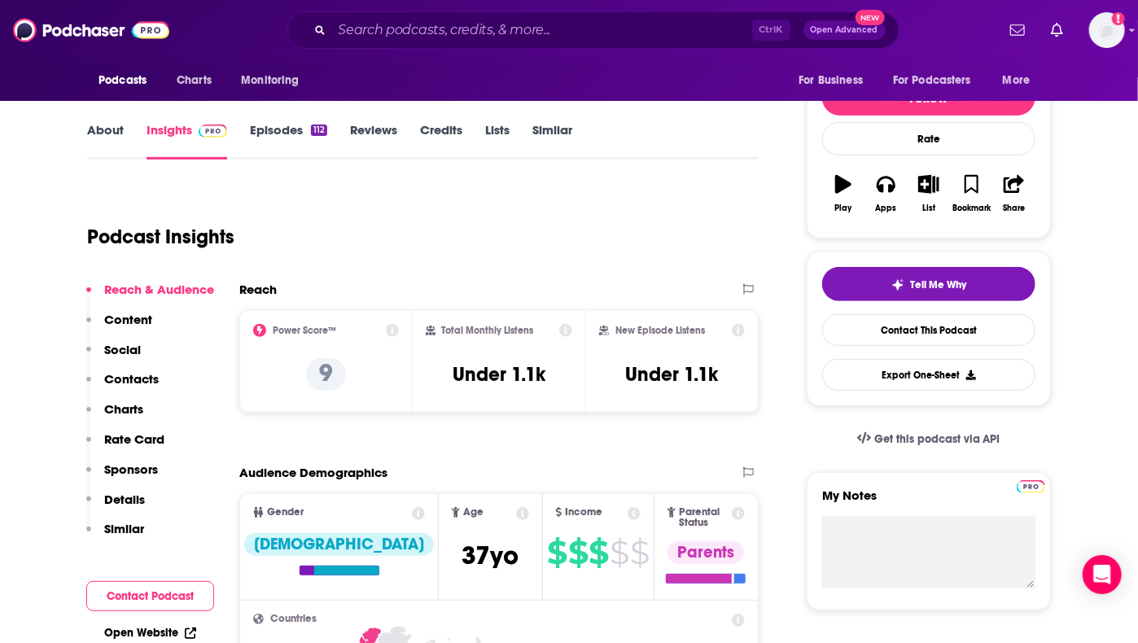
scroll to position [0, 0]
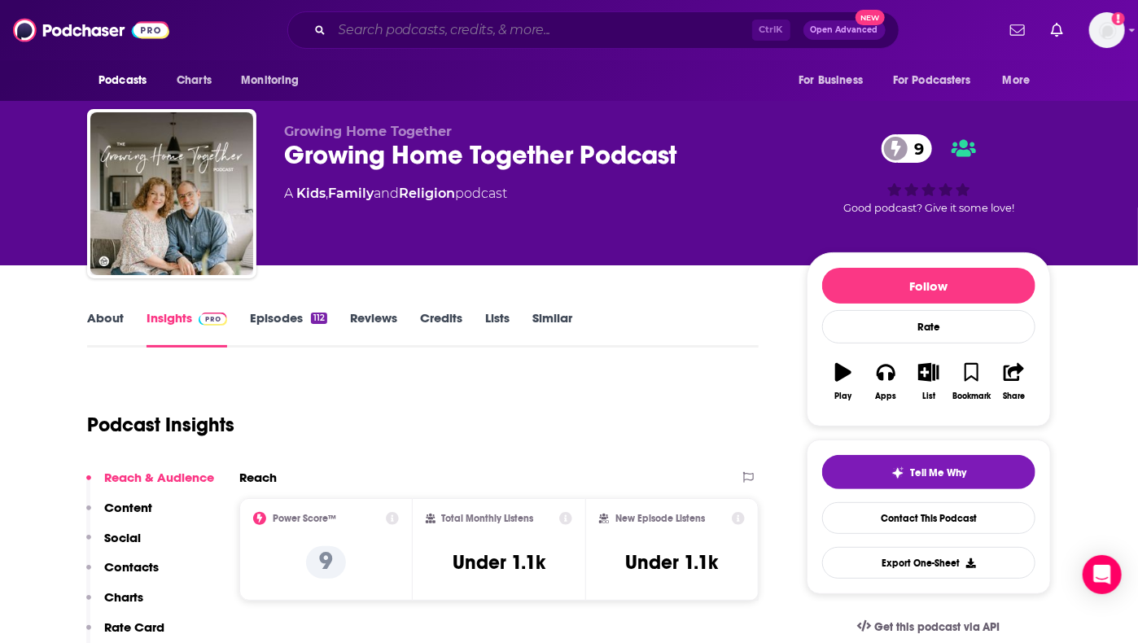
click at [508, 31] on input "Search podcasts, credits, & more..." at bounding box center [542, 30] width 420 height 26
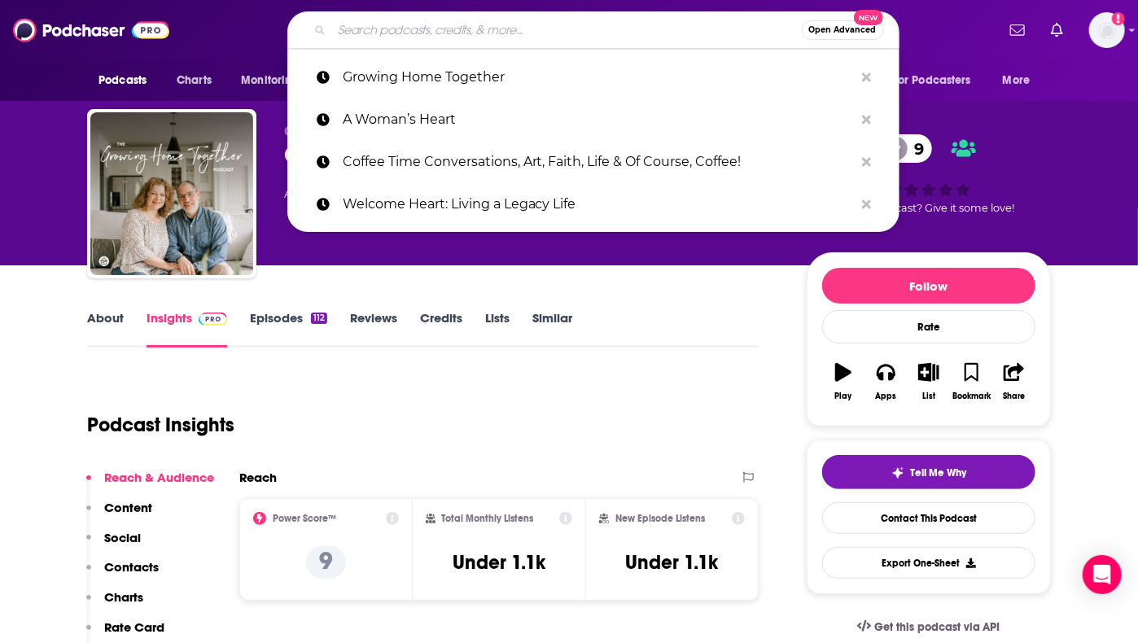
paste input "Being Human with [PERSON_NAME]"
type input "Being Human with [PERSON_NAME]"
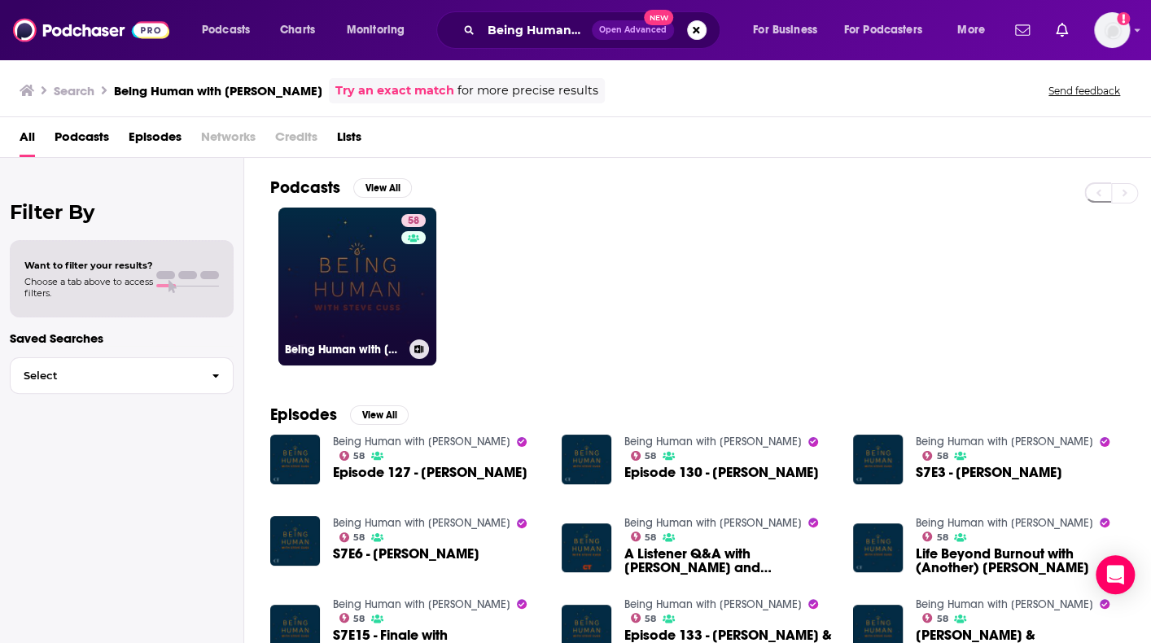
click at [340, 300] on link "58 Being Human with [PERSON_NAME]" at bounding box center [357, 287] width 158 height 158
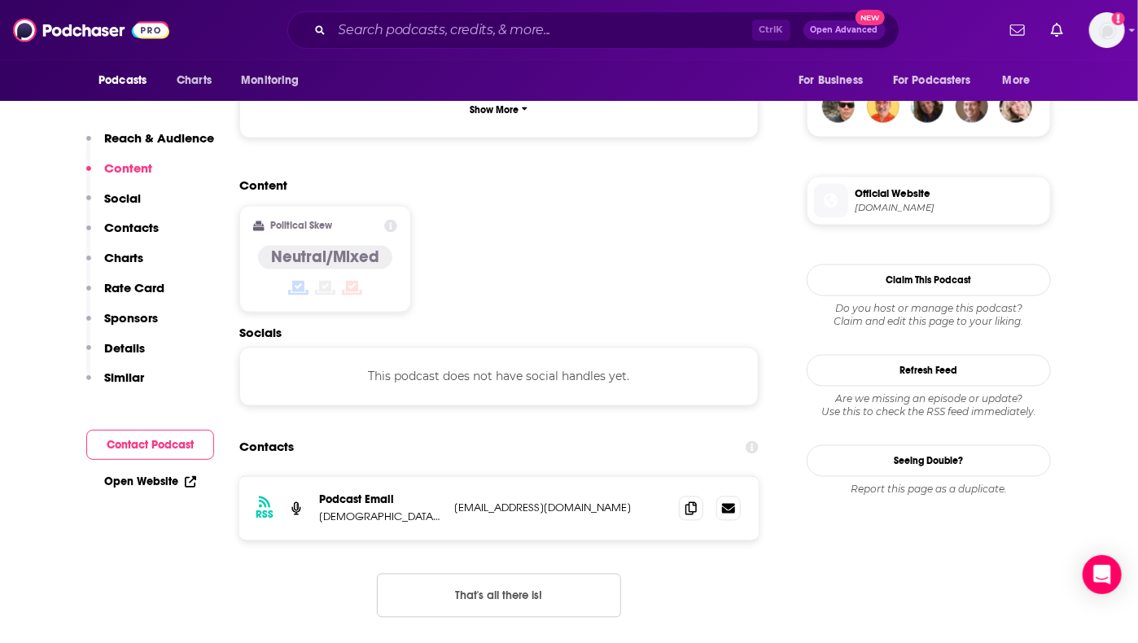
scroll to position [1204, 0]
click at [693, 502] on icon at bounding box center [690, 508] width 11 height 13
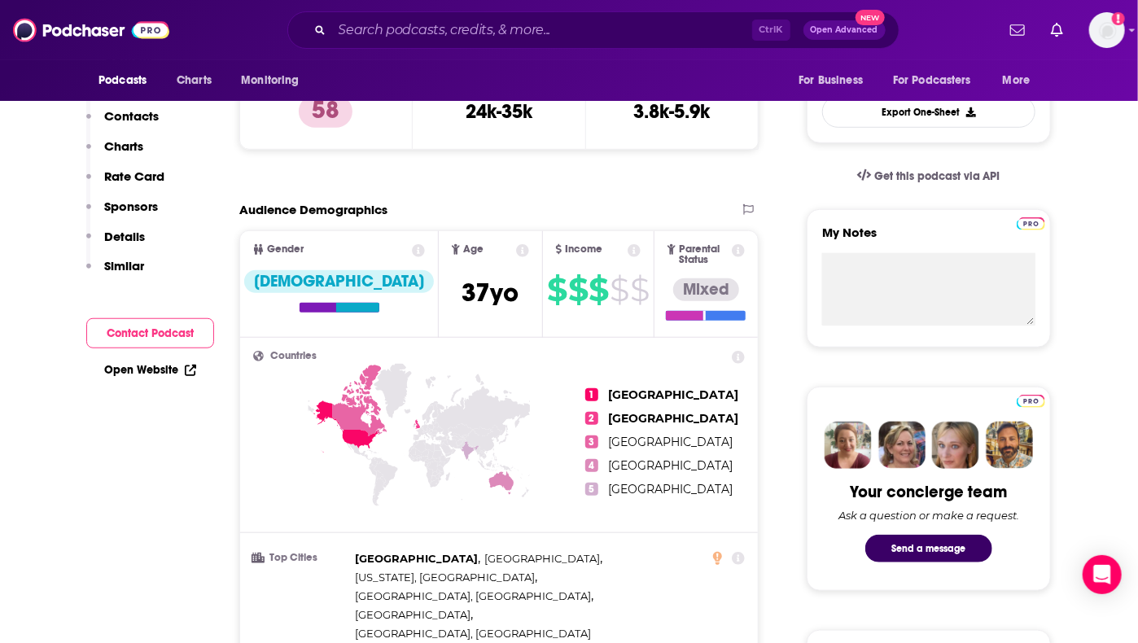
scroll to position [0, 0]
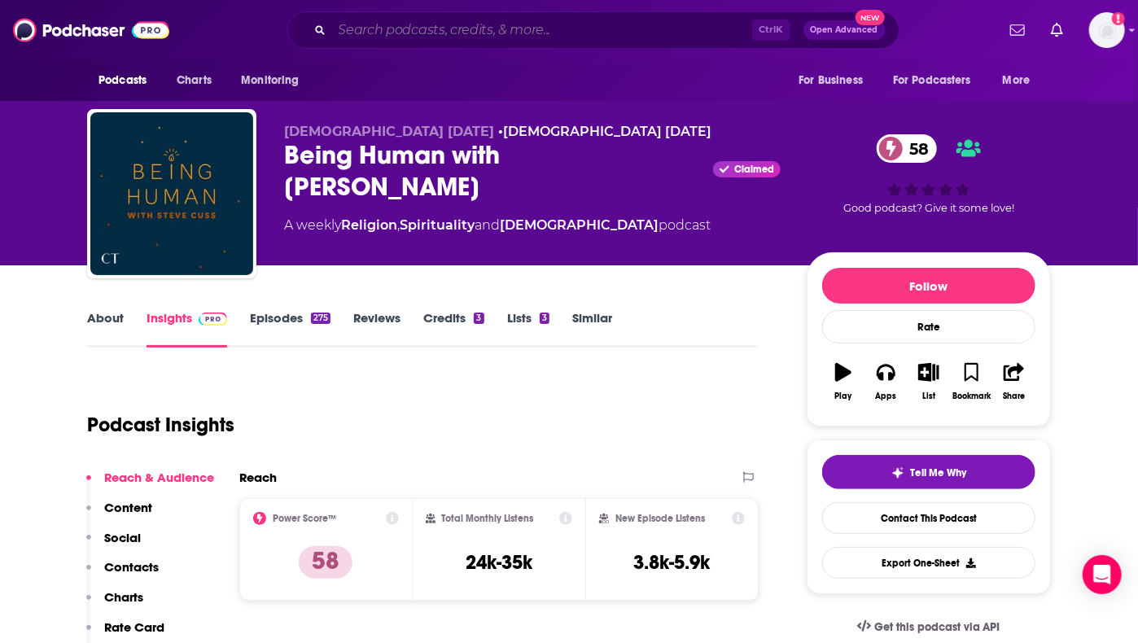
click at [501, 33] on input "Search podcasts, credits, & more..." at bounding box center [542, 30] width 420 height 26
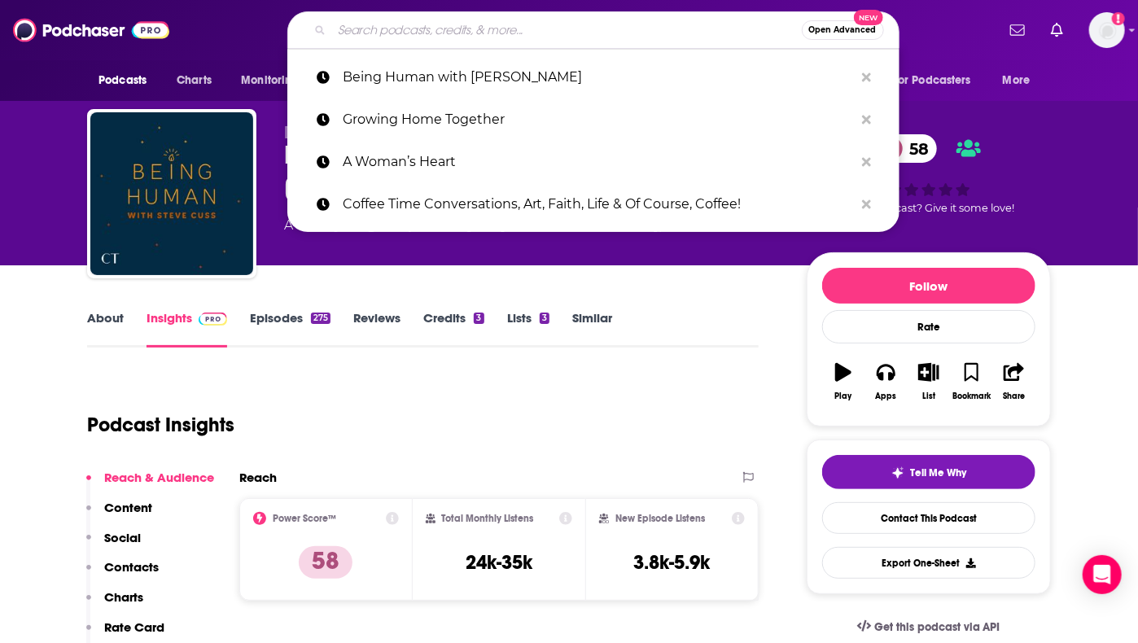
paste input "[PERSON_NAME][DEMOGRAPHIC_DATA]"
type input "[PERSON_NAME][DEMOGRAPHIC_DATA]"
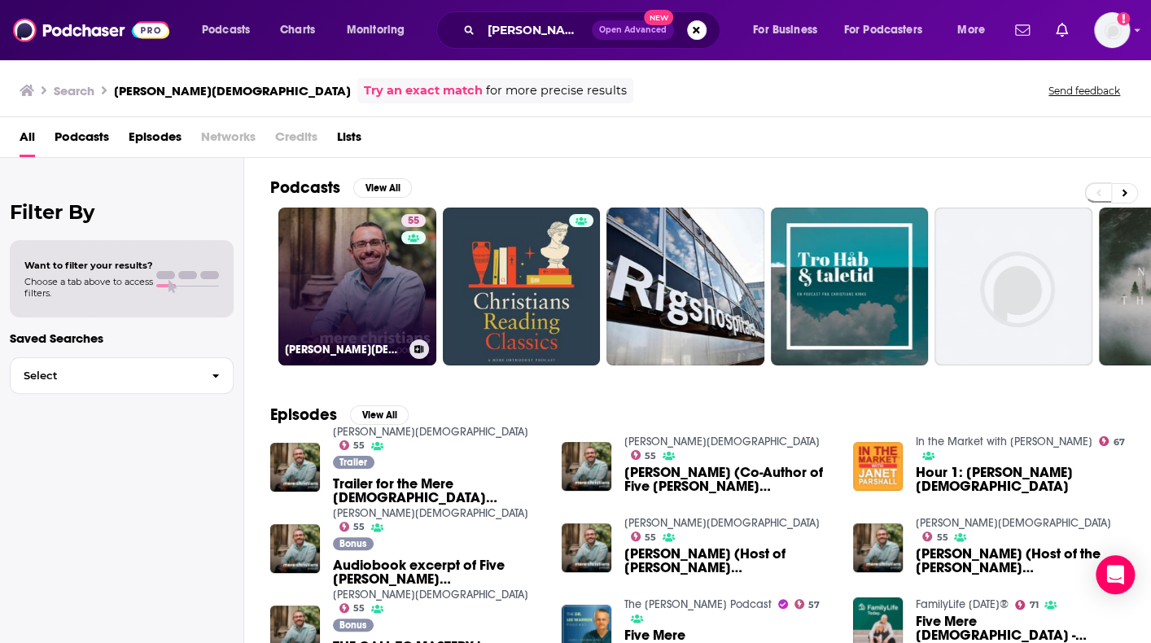
click at [346, 264] on link "55 [PERSON_NAME][DEMOGRAPHIC_DATA]" at bounding box center [357, 287] width 158 height 158
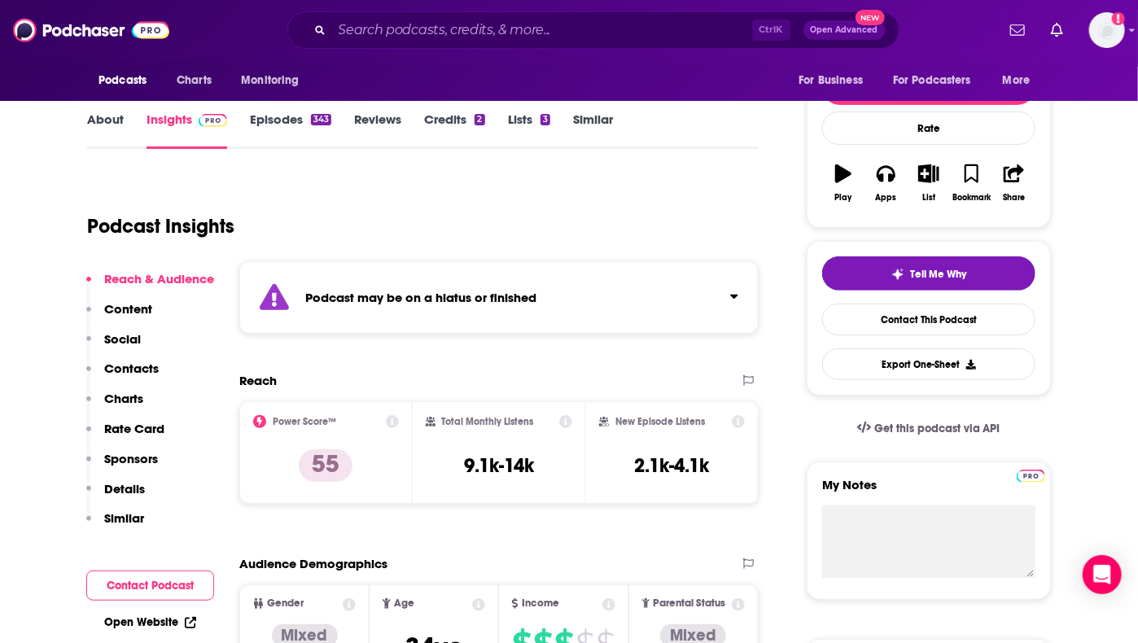
scroll to position [200, 0]
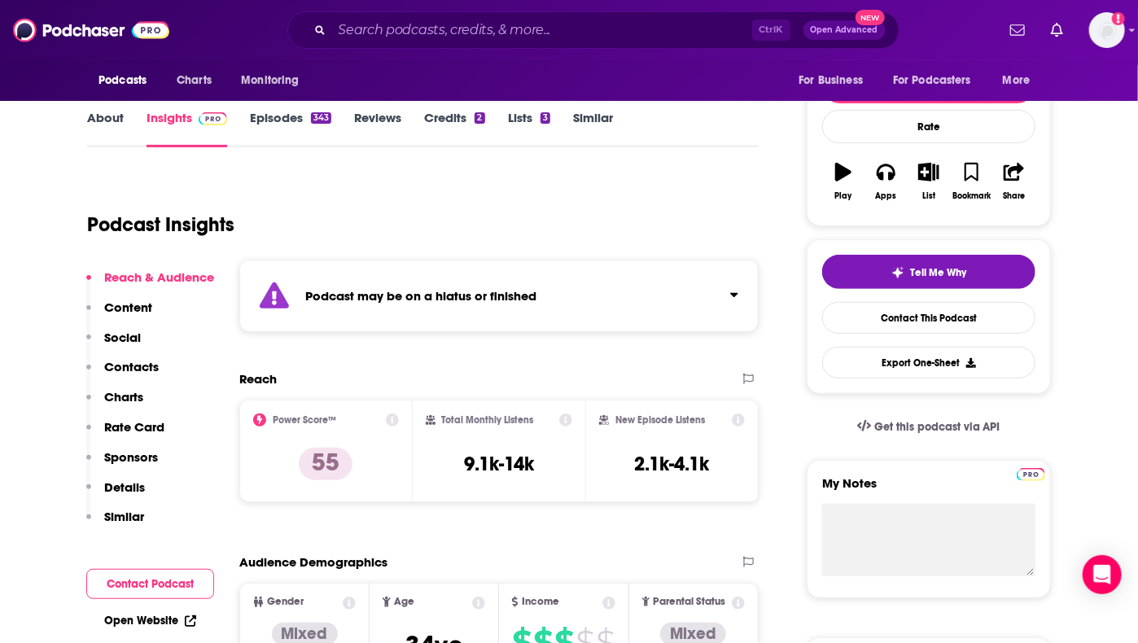
click at [724, 291] on button "Click to expand status details" at bounding box center [727, 291] width 21 height 23
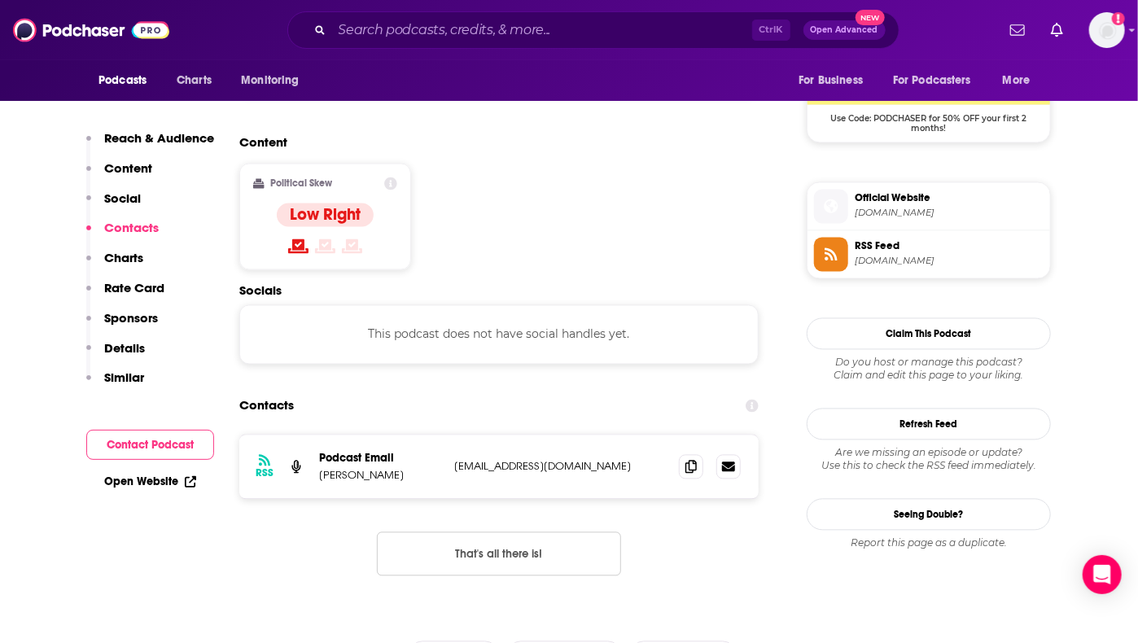
scroll to position [1359, 0]
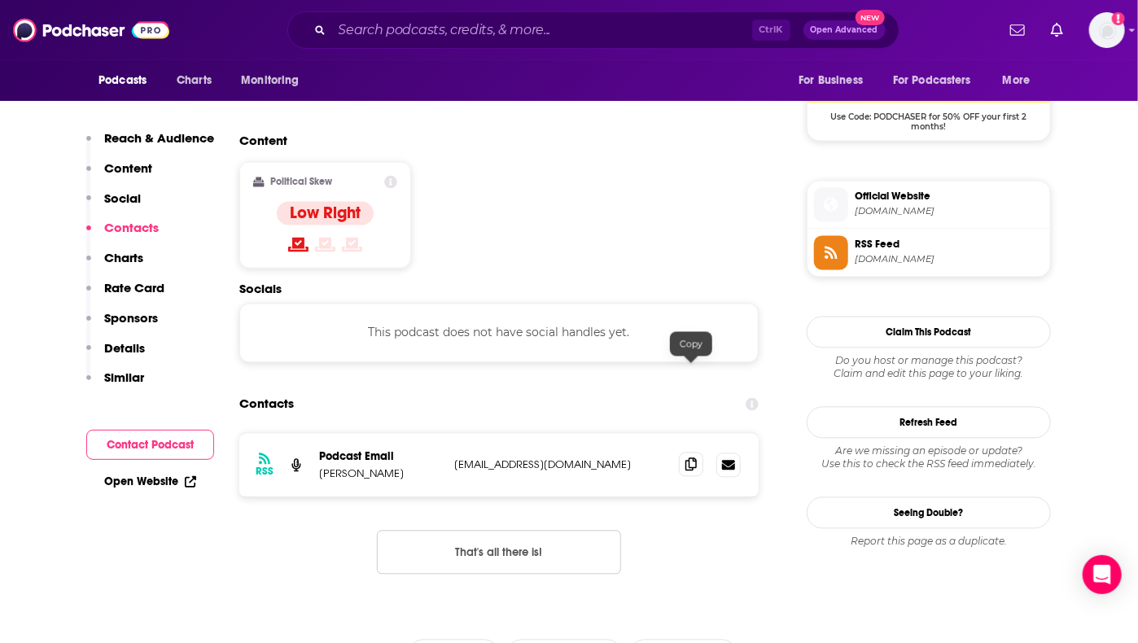
click at [691, 458] on icon at bounding box center [690, 464] width 11 height 13
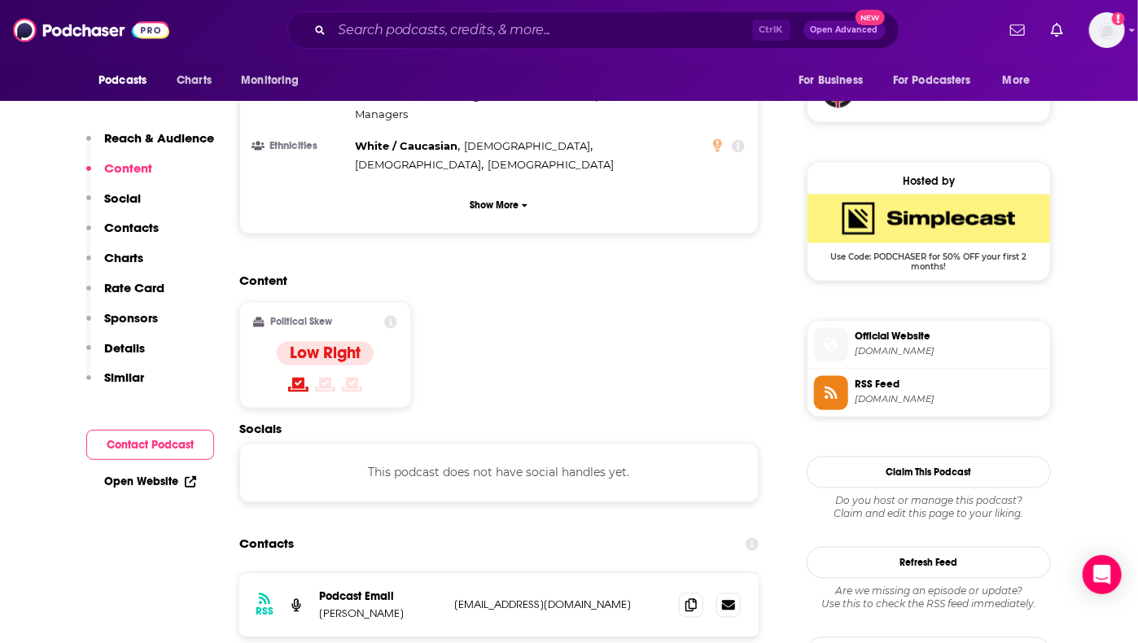
scroll to position [1162, 0]
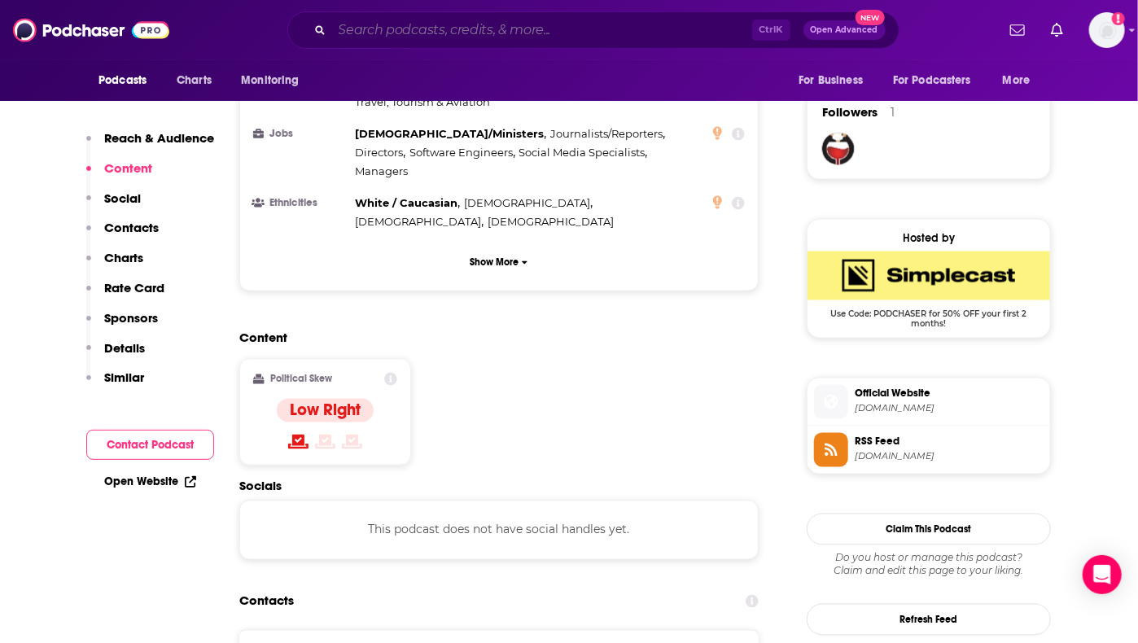
click at [502, 27] on input "Search podcasts, credits, & more..." at bounding box center [542, 30] width 420 height 26
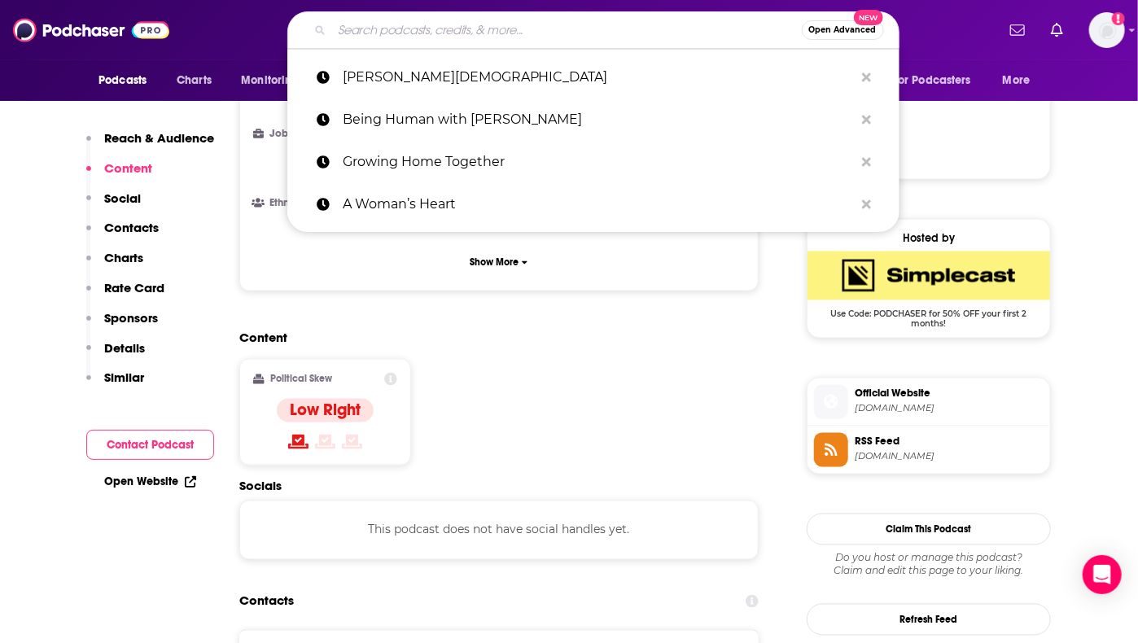
paste input "Women, Faith & Business"
type input "Women, Faith & Business"
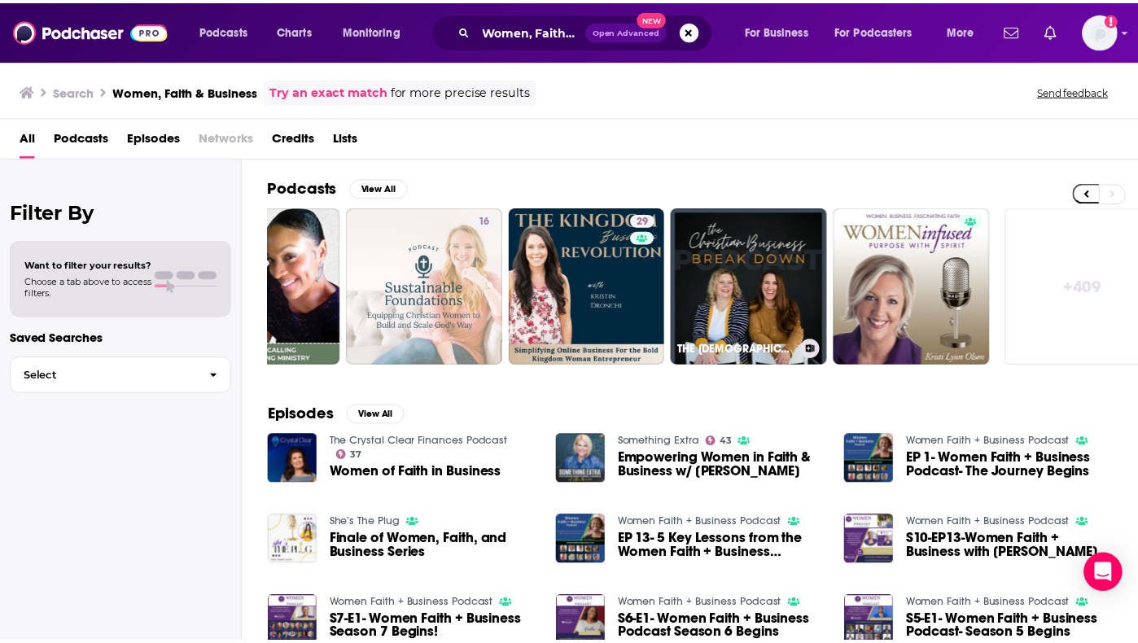
scroll to position [0, 615]
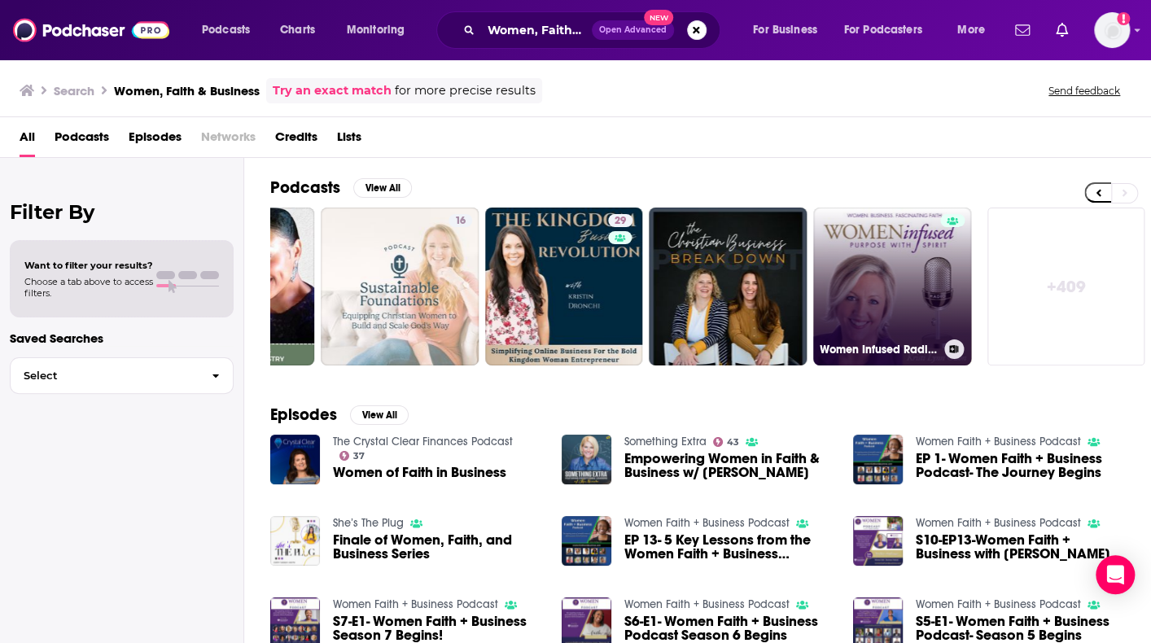
click at [865, 260] on link "Women Infused Radio with [PERSON_NAME] - Women | Business | Fascinating Faith" at bounding box center [892, 287] width 158 height 158
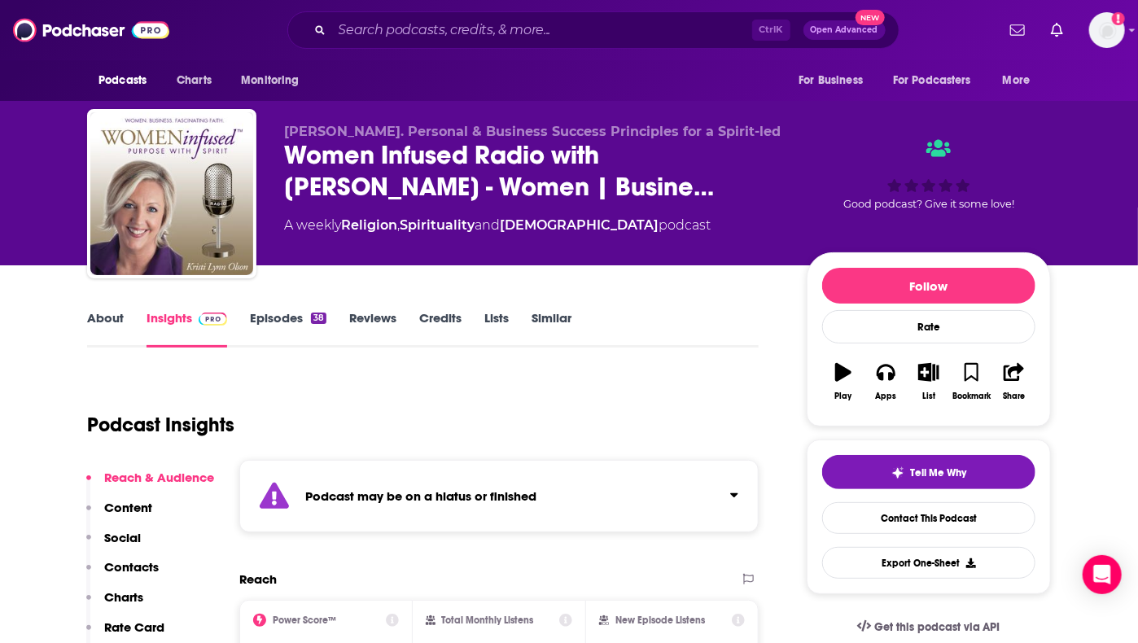
click at [737, 501] on button "Click to expand status details" at bounding box center [727, 491] width 21 height 23
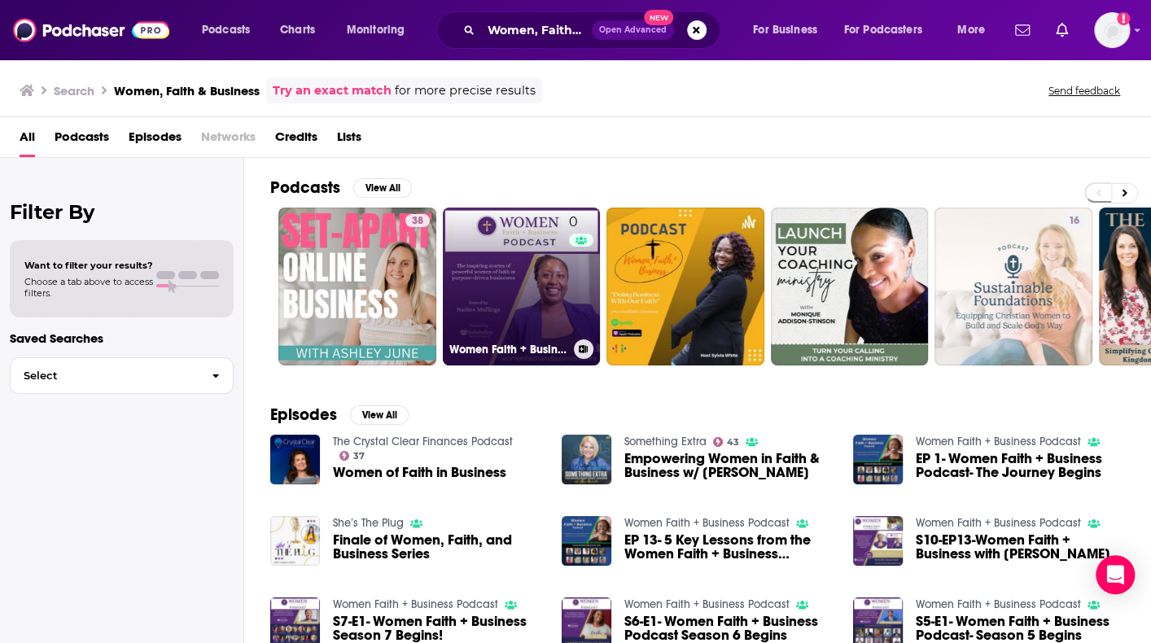
click at [509, 278] on link "0 Women Faith + Business Podcast" at bounding box center [522, 287] width 158 height 158
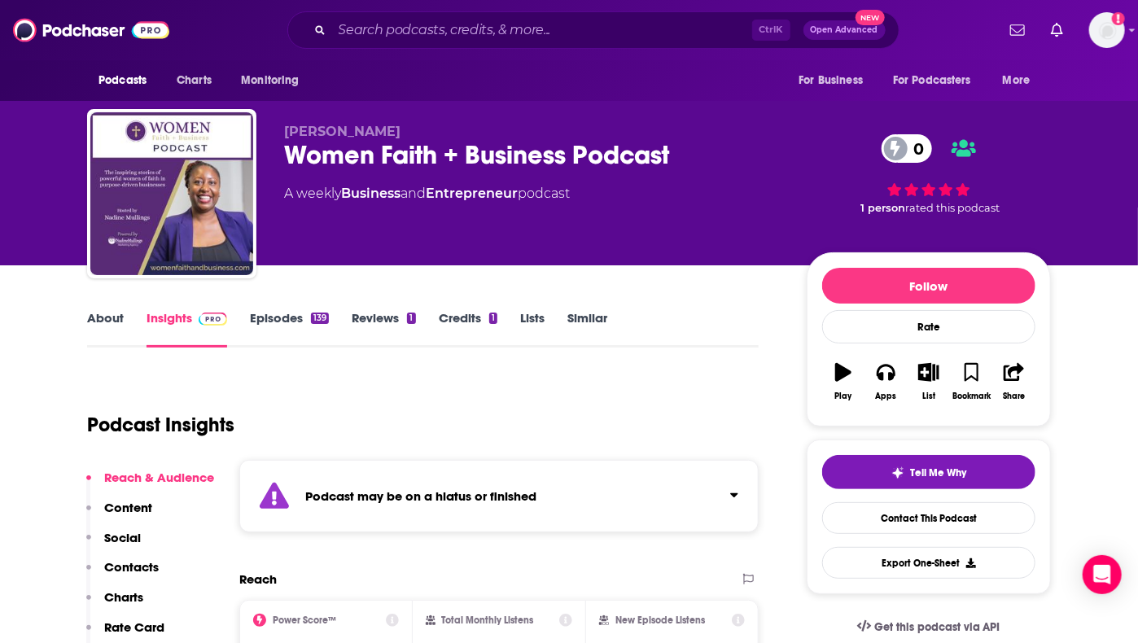
click at [735, 482] on button "Click to expand status details" at bounding box center [727, 491] width 21 height 23
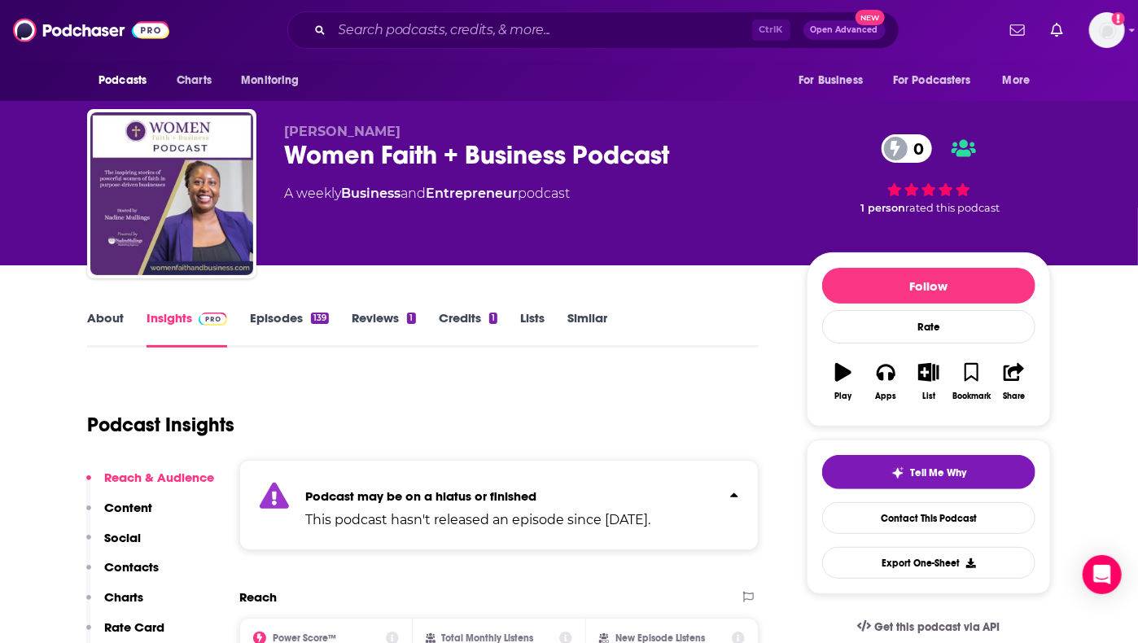
click at [103, 324] on link "About" at bounding box center [105, 328] width 37 height 37
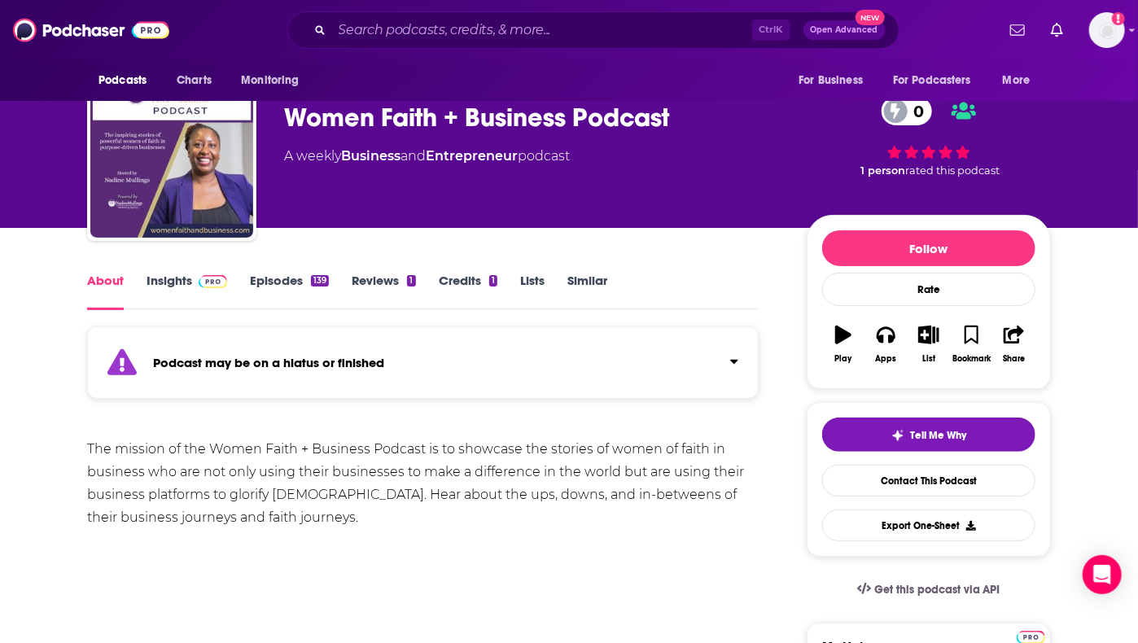
scroll to position [28, 0]
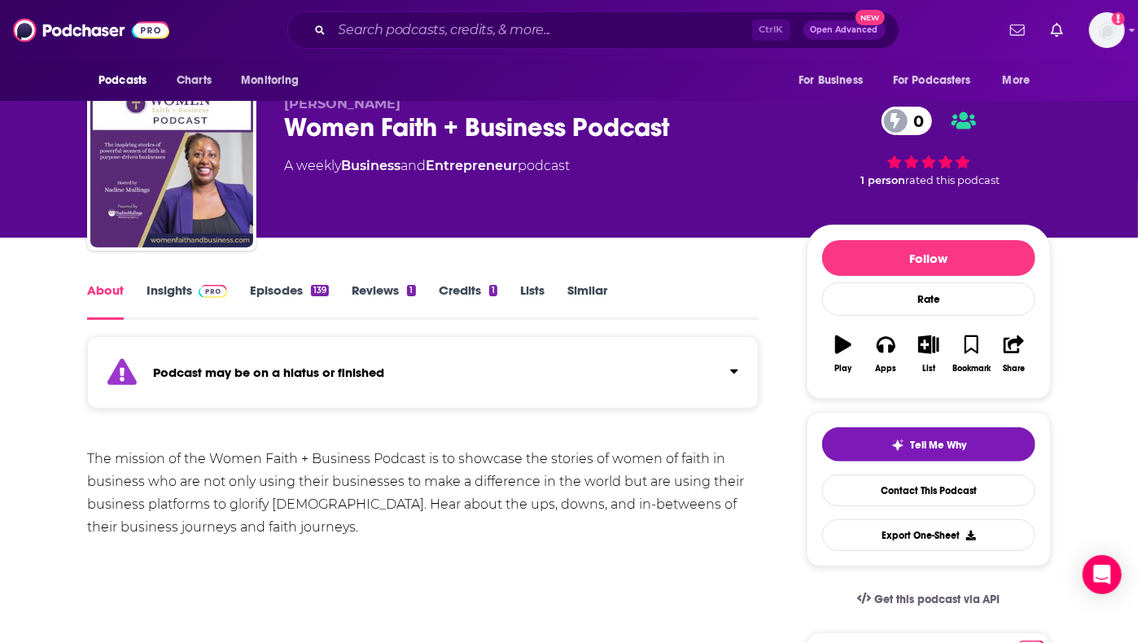
click at [199, 292] on img at bounding box center [213, 291] width 28 height 13
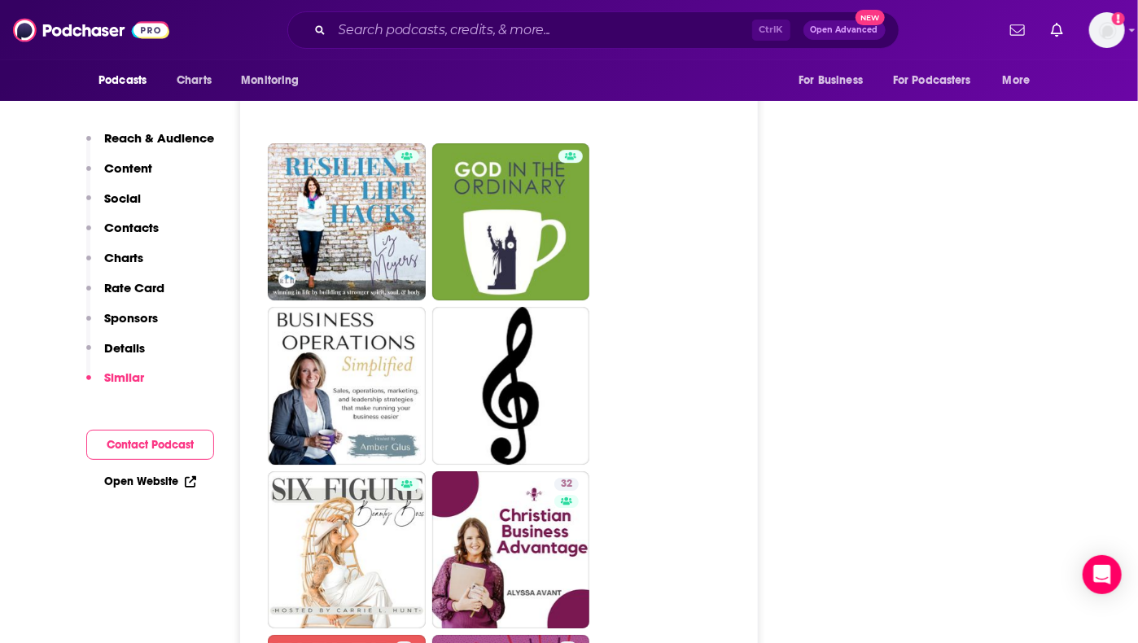
scroll to position [2386, 0]
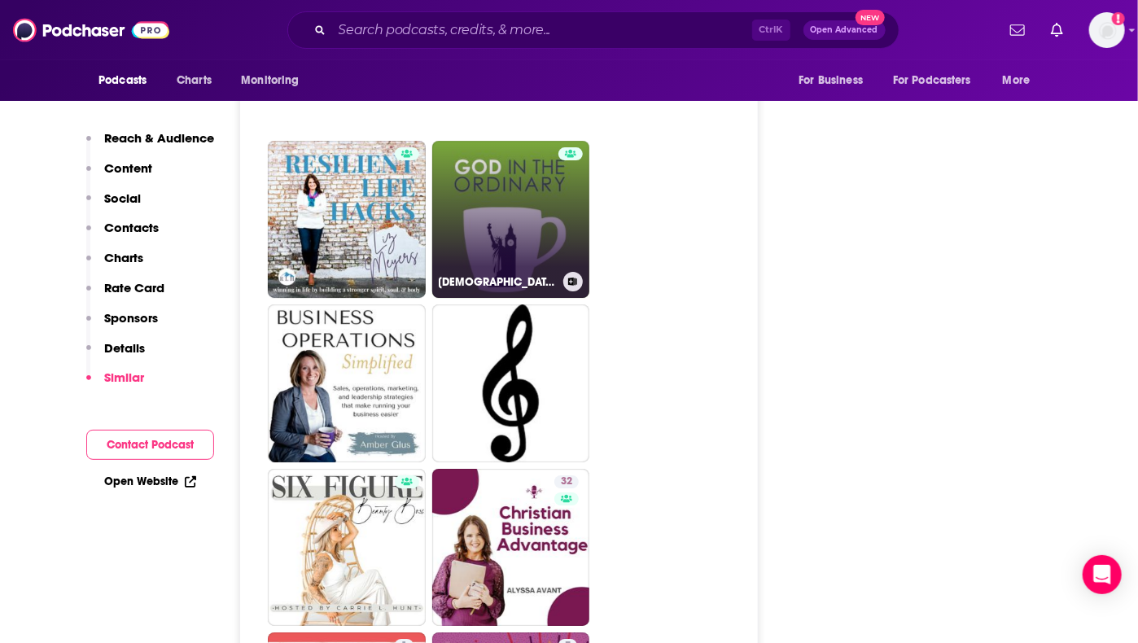
click at [521, 225] on link "[DEMOGRAPHIC_DATA] In The Ordinary" at bounding box center [511, 220] width 158 height 158
type input "[URL][DOMAIN_NAME]"
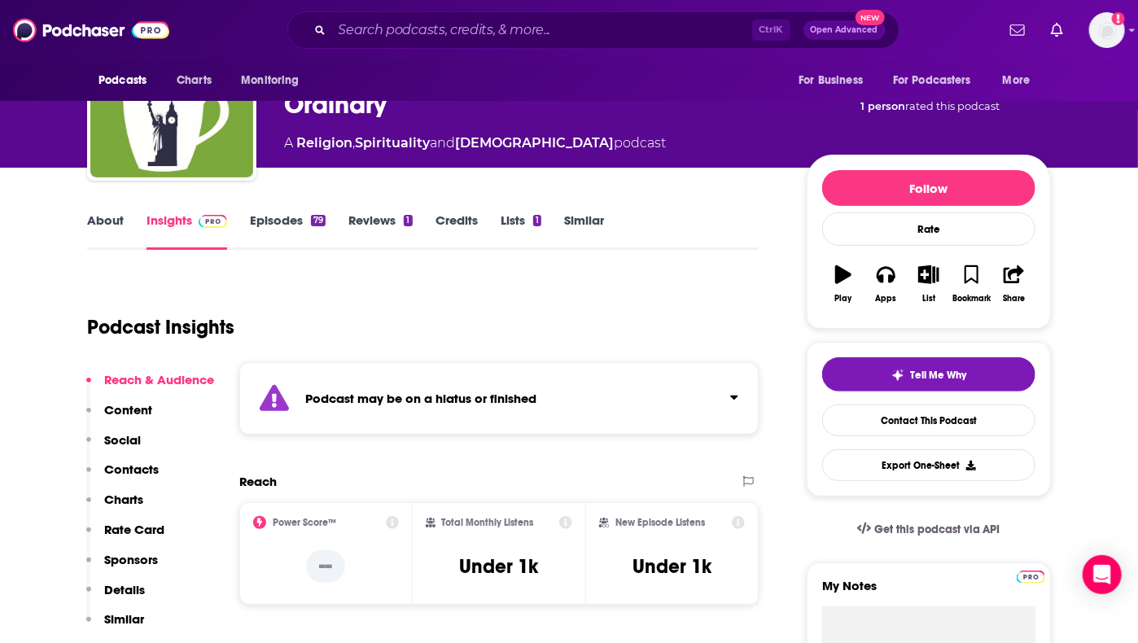
scroll to position [137, 0]
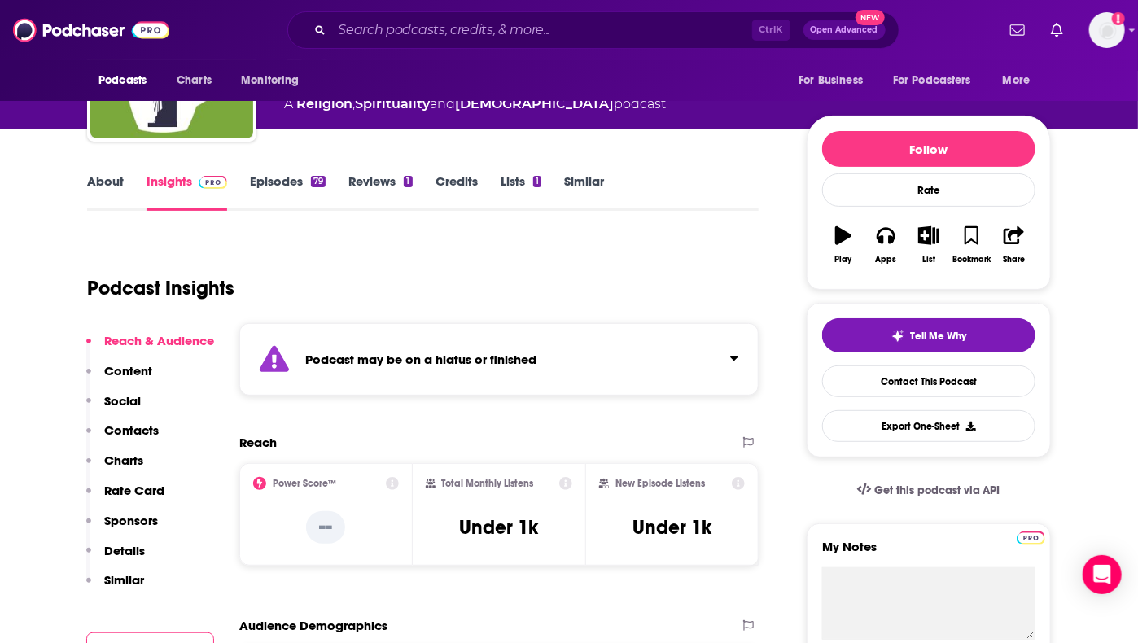
click at [734, 347] on button "Click to expand status details" at bounding box center [727, 354] width 21 height 23
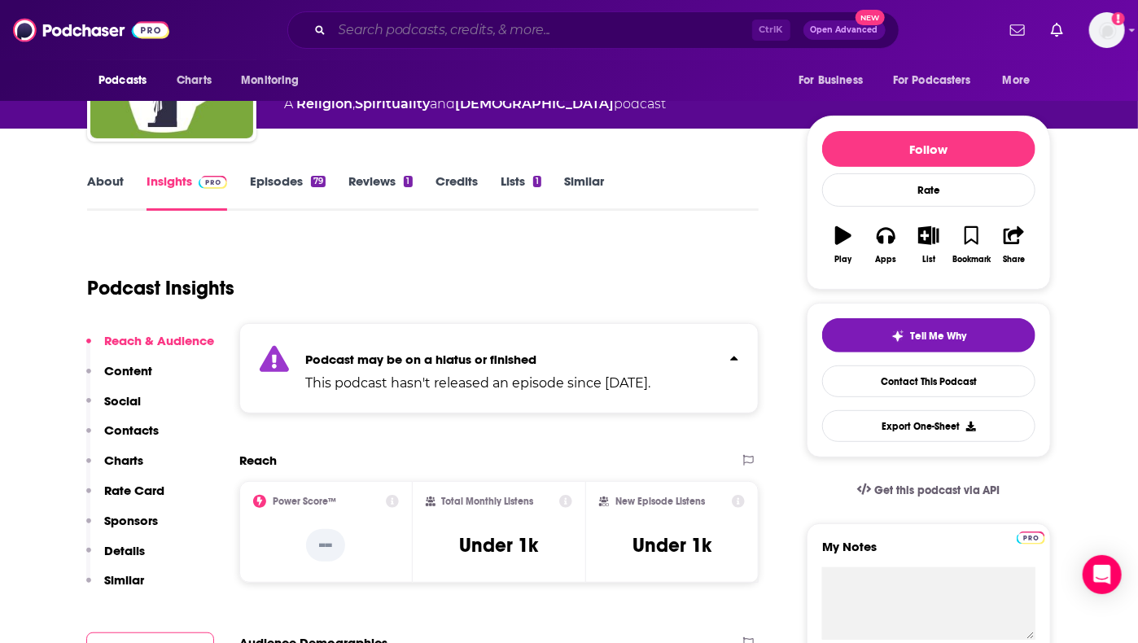
click at [511, 27] on input "Search podcasts, credits, & more..." at bounding box center [542, 30] width 420 height 26
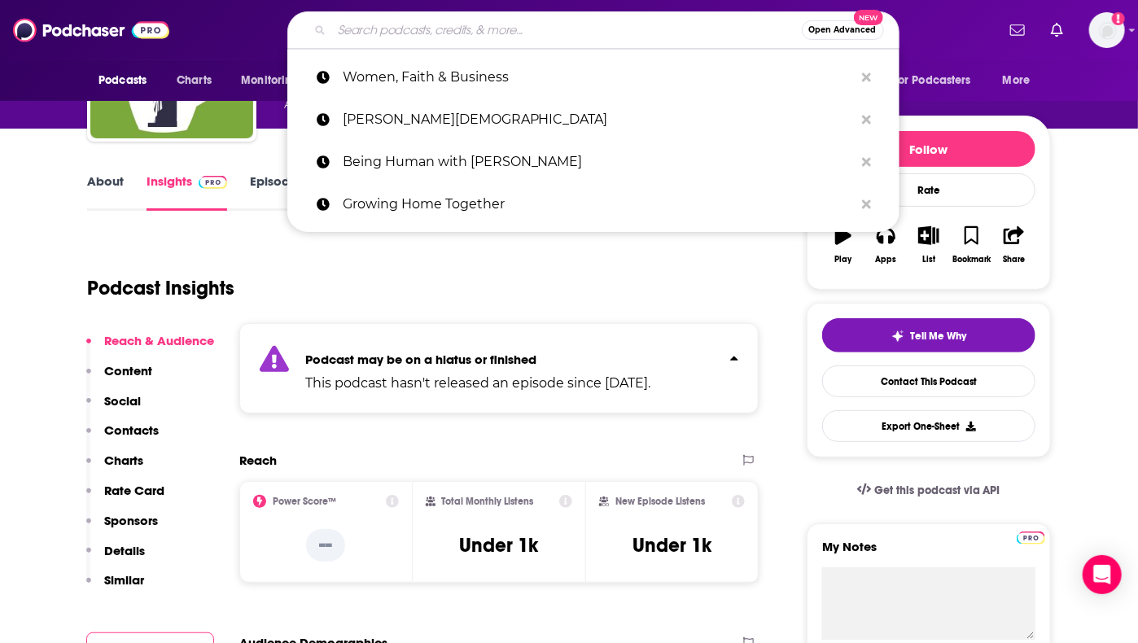
paste input "Eternal Echoes"
type input "Eternal Echoes"
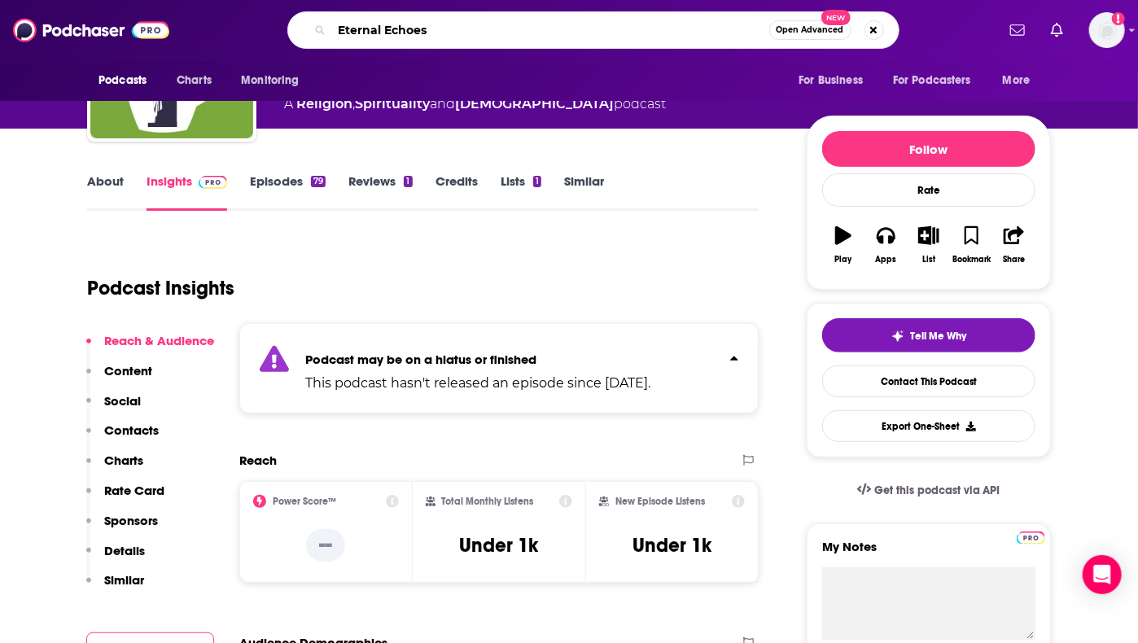
scroll to position [0, 7]
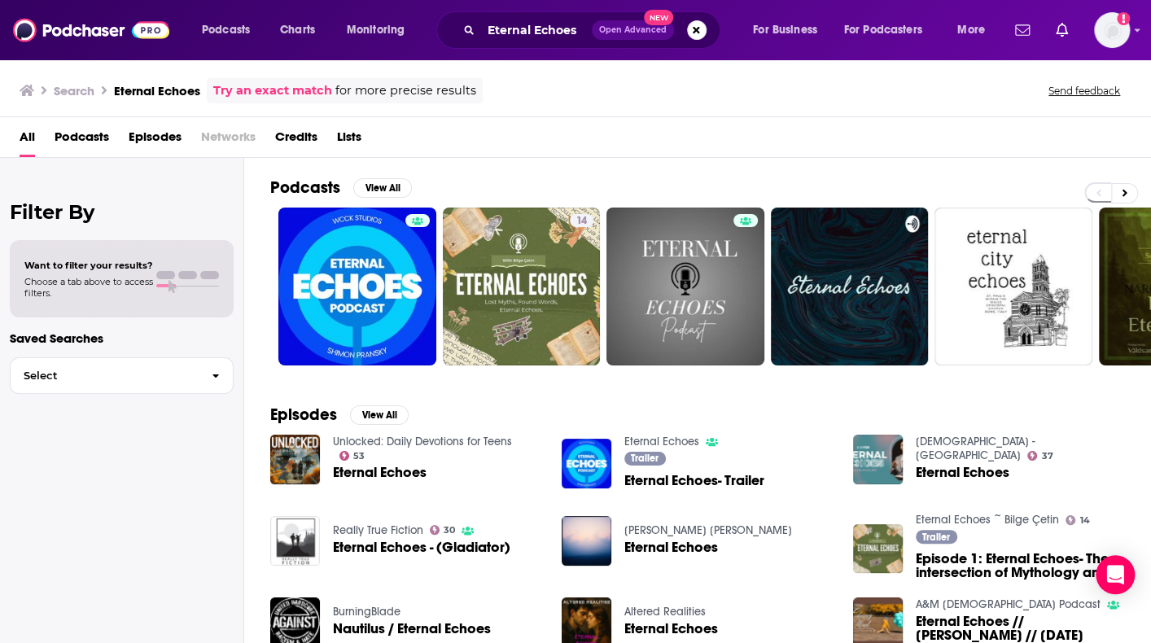
click at [842, 129] on div "All Podcasts Episodes Networks Credits Lists" at bounding box center [579, 140] width 1118 height 33
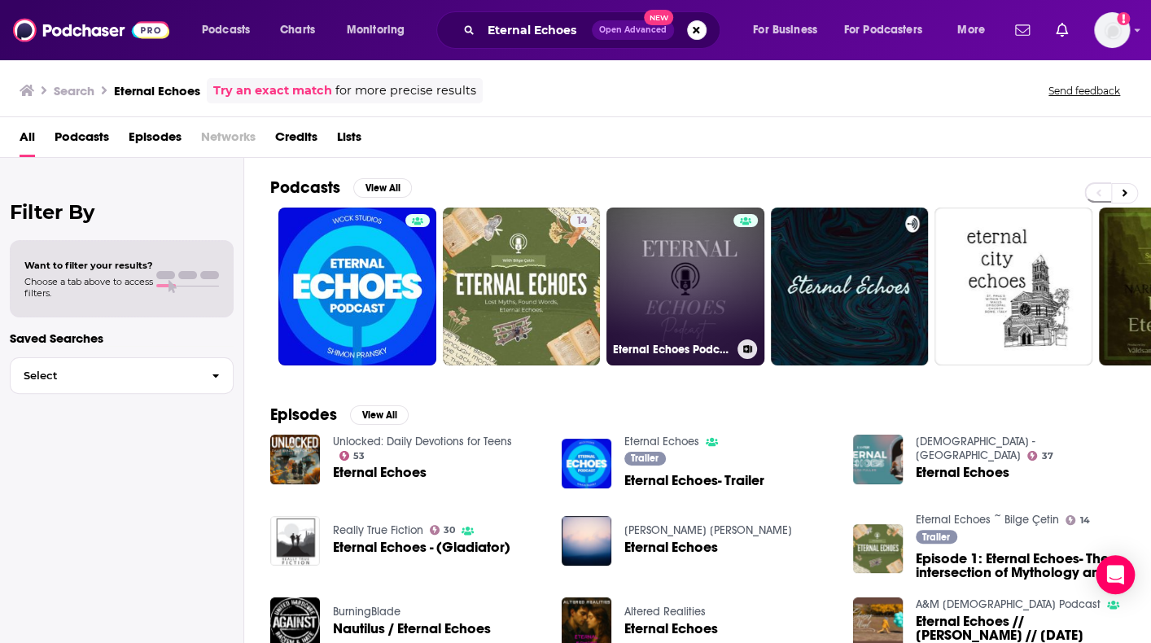
click at [672, 258] on link "Eternal Echoes Podcast" at bounding box center [685, 287] width 158 height 158
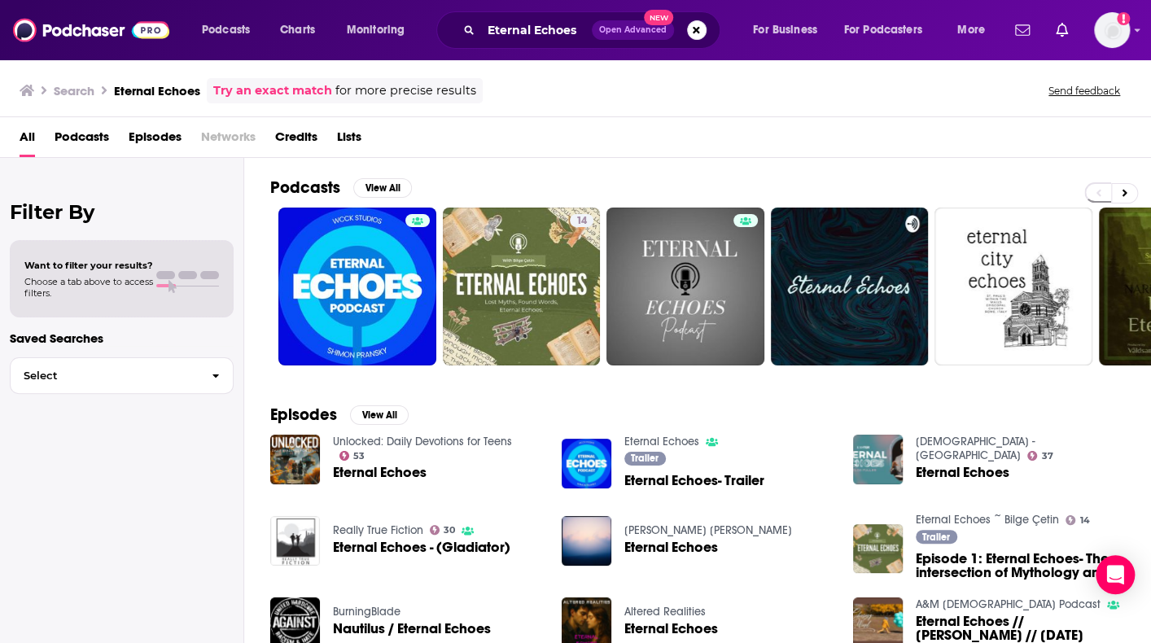
click at [811, 90] on div "Search Eternal Echoes Try an exact match for more precise results Send feedback" at bounding box center [572, 90] width 1105 height 25
click at [566, 30] on input "Eternal Echoes" at bounding box center [536, 30] width 111 height 26
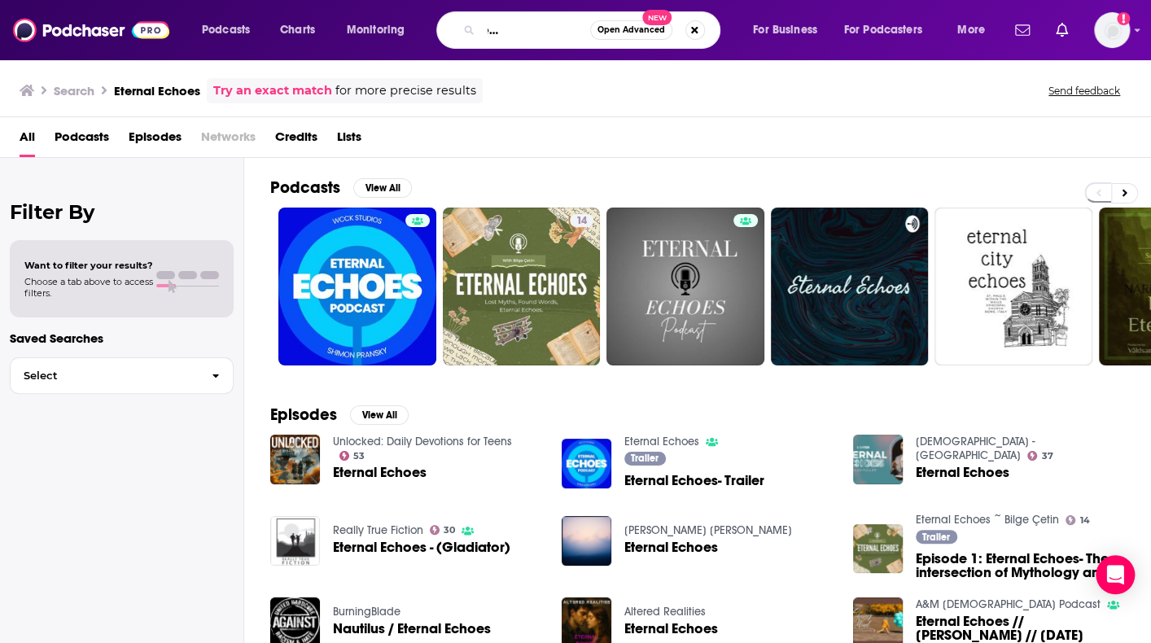
scroll to position [0, 88]
type input "Eternal Echoes [PERSON_NAME]"
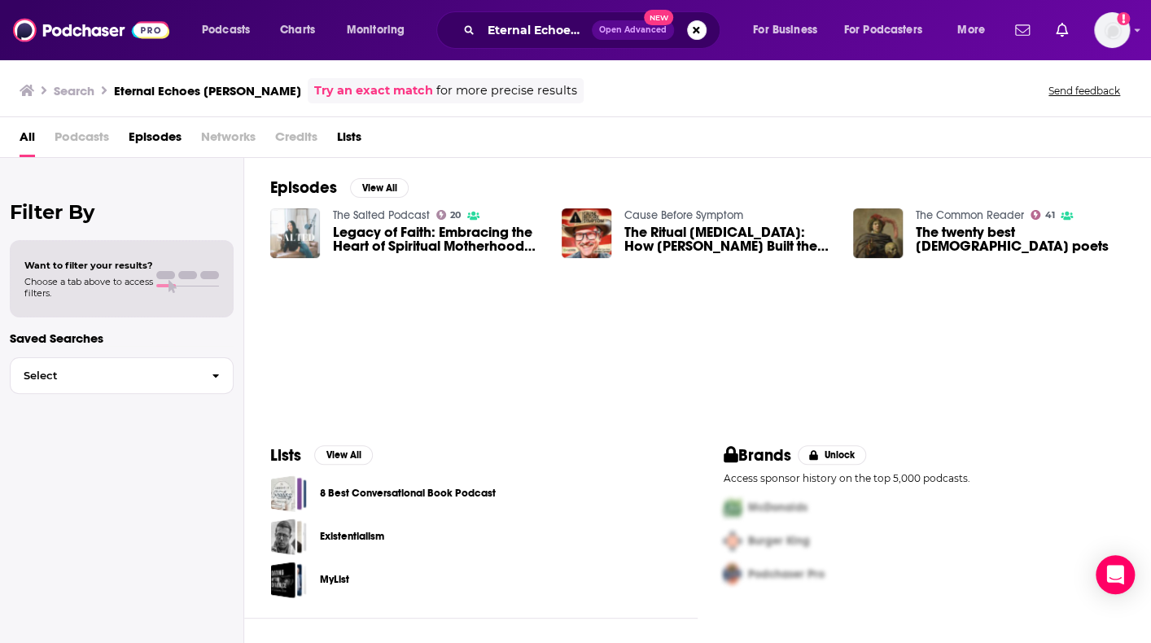
drag, startPoint x: 300, startPoint y: 236, endPoint x: 284, endPoint y: 230, distance: 16.8
click at [284, 230] on img "Legacy of Faith: Embracing the Heart of Spiritual Motherhood (Featuring Kathari…" at bounding box center [295, 233] width 50 height 50
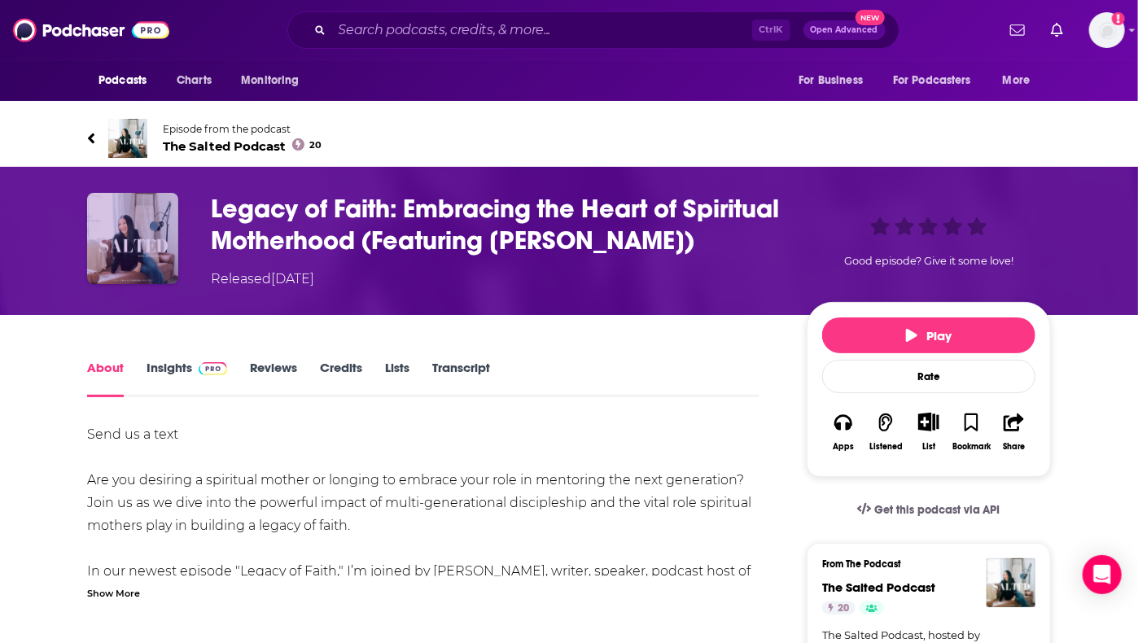
click at [114, 193] on img "Legacy of Faith: Embracing the Heart of Spiritual Motherhood (Featuring Kathari…" at bounding box center [132, 238] width 91 height 91
click at [181, 123] on span "Episode from the podcast The Salted Podcast 20" at bounding box center [242, 138] width 159 height 31
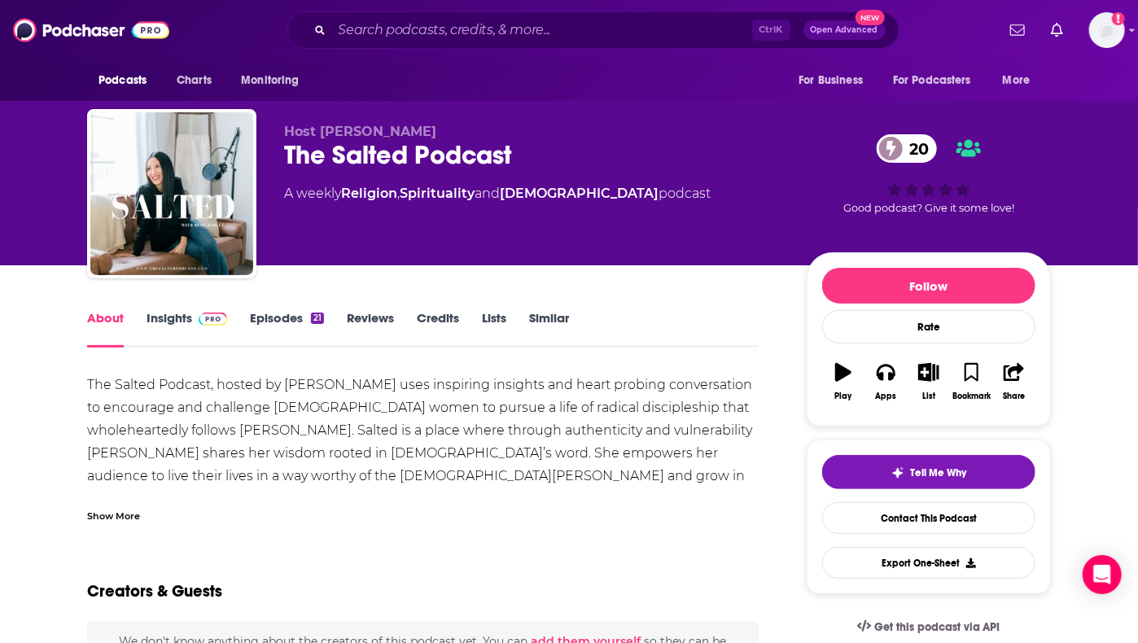
click at [186, 308] on div "About Insights Episodes 21 Reviews Credits Lists Similar" at bounding box center [423, 328] width 672 height 40
click at [193, 321] on span at bounding box center [209, 317] width 35 height 15
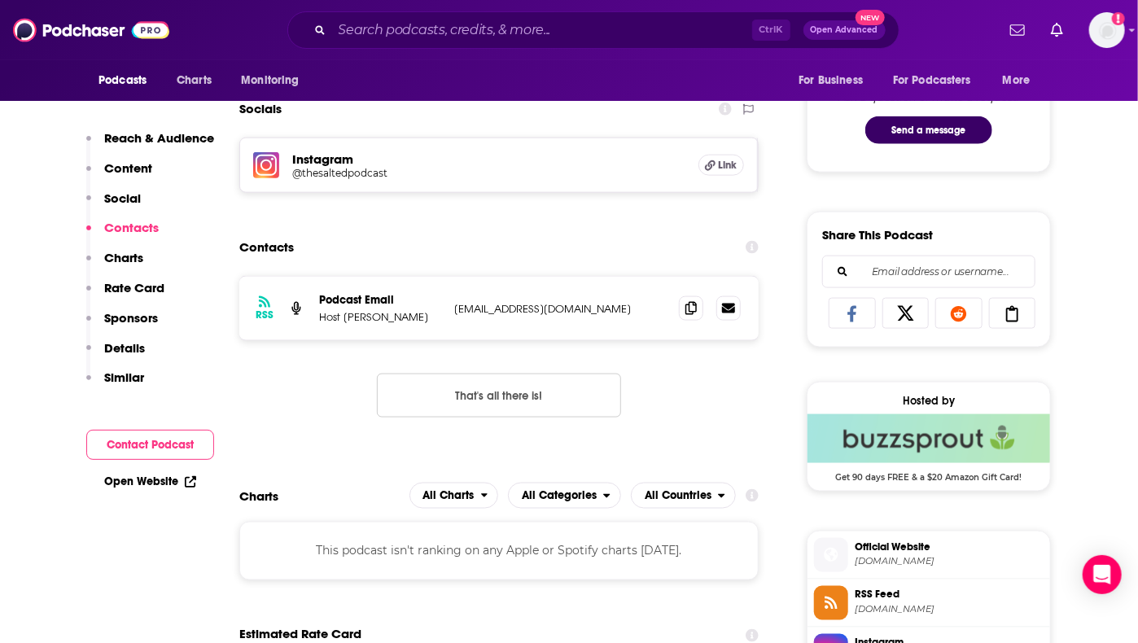
scroll to position [927, 0]
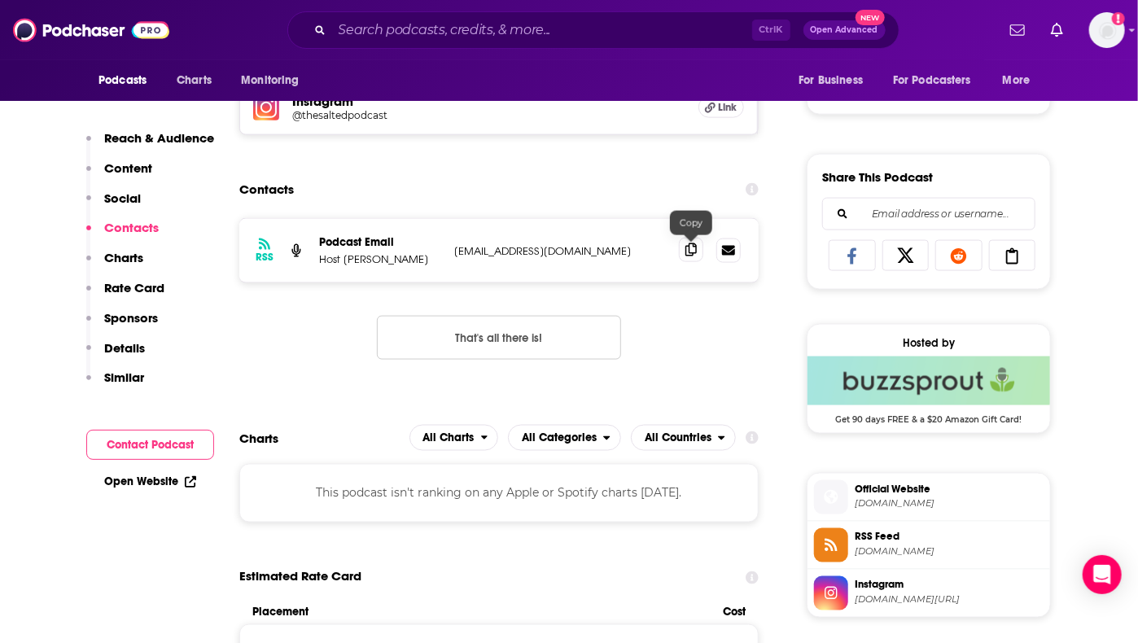
click at [689, 252] on icon at bounding box center [690, 249] width 11 height 13
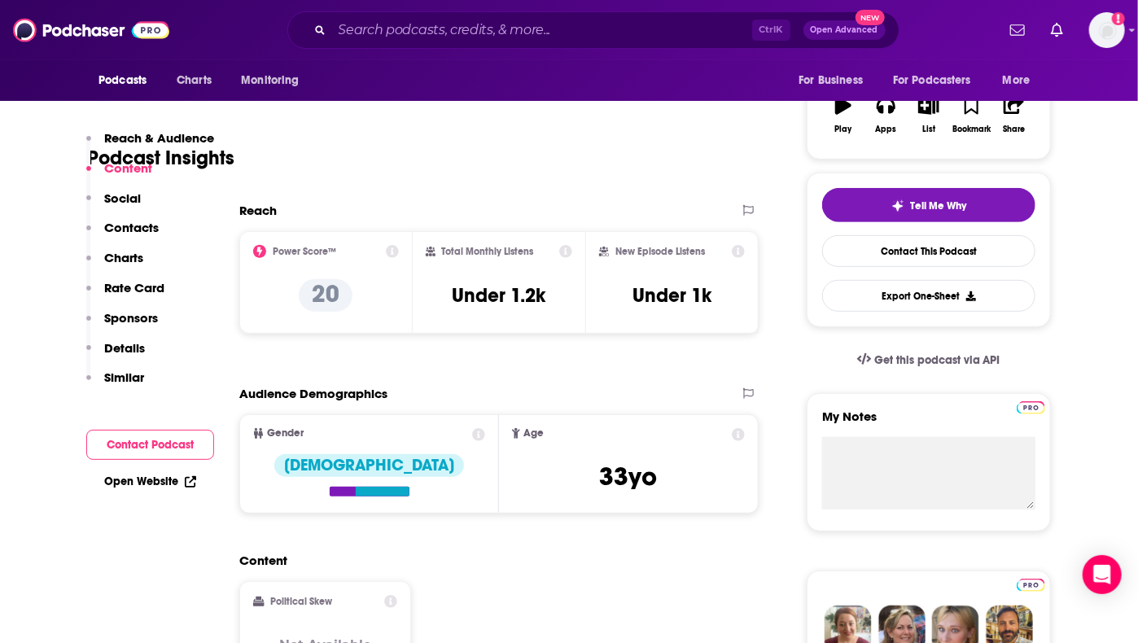
scroll to position [205, 0]
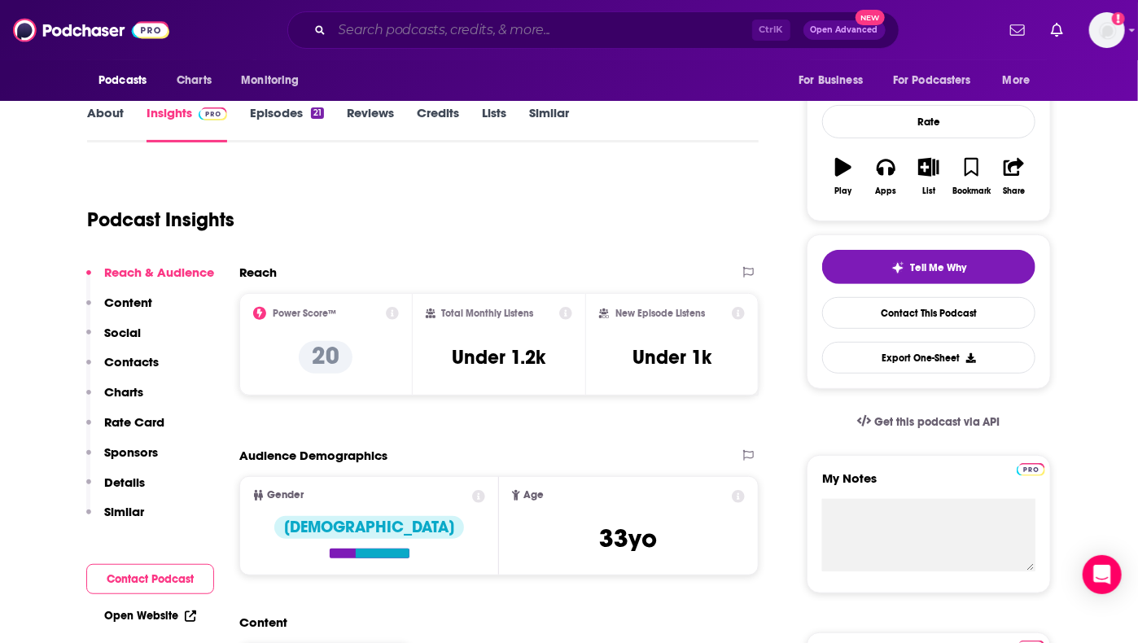
click at [520, 29] on input "Search podcasts, credits, & more..." at bounding box center [542, 30] width 420 height 26
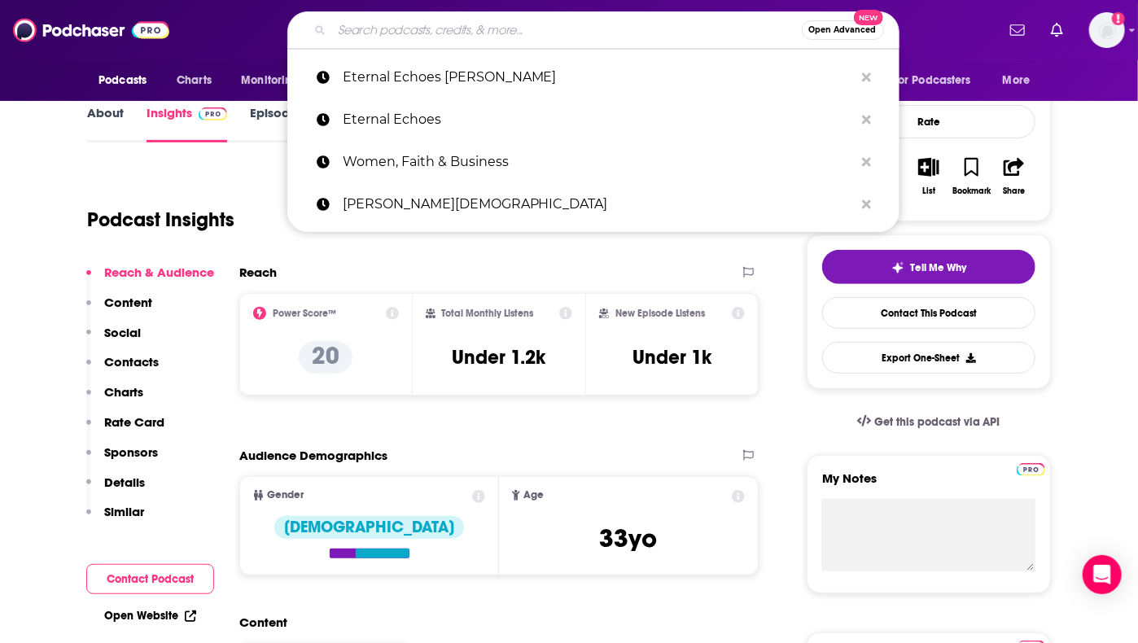
paste input "[DEMOGRAPHIC_DATA]"
type input "[DEMOGRAPHIC_DATA]"
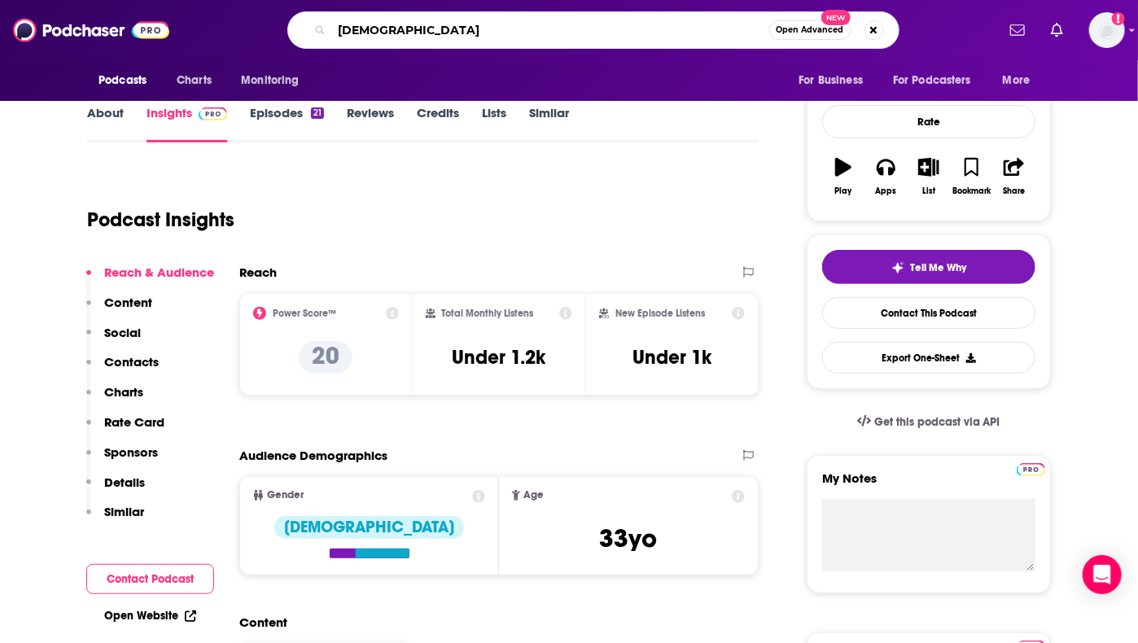
scroll to position [0, 39]
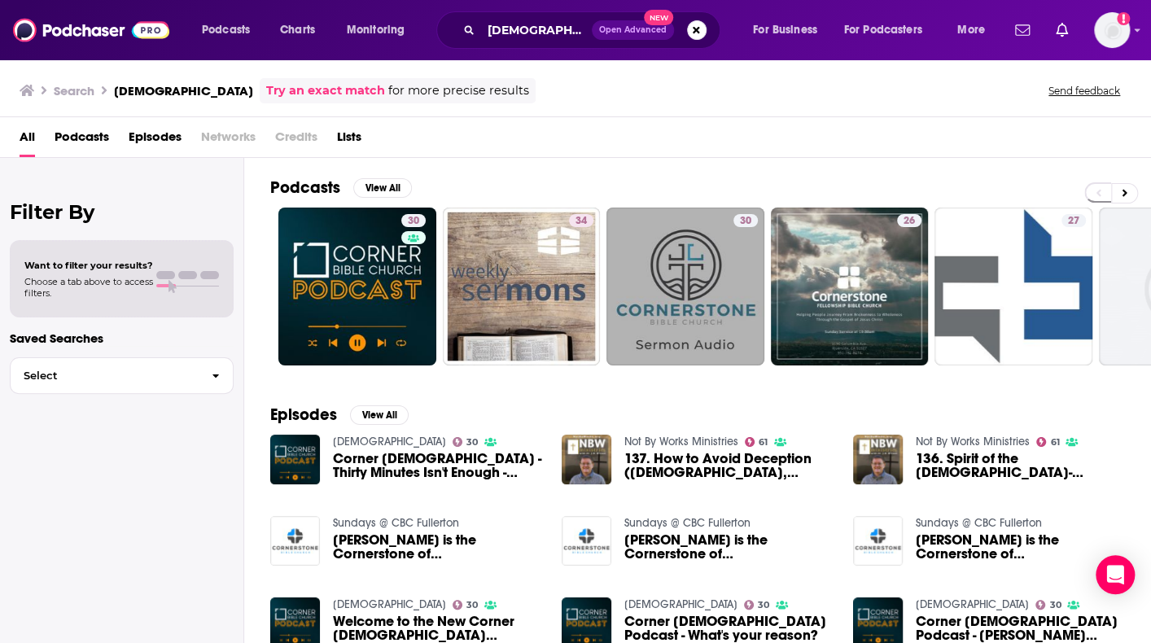
click at [855, 140] on div "All Podcasts Episodes Networks Credits Lists" at bounding box center [579, 140] width 1118 height 33
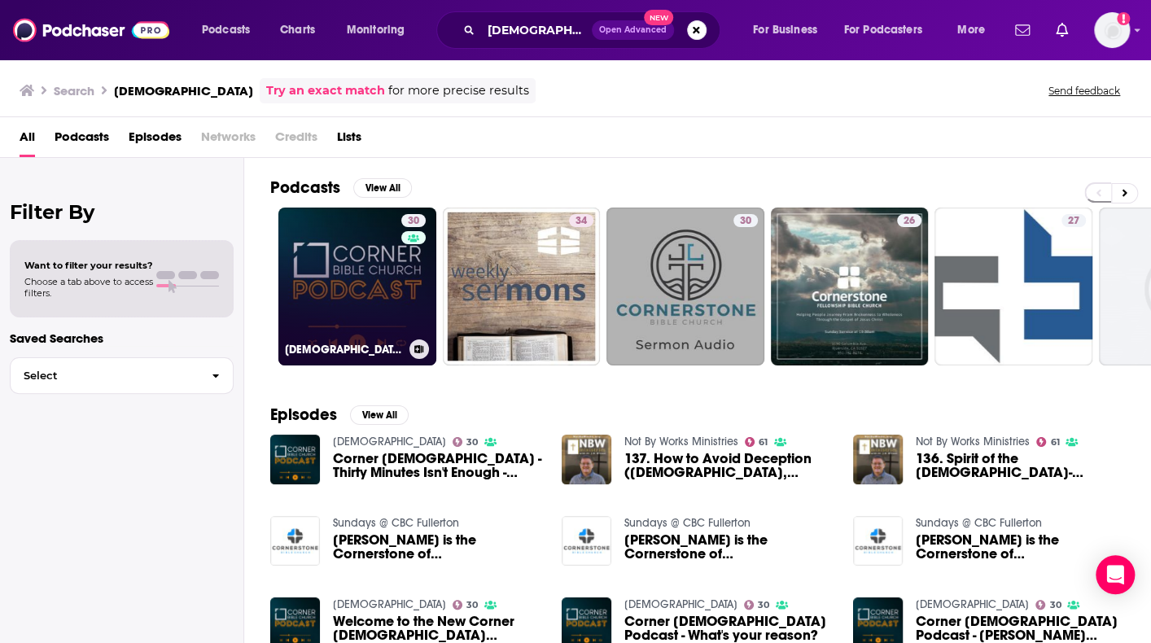
click at [342, 274] on link "30 [GEOGRAPHIC_DATA][DEMOGRAPHIC_DATA]" at bounding box center [357, 287] width 158 height 158
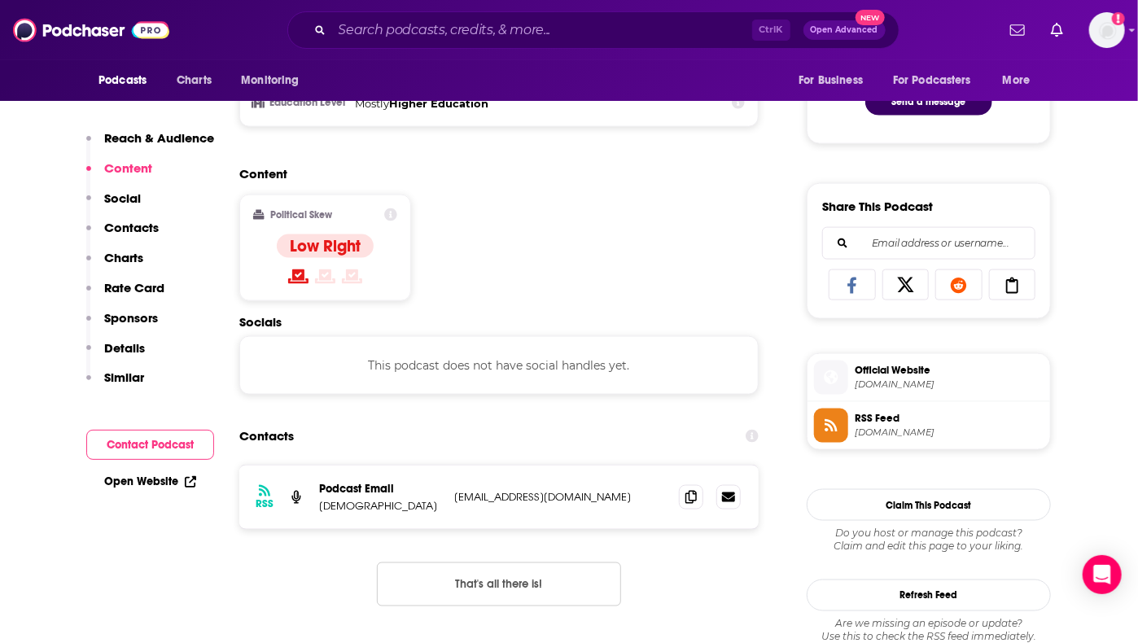
scroll to position [957, 0]
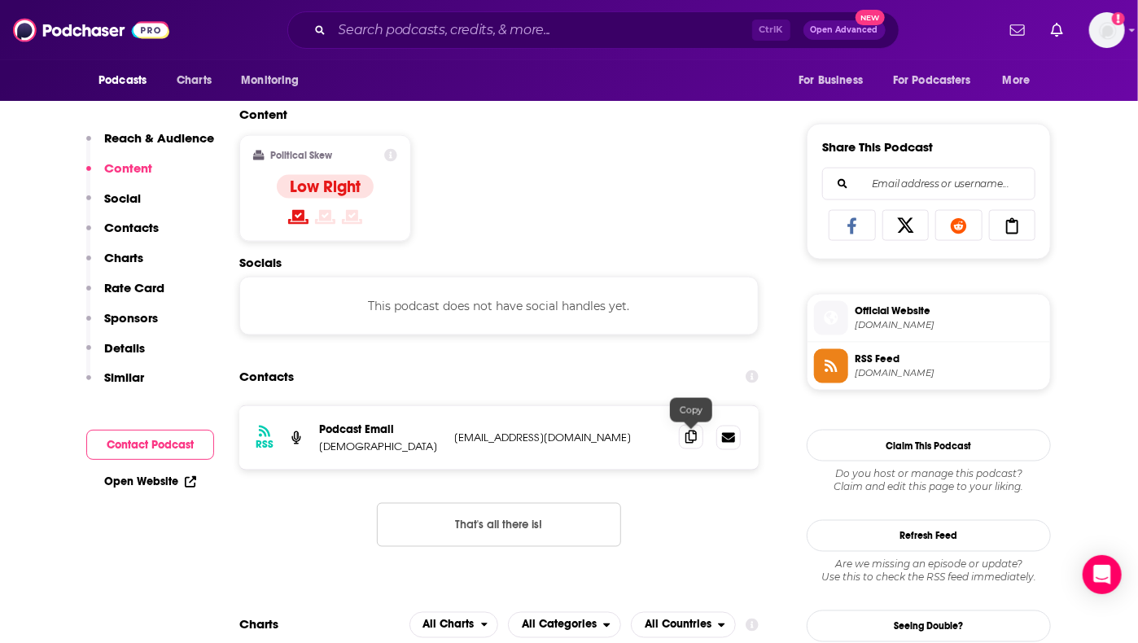
click at [683, 437] on span at bounding box center [691, 437] width 24 height 24
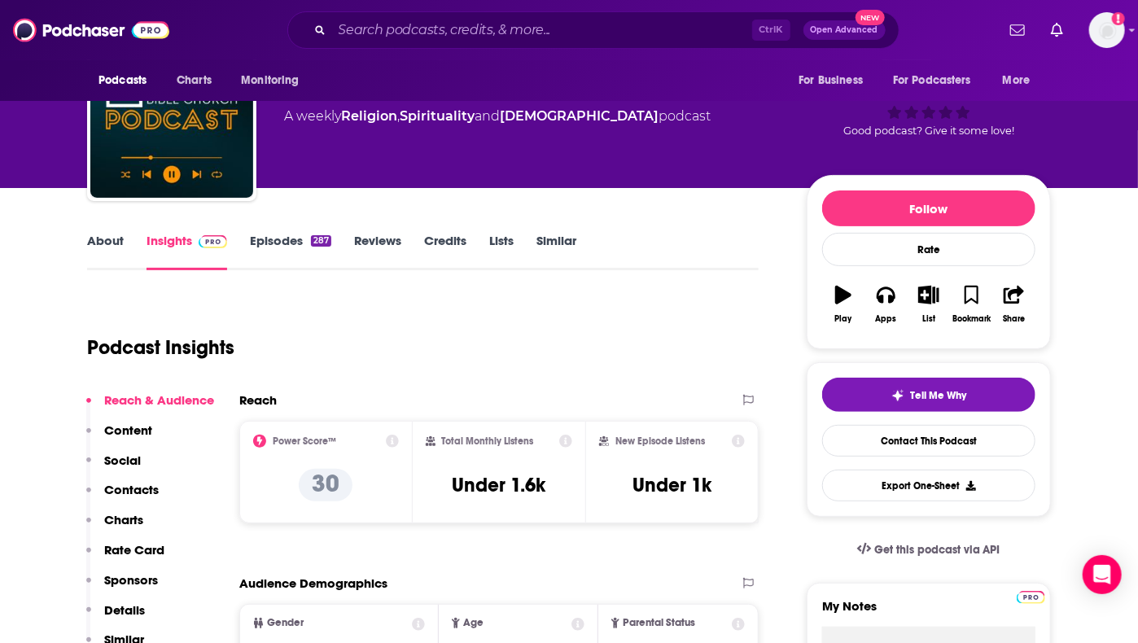
scroll to position [77, 0]
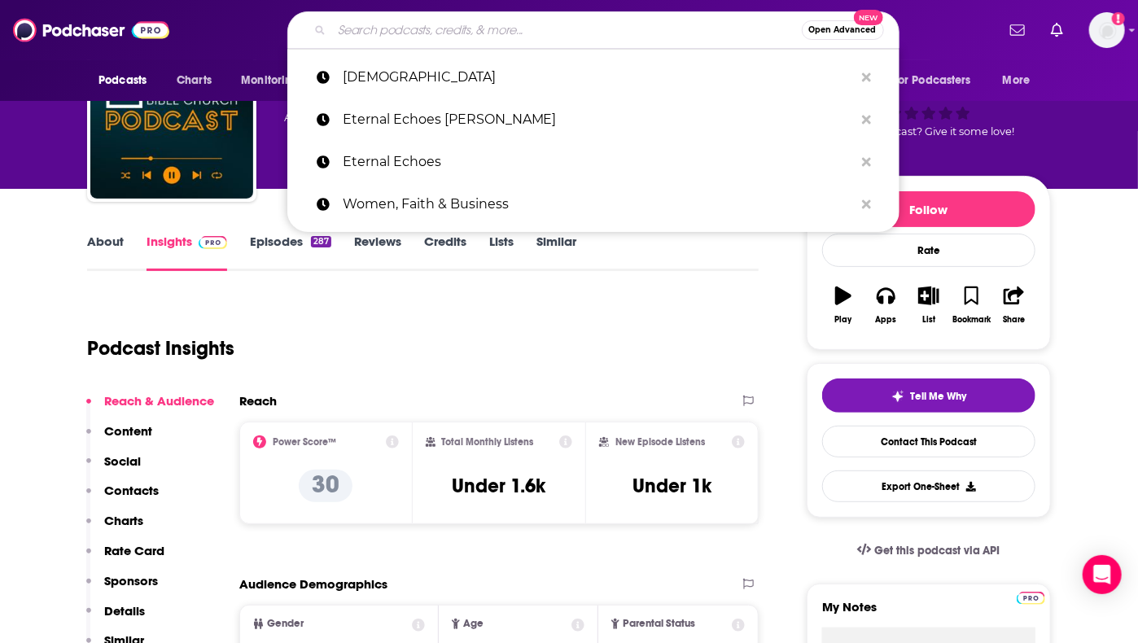
click at [505, 20] on input "Search podcasts, credits, & more..." at bounding box center [567, 30] width 470 height 26
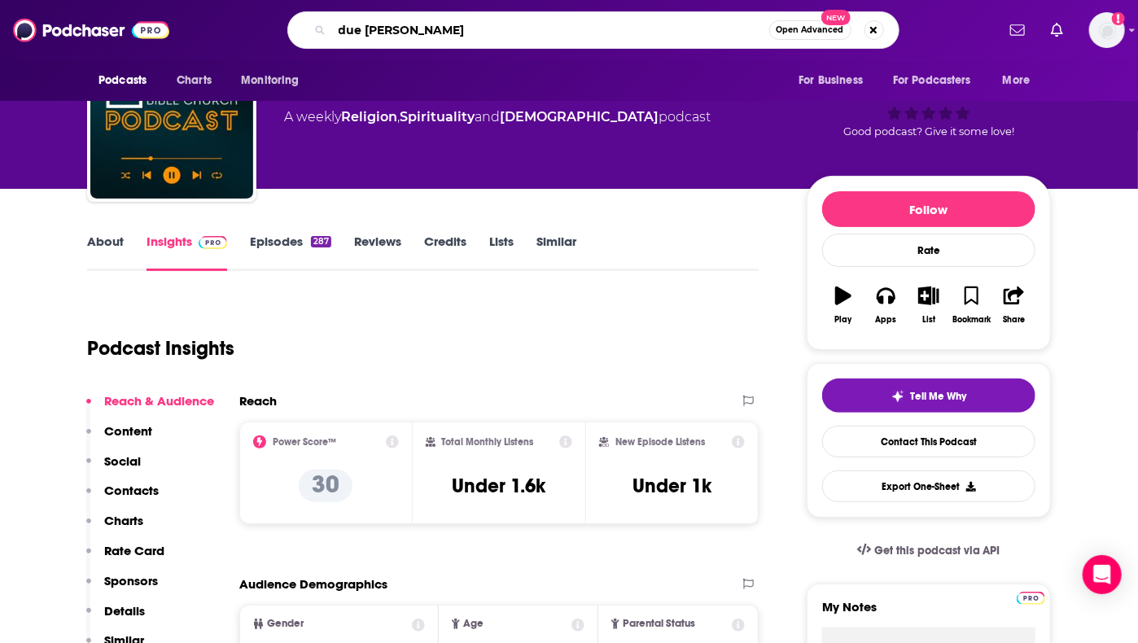
click at [505, 20] on input "due [PERSON_NAME]" at bounding box center [550, 30] width 437 height 26
click at [552, 32] on input "[PERSON_NAME]" at bounding box center [550, 30] width 437 height 26
type input "[PERSON_NAME]"
